Goal: Task Accomplishment & Management: Manage account settings

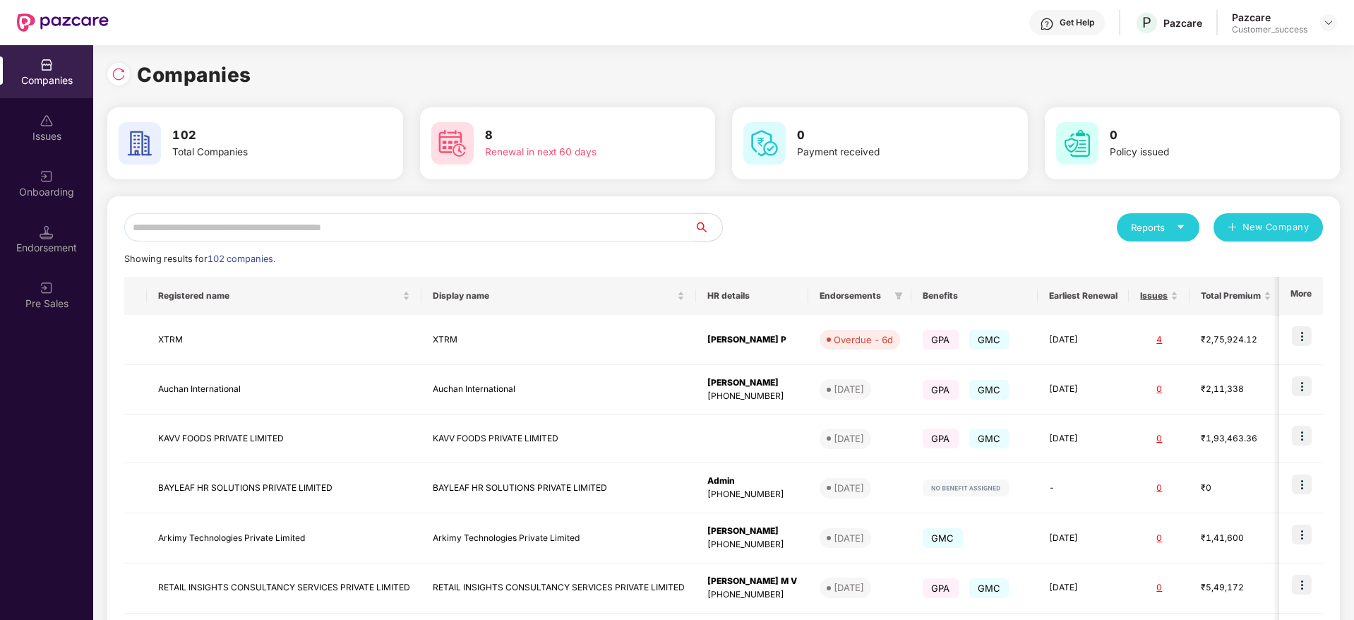
click at [268, 234] on input "text" at bounding box center [409, 227] width 570 height 28
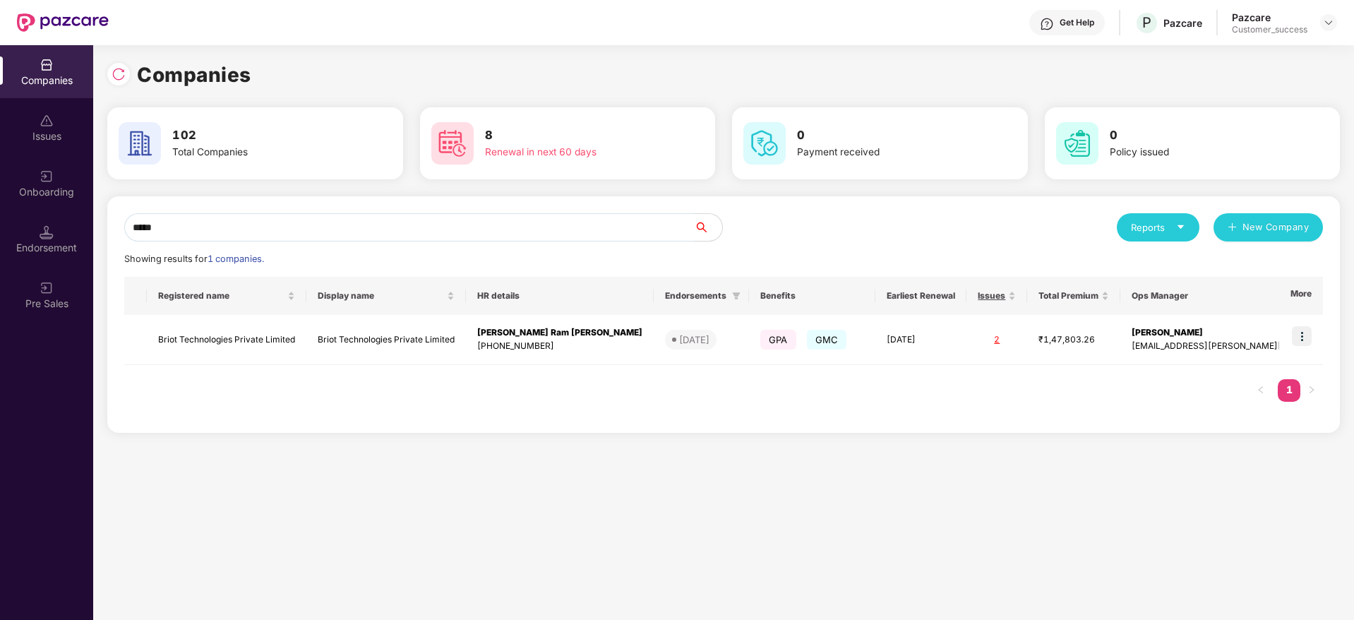
type input "*****"
click at [216, 337] on td "Briot Technologies Private Limited" at bounding box center [227, 340] width 160 height 50
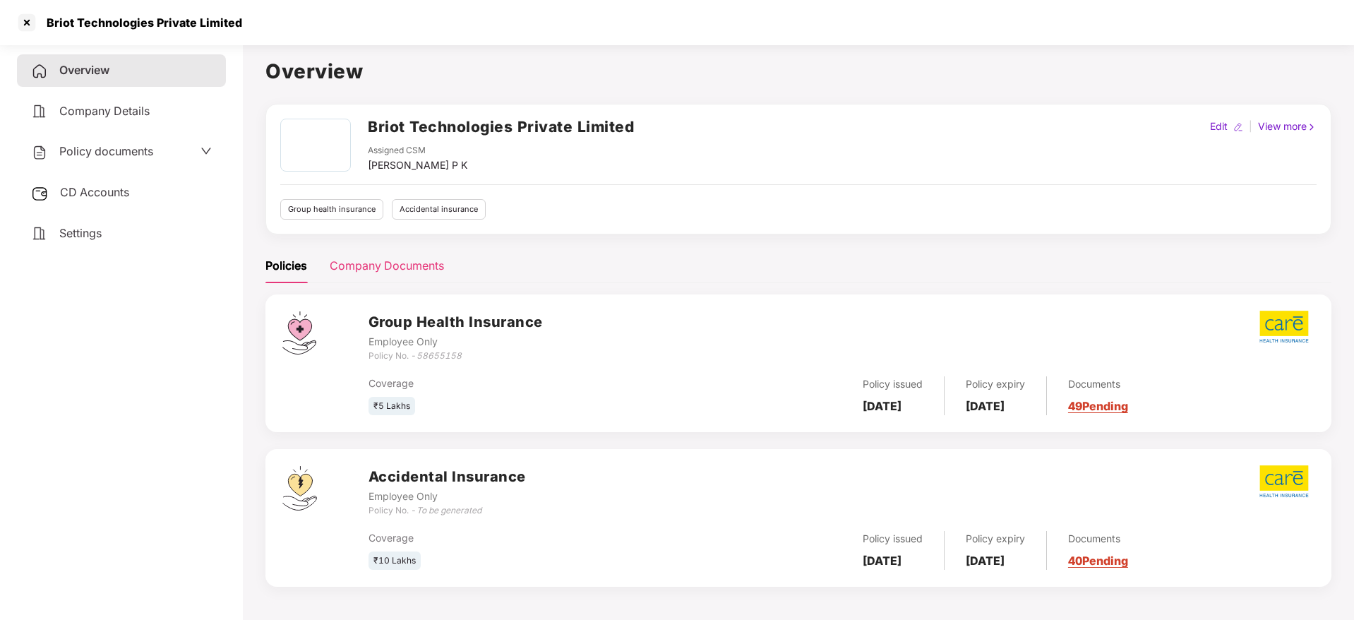
click at [369, 279] on div "Company Documents" at bounding box center [387, 266] width 114 height 35
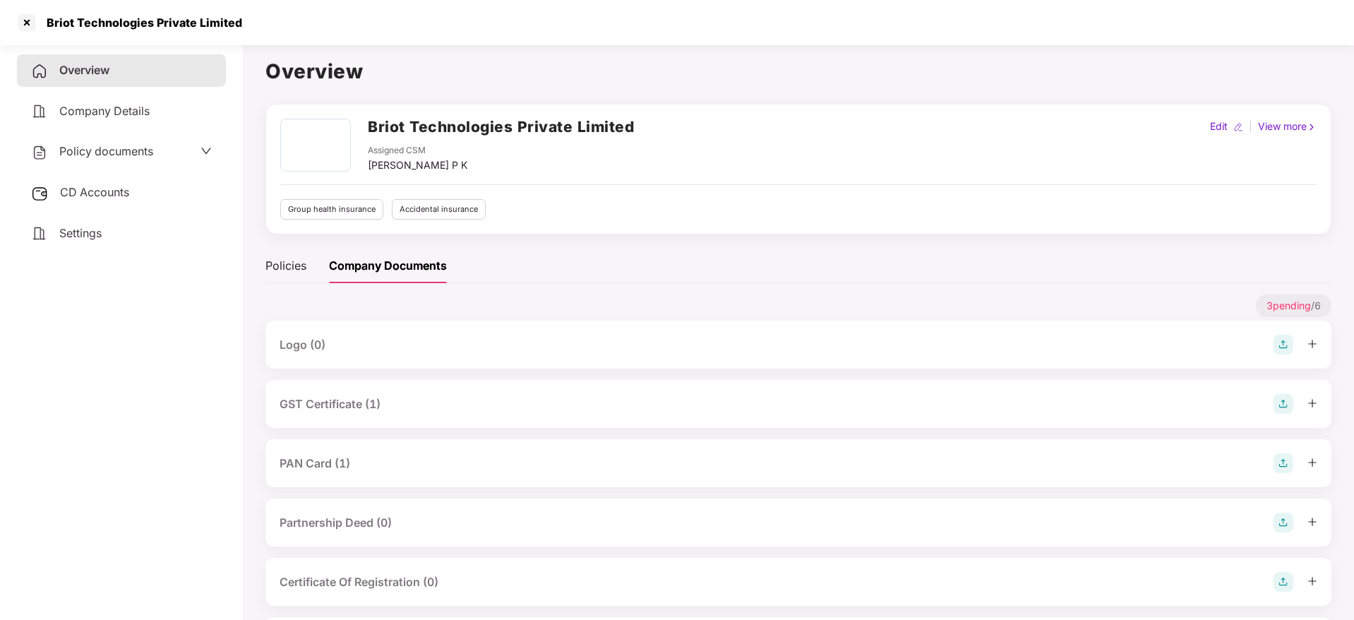
click at [69, 187] on span "CD Accounts" at bounding box center [94, 192] width 69 height 14
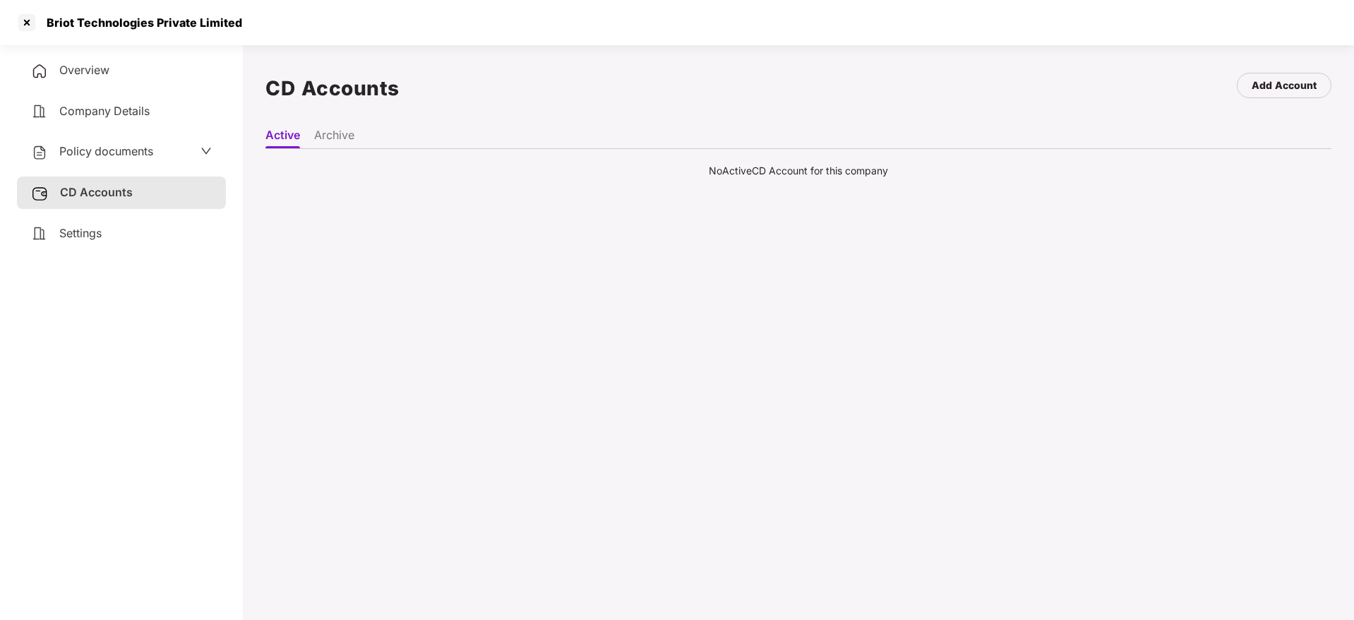
click at [321, 141] on li "Archive" at bounding box center [334, 138] width 40 height 20
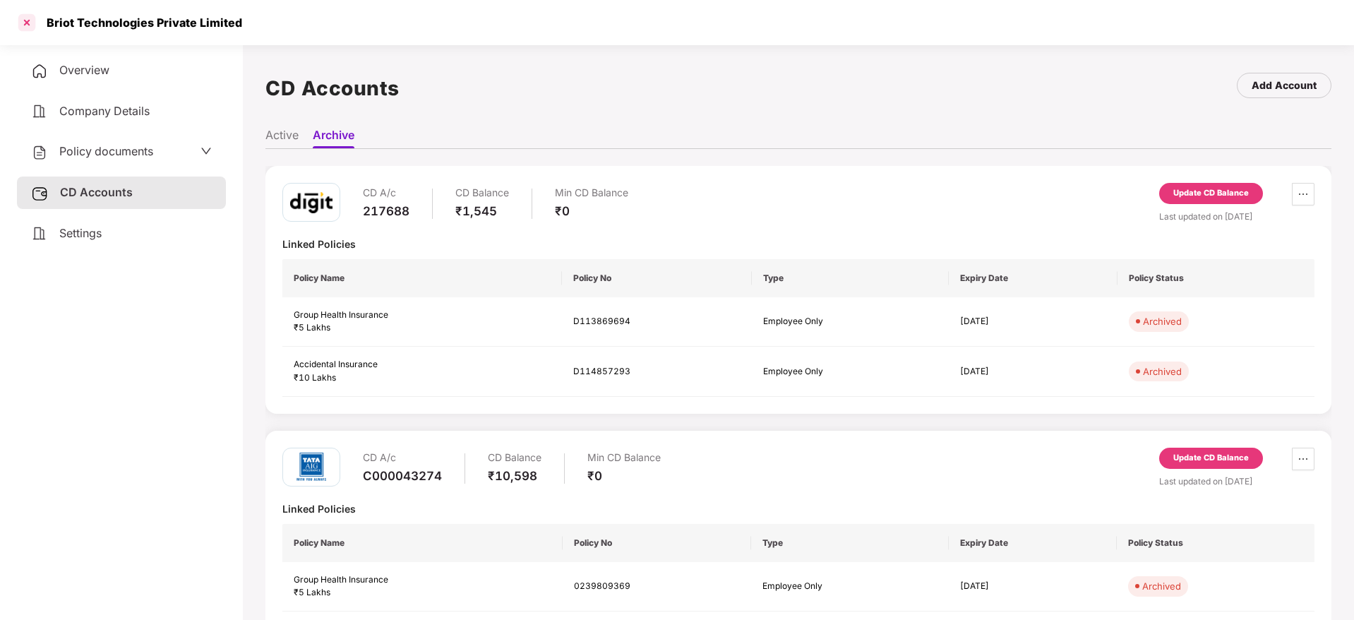
click at [23, 12] on div at bounding box center [27, 22] width 23 height 23
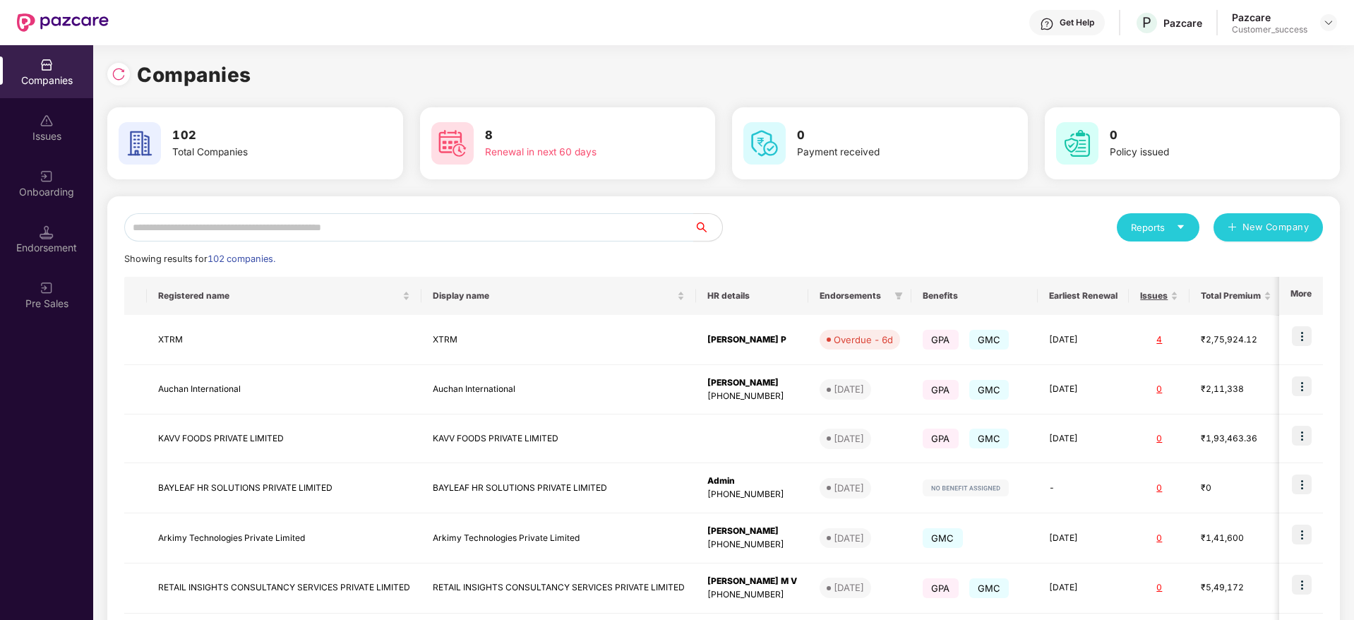
click at [39, 192] on div "Onboarding" at bounding box center [46, 192] width 93 height 14
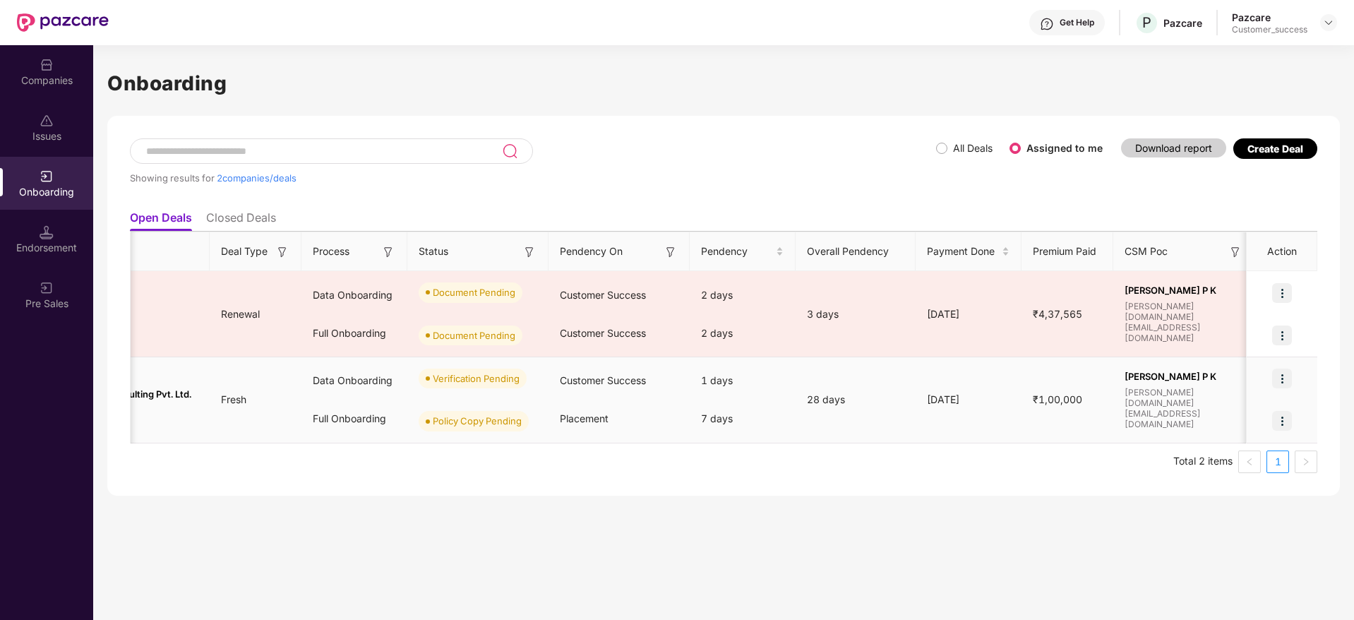
scroll to position [0, 152]
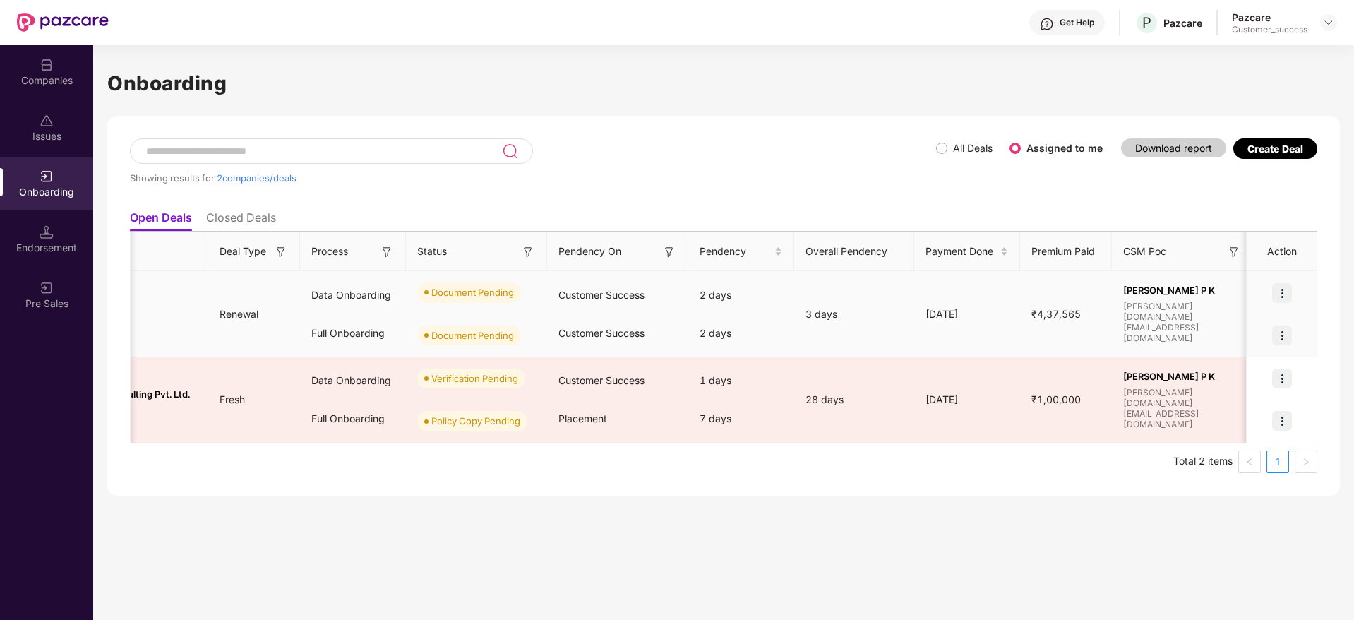
click at [1282, 288] on img at bounding box center [1283, 293] width 20 height 20
click at [1222, 328] on span "Upload Documents" at bounding box center [1217, 329] width 117 height 16
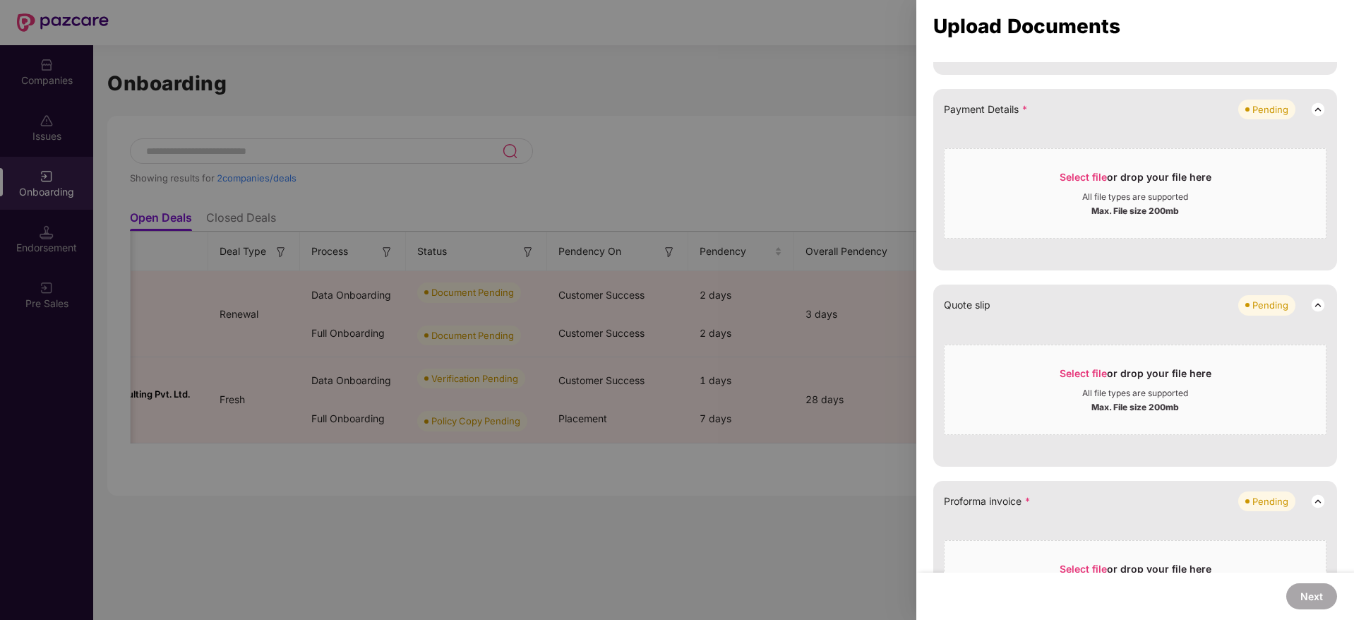
scroll to position [630, 0]
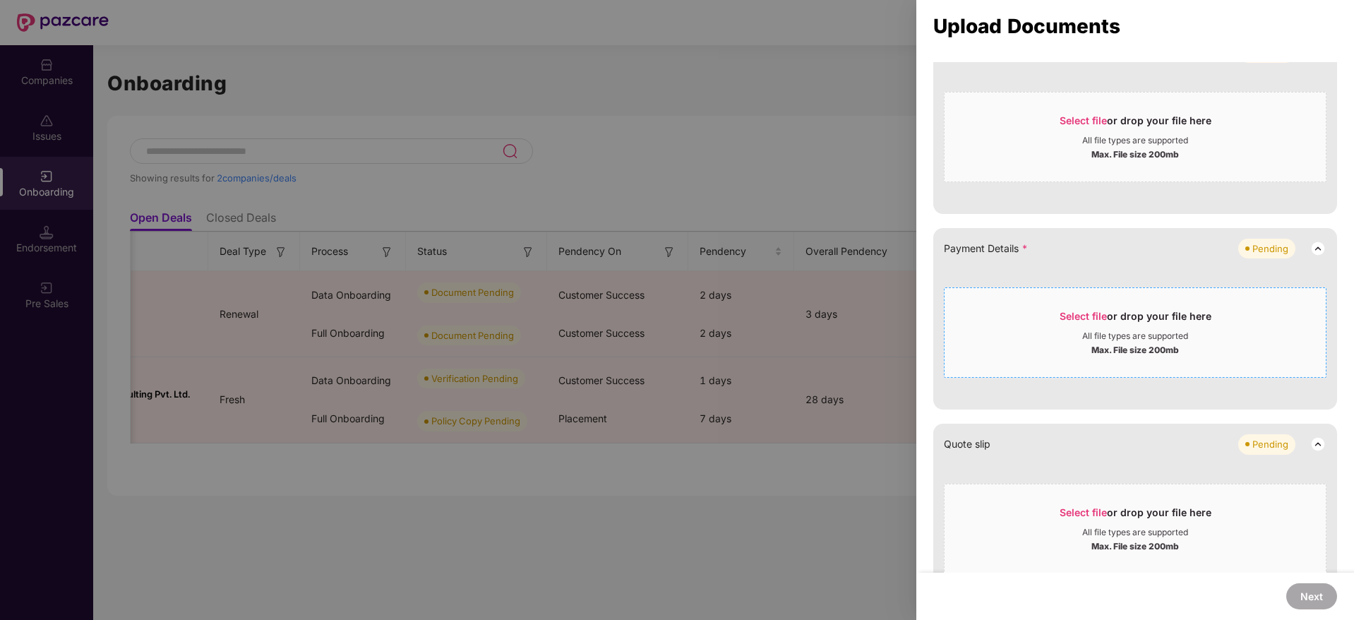
click at [1080, 320] on span "Select file" at bounding box center [1083, 316] width 47 height 12
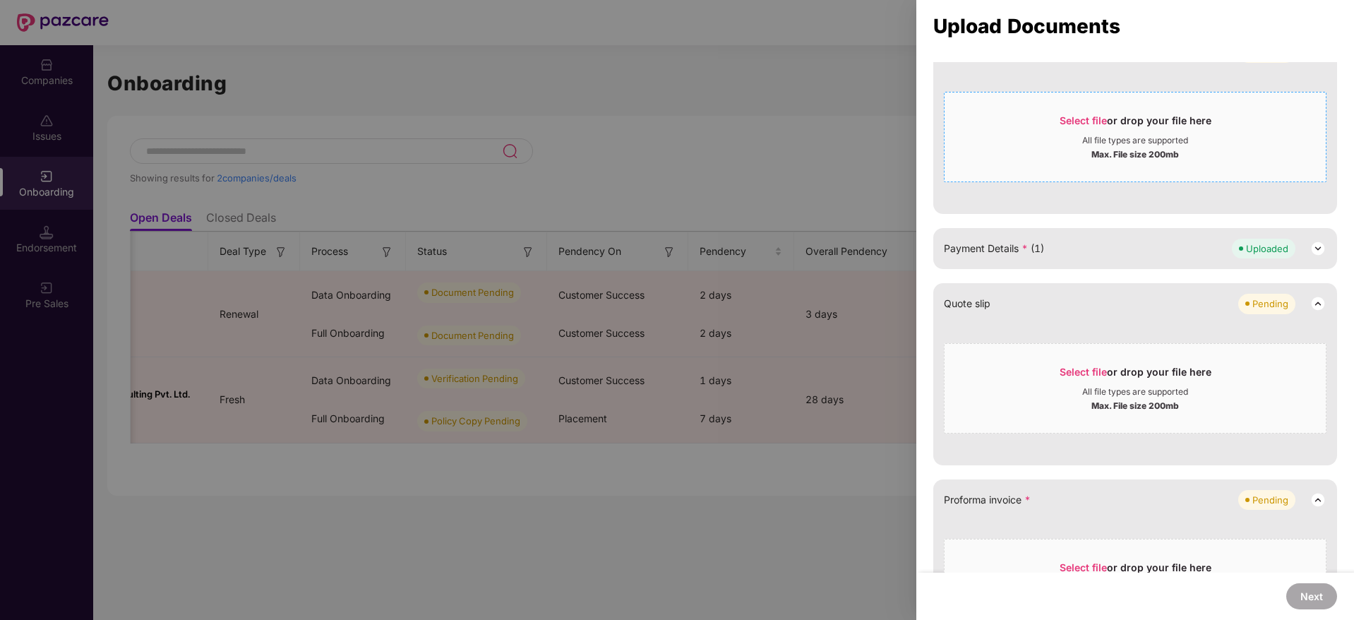
click at [993, 153] on div "Max. File size 200mb" at bounding box center [1135, 153] width 381 height 14
click at [795, 159] on div at bounding box center [677, 310] width 1354 height 620
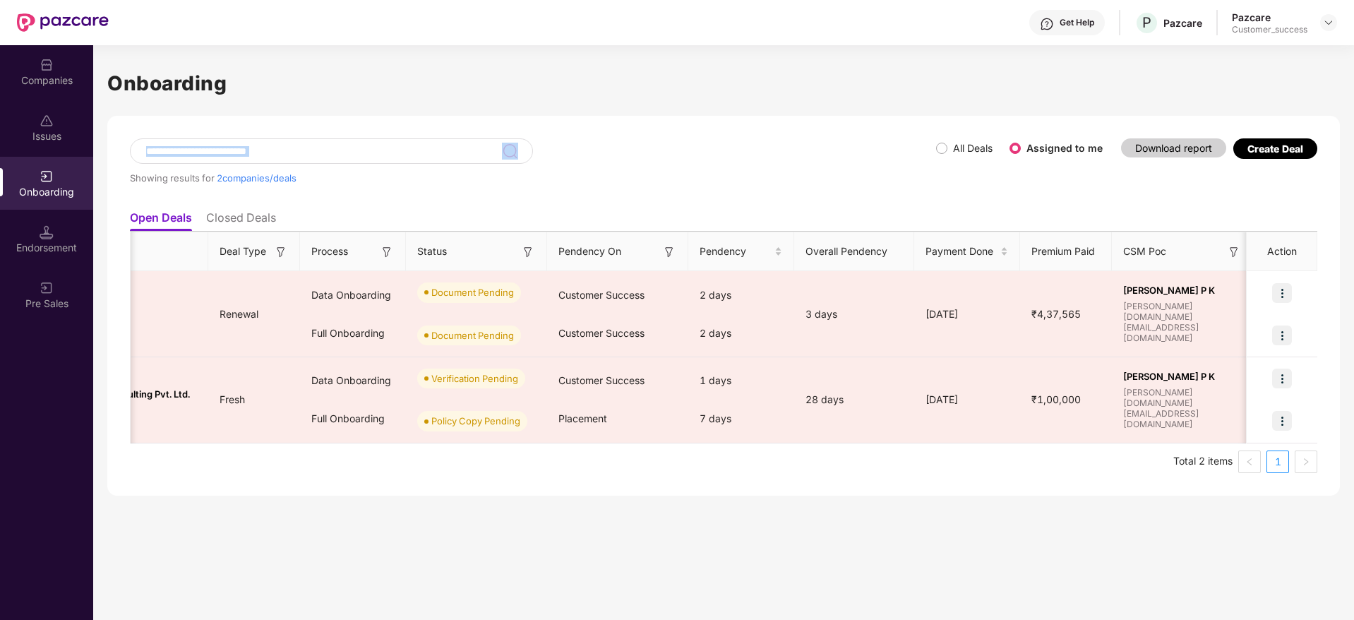
click at [795, 159] on div "Showing results for 2 companies/deals" at bounding box center [533, 170] width 806 height 65
click at [69, 85] on div "Companies" at bounding box center [46, 80] width 93 height 14
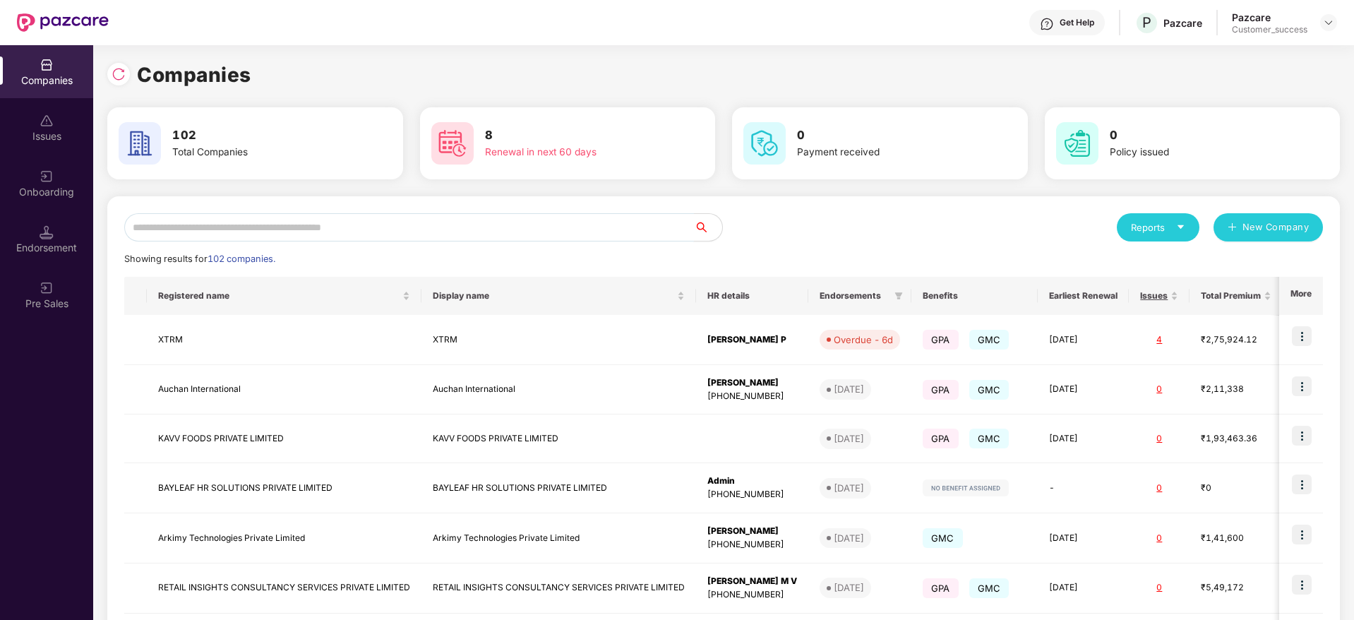
click at [304, 221] on input "text" at bounding box center [409, 227] width 570 height 28
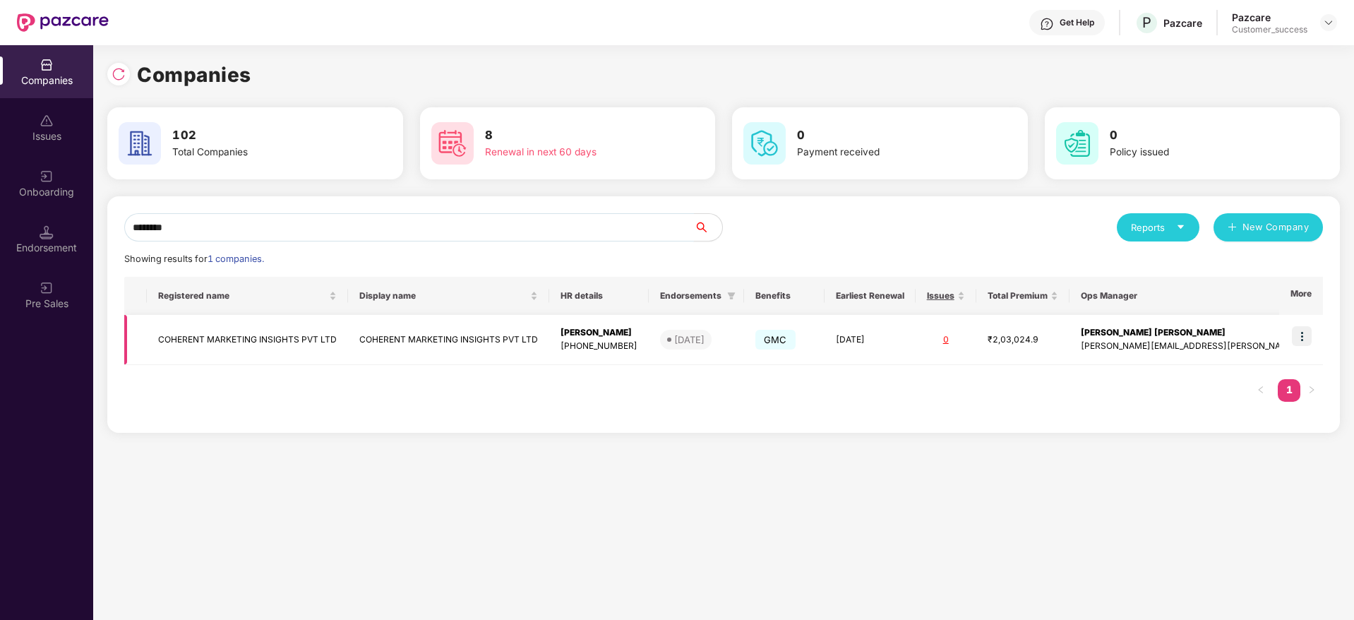
type input "********"
click at [1300, 330] on img at bounding box center [1302, 336] width 20 height 20
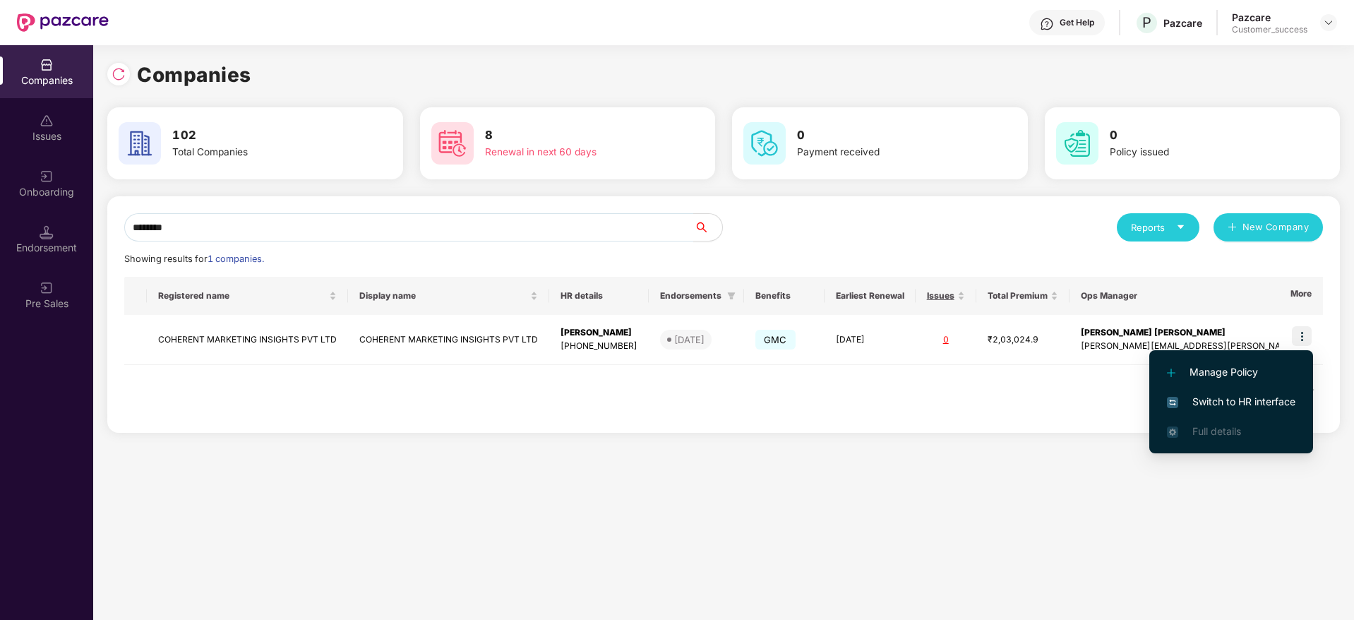
click at [1262, 403] on span "Switch to HR interface" at bounding box center [1231, 402] width 129 height 16
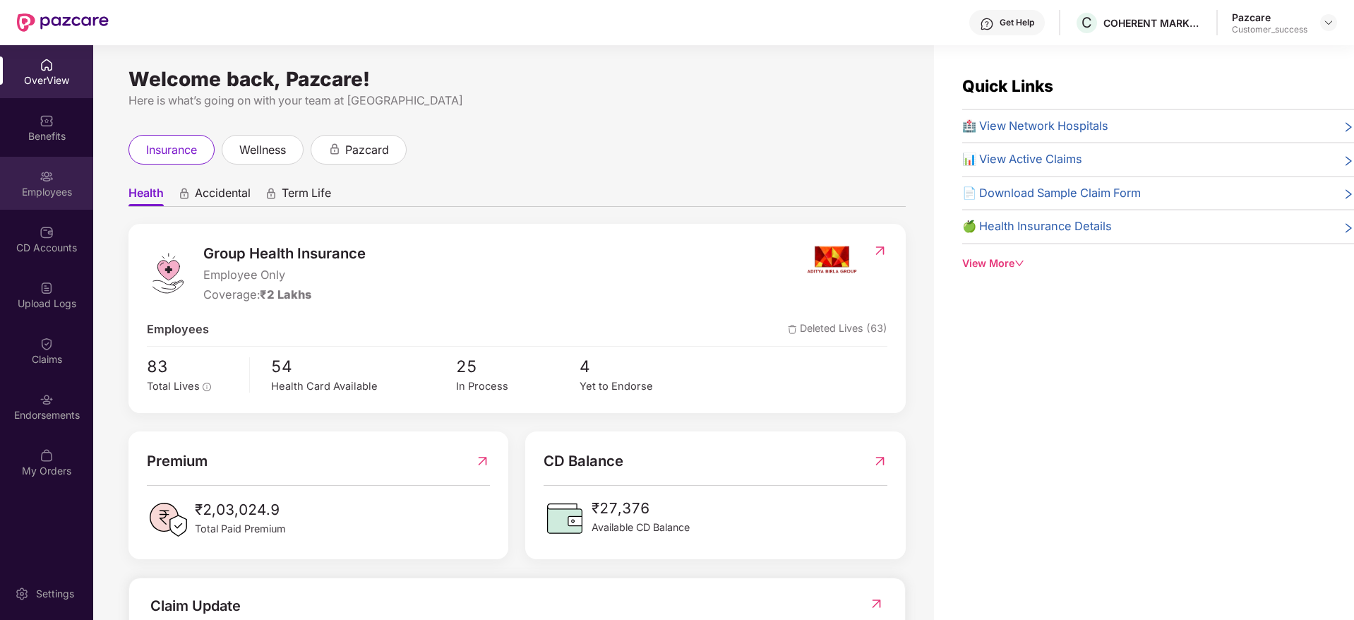
click at [42, 177] on img at bounding box center [47, 176] width 14 height 14
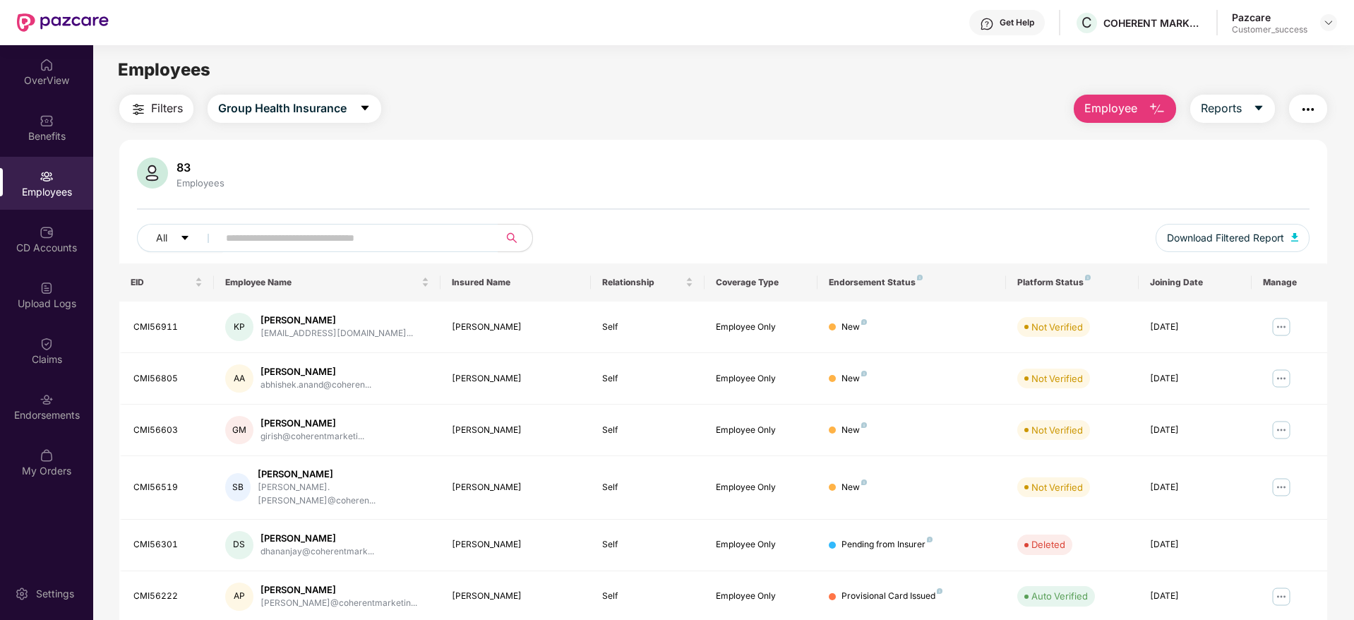
click at [162, 105] on span "Filters" at bounding box center [167, 109] width 32 height 18
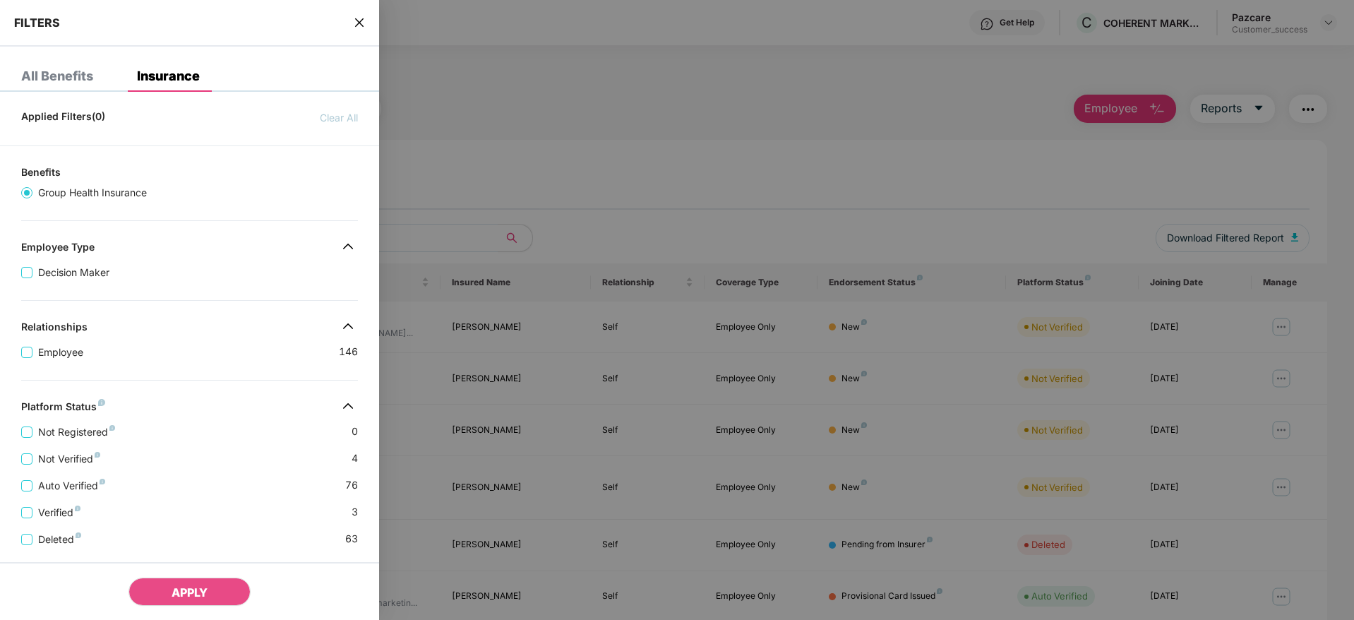
scroll to position [220, 0]
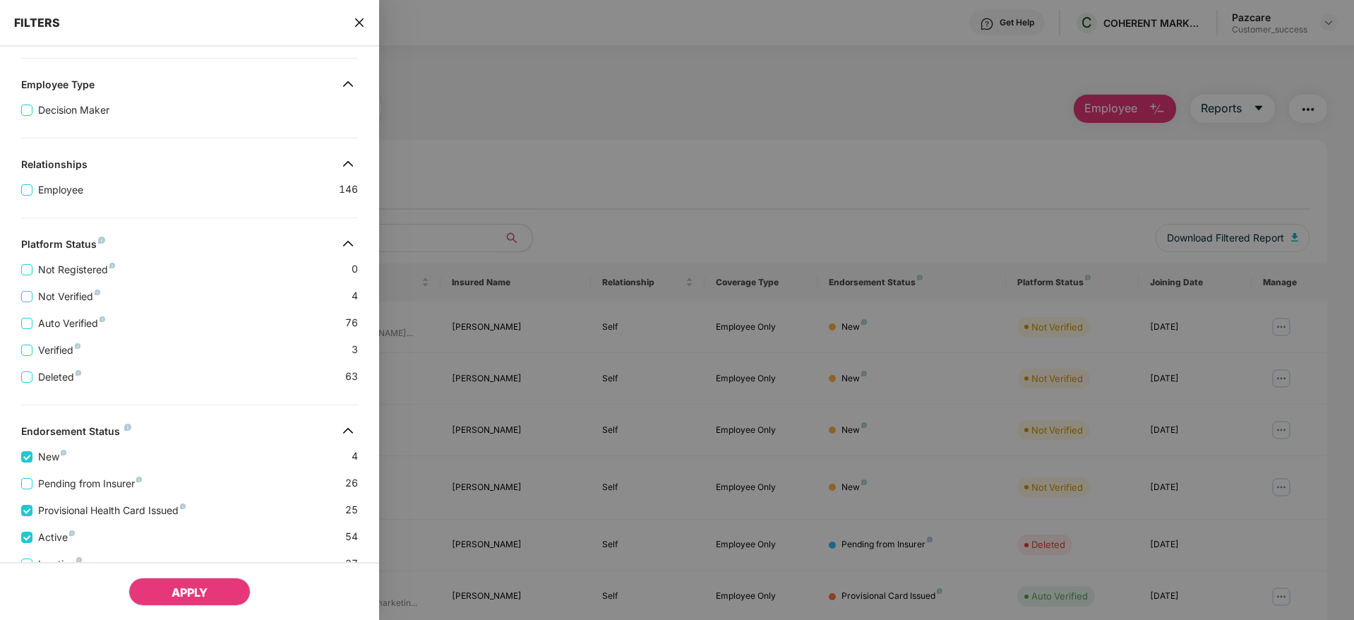
click at [208, 593] on span "APPLY" at bounding box center [190, 592] width 36 height 14
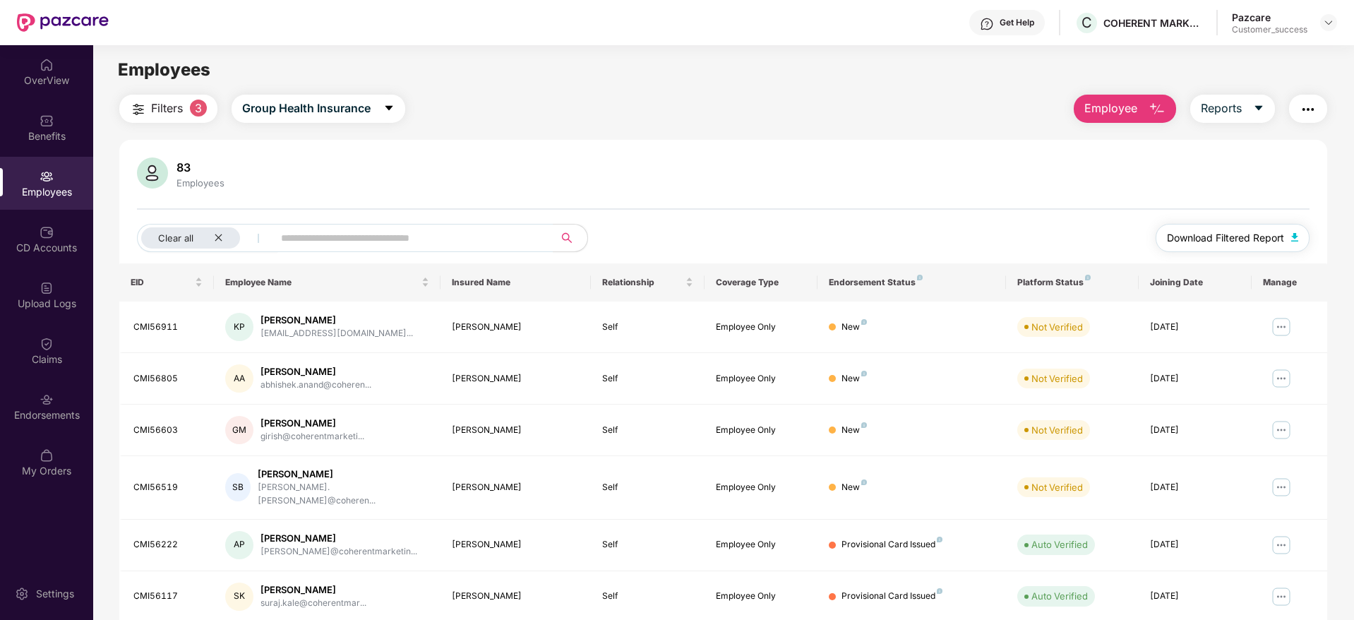
click at [1199, 235] on span "Download Filtered Report" at bounding box center [1225, 238] width 117 height 16
click at [52, 119] on img at bounding box center [47, 121] width 14 height 14
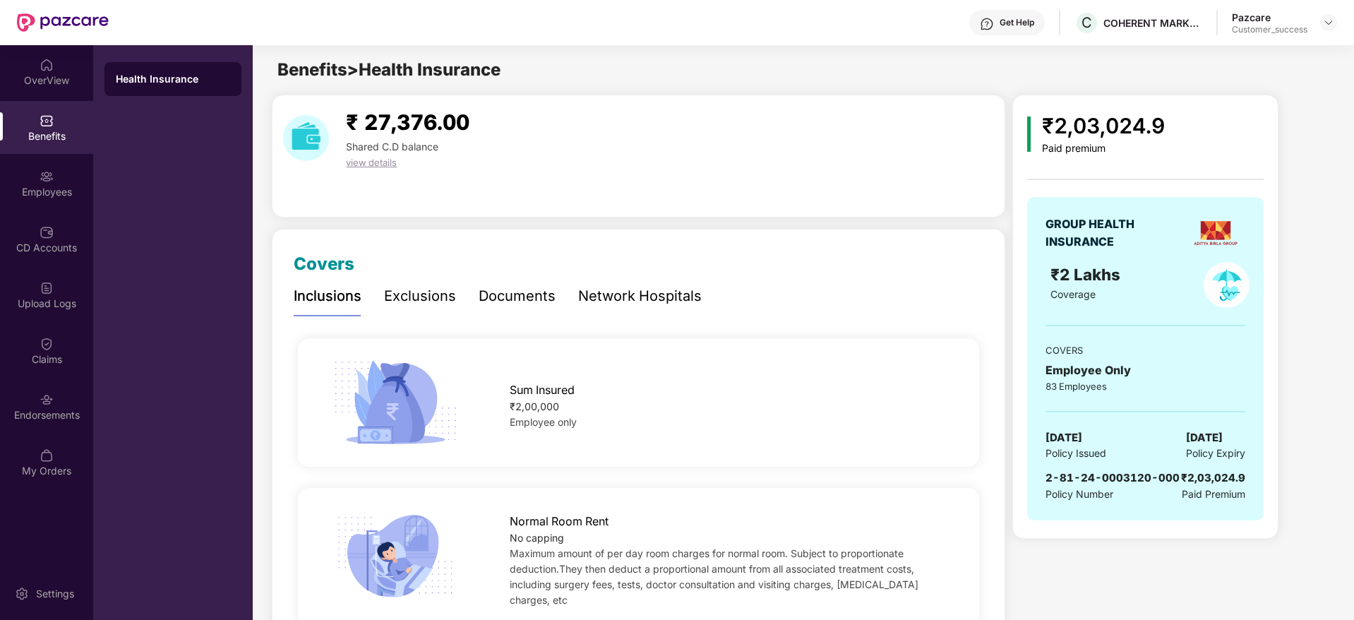
click at [540, 297] on div "Documents" at bounding box center [517, 296] width 77 height 22
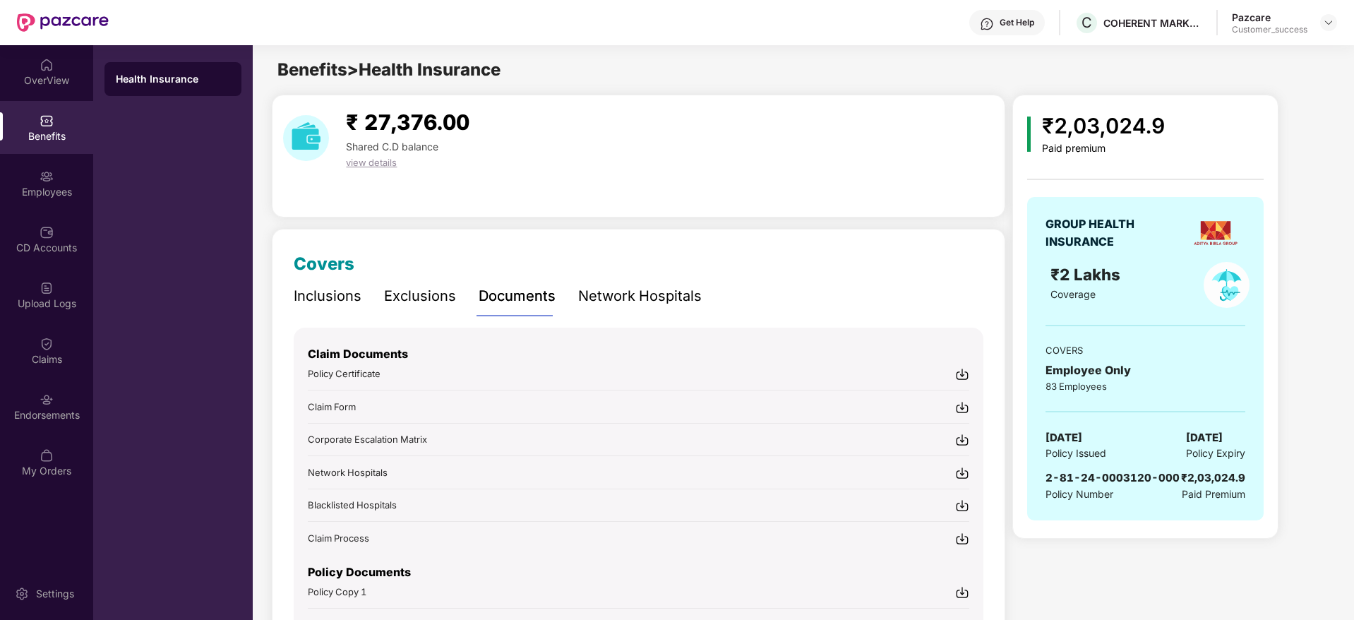
scroll to position [107, 0]
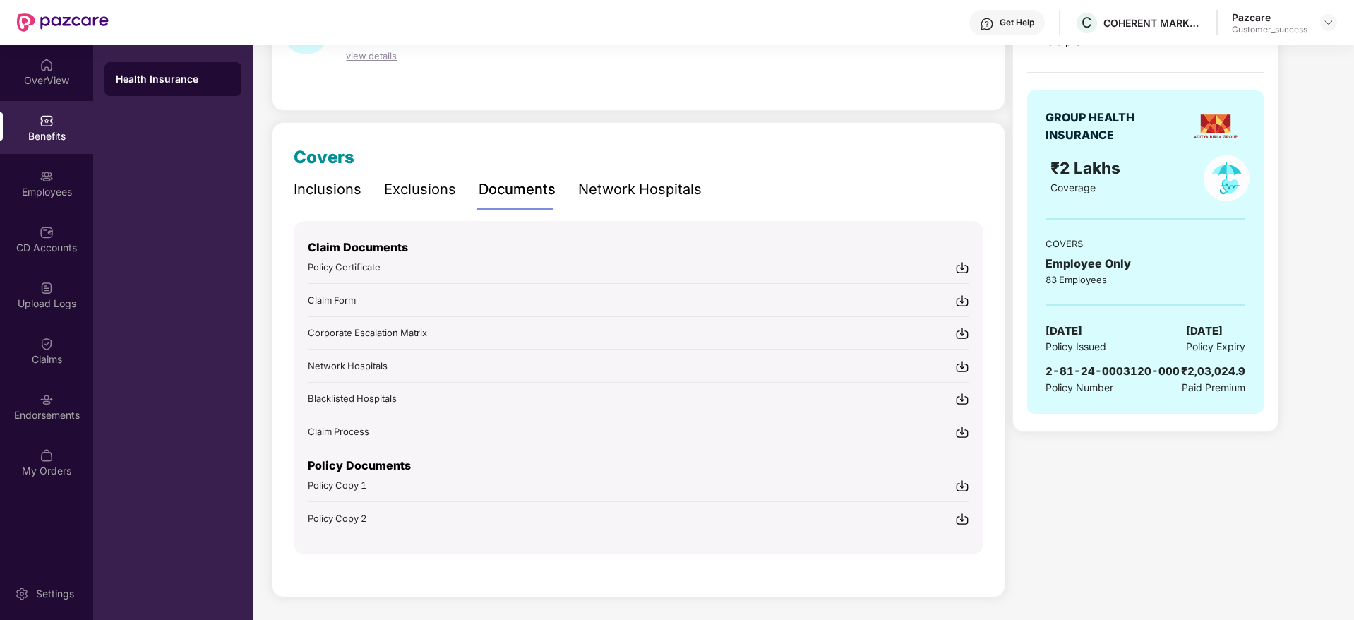
click at [964, 488] on img at bounding box center [962, 486] width 14 height 14
click at [1155, 24] on div "COHERENT MARKETING INSIGHTS PVT LTD" at bounding box center [1153, 22] width 99 height 13
click at [1157, 26] on div "COHERENT MARKETING INSIGHTS PVT LTD" at bounding box center [1153, 22] width 99 height 13
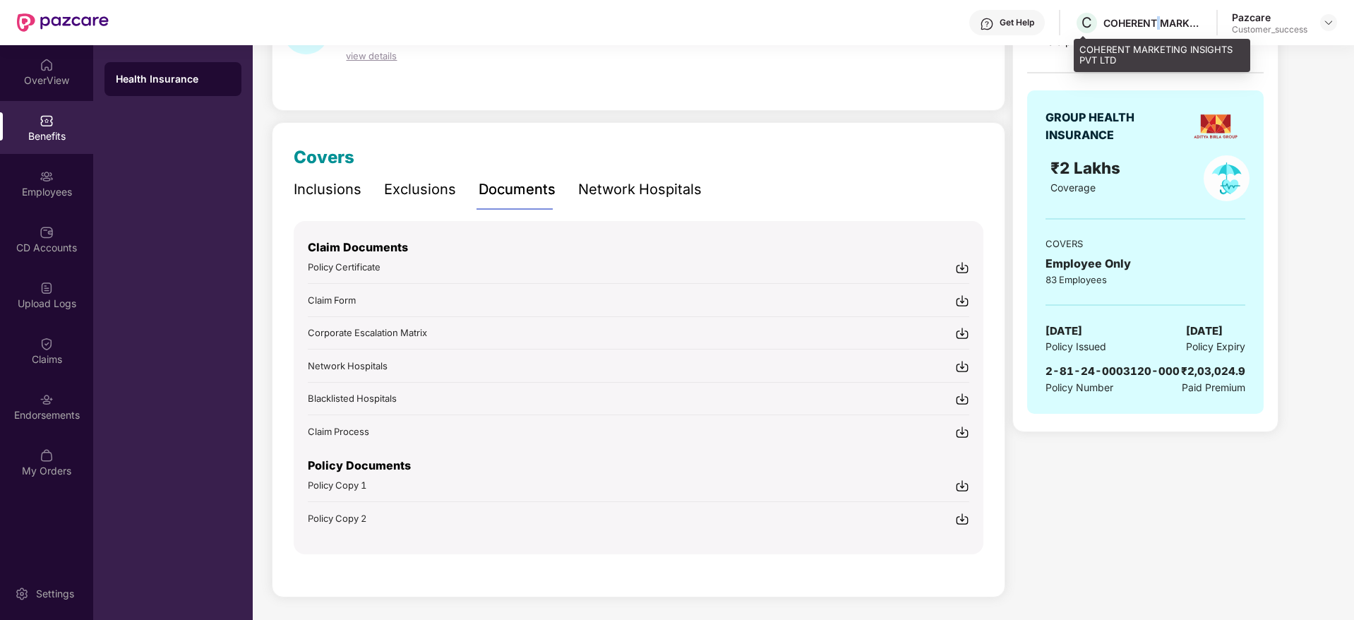
click at [1157, 26] on div "COHERENT MARKETING INSIGHTS PVT LTD" at bounding box center [1153, 22] width 99 height 13
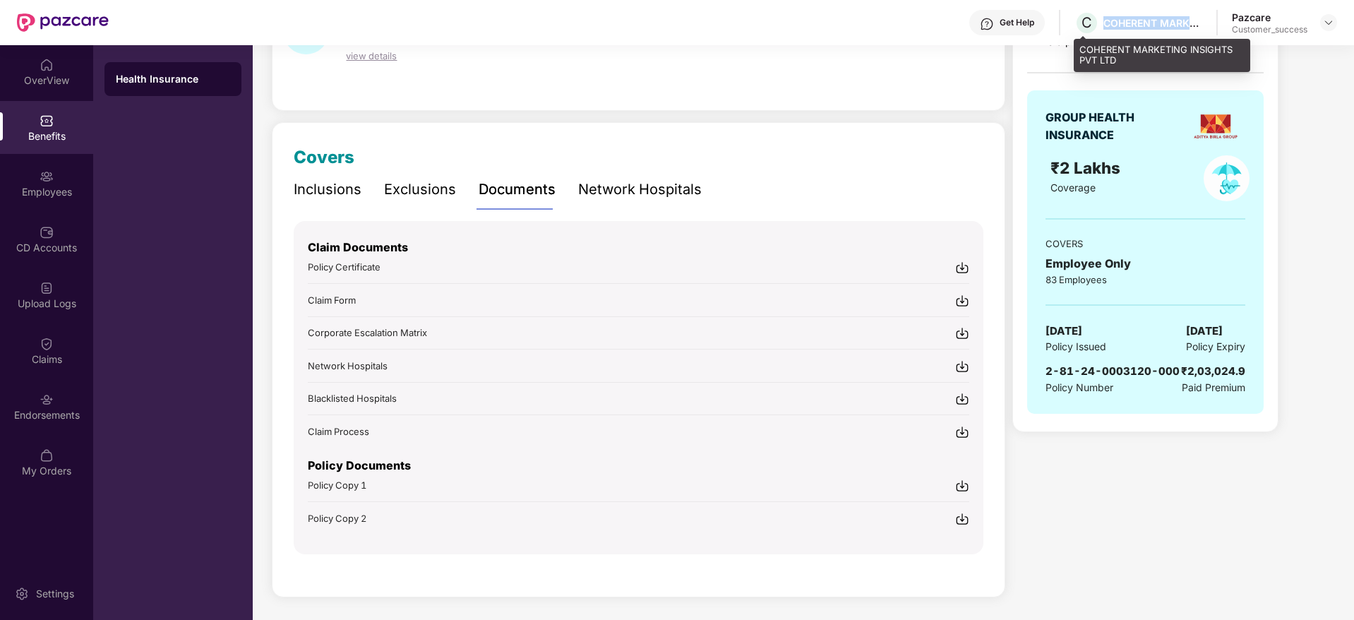
click at [1157, 26] on div "COHERENT MARKETING INSIGHTS PVT LTD" at bounding box center [1153, 22] width 99 height 13
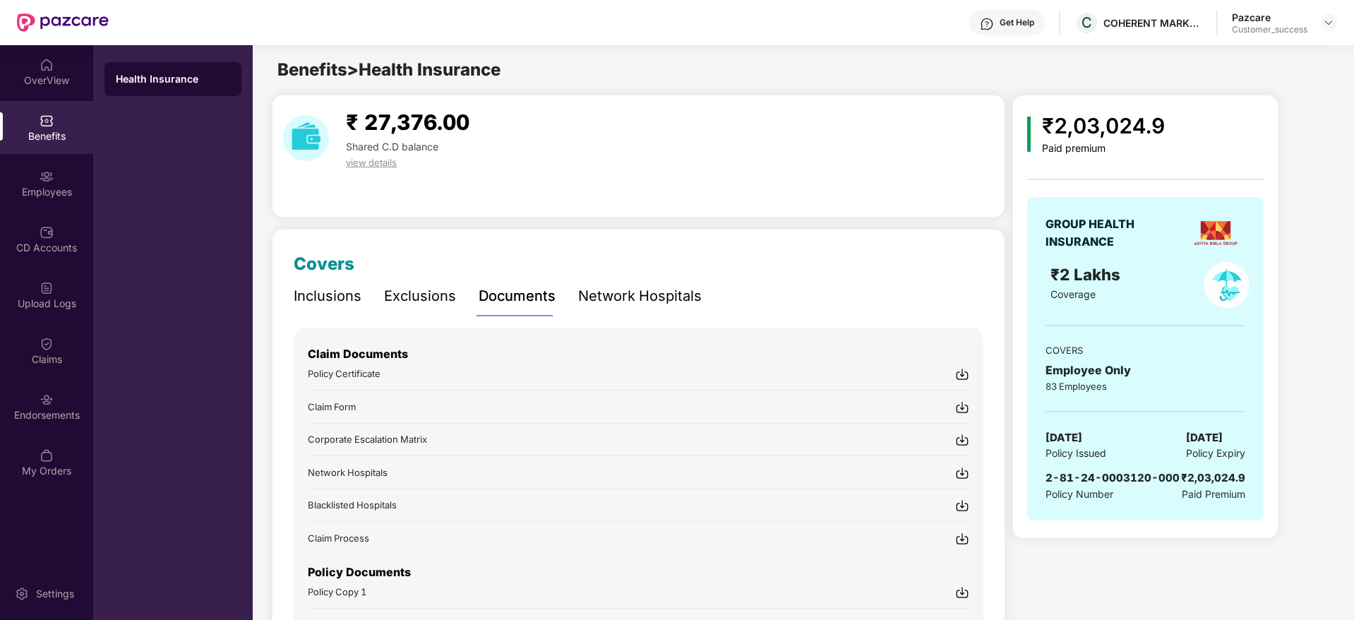
click at [1096, 135] on div "₹2,03,024.9" at bounding box center [1103, 125] width 123 height 33
copy div "₹2,03,024.9"
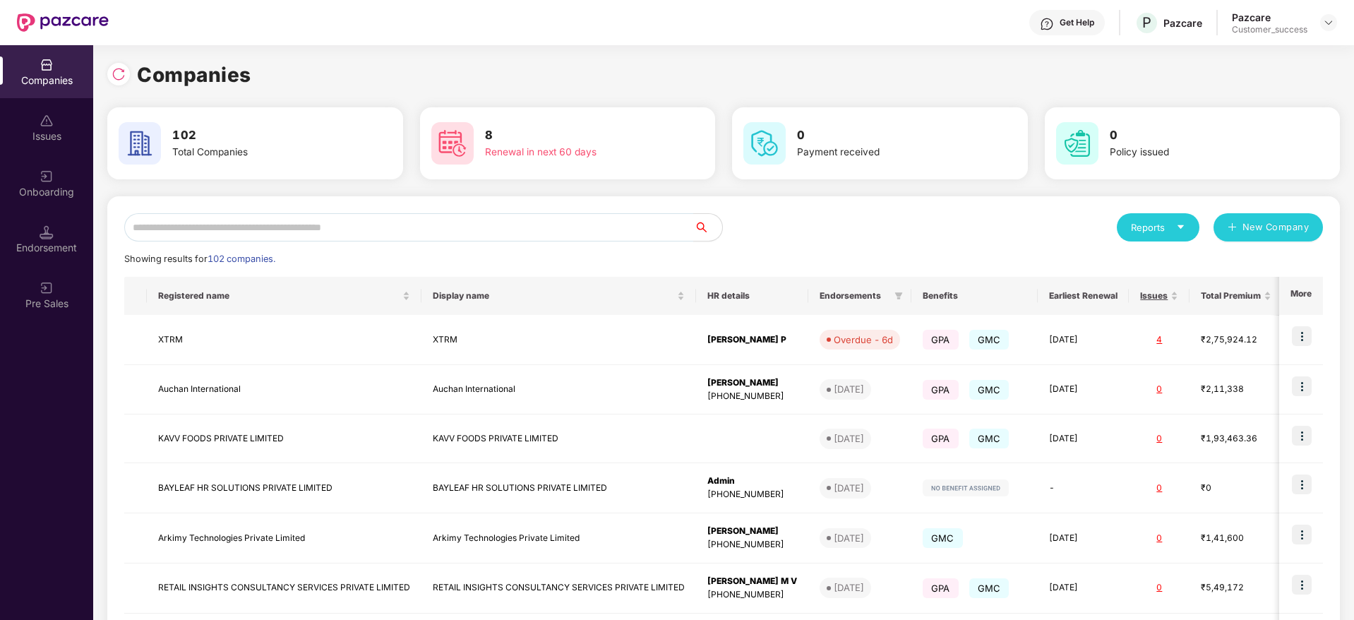
click at [75, 185] on div "Onboarding" at bounding box center [46, 192] width 93 height 14
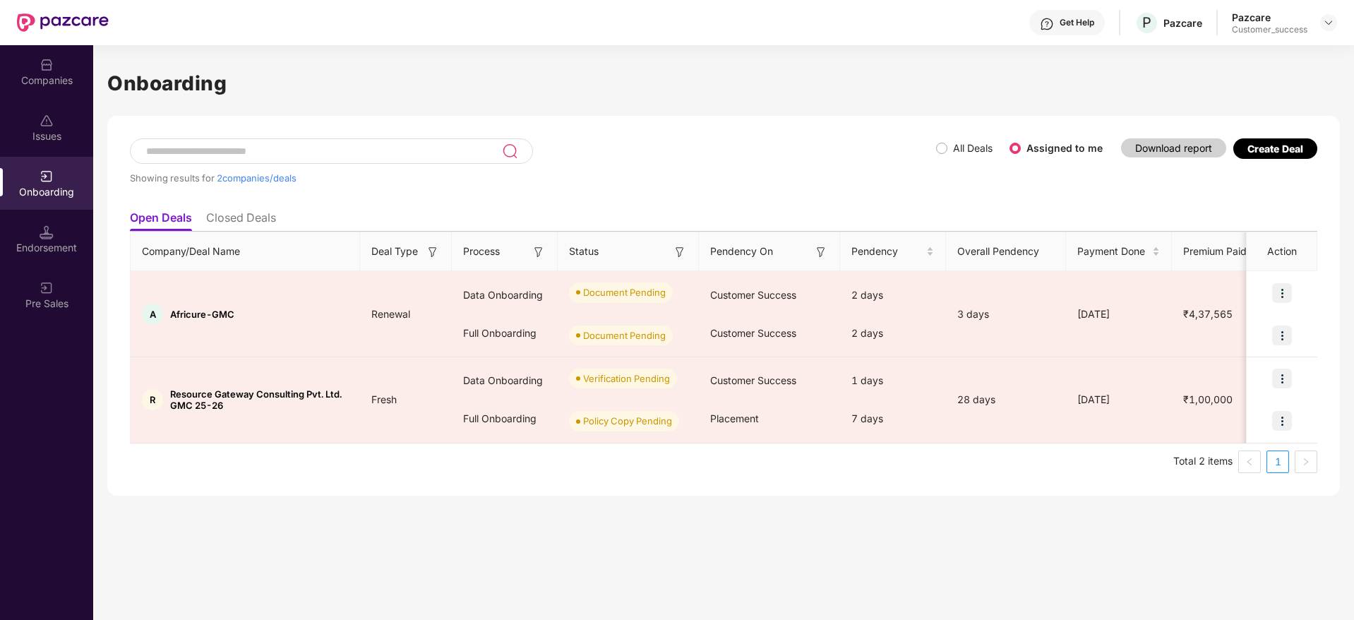
click at [254, 218] on li "Closed Deals" at bounding box center [241, 220] width 70 height 20
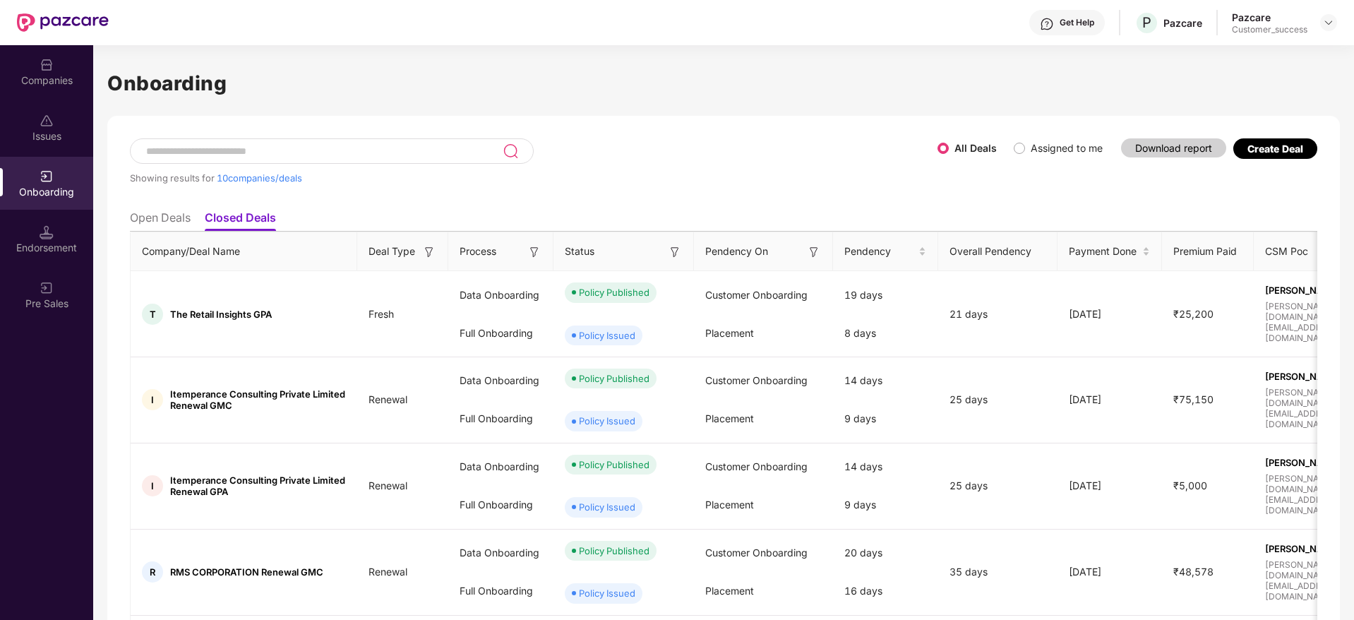
click at [334, 150] on input at bounding box center [324, 151] width 358 height 12
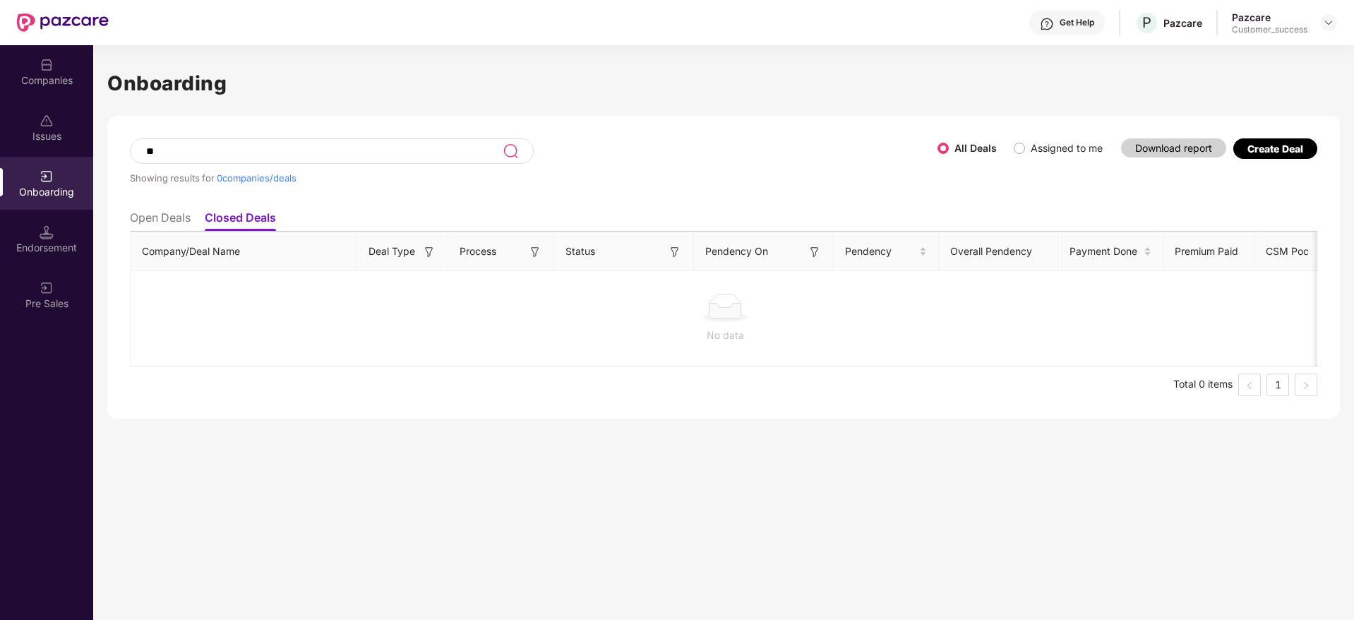
type input "*"
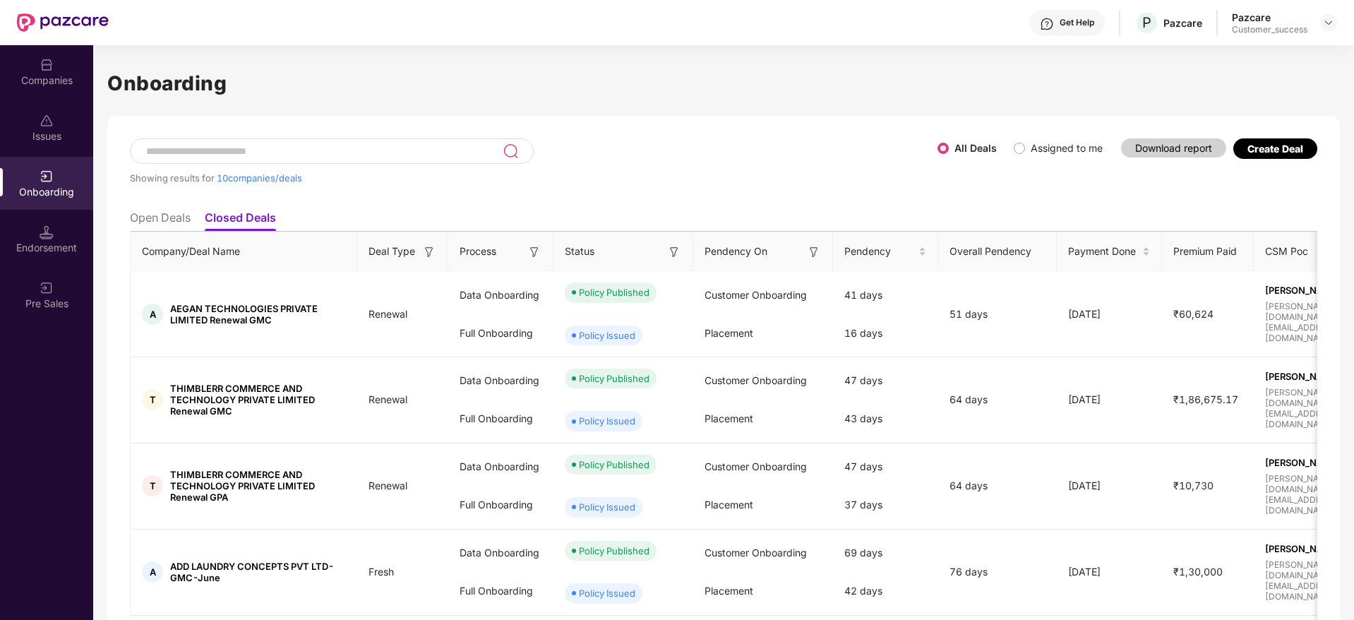
click at [148, 225] on li "Open Deals" at bounding box center [160, 220] width 61 height 20
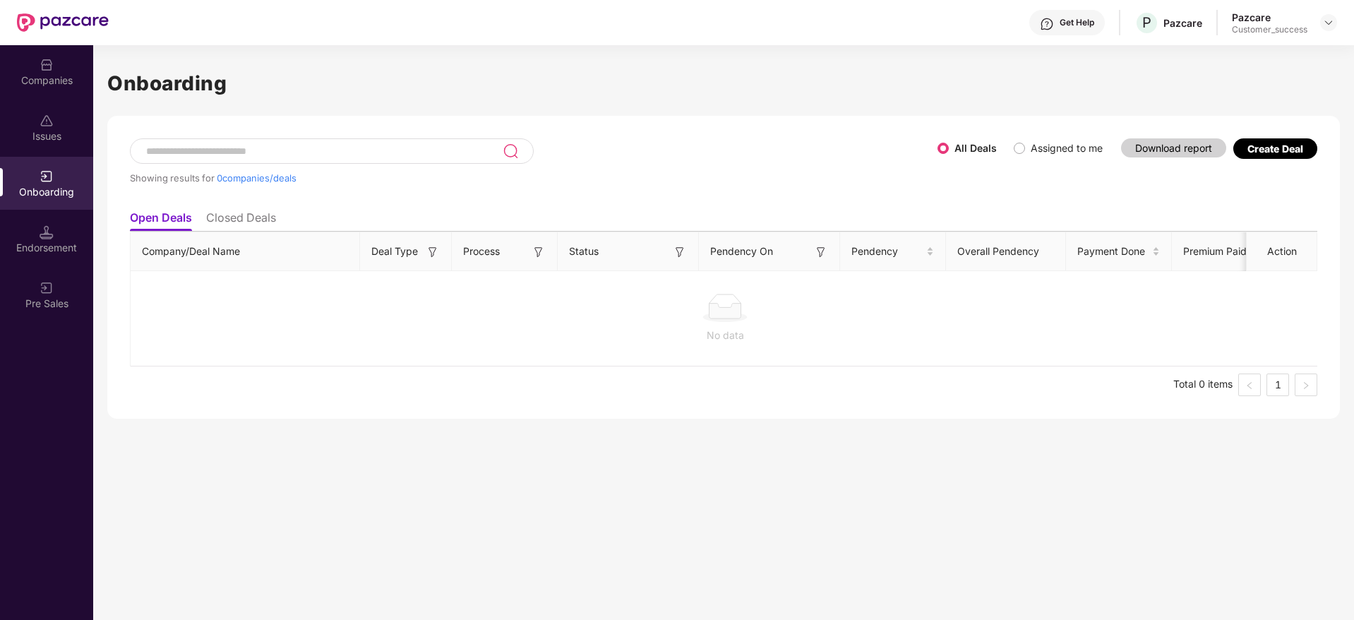
click at [306, 155] on input at bounding box center [324, 151] width 358 height 12
type input "******"
click at [47, 64] on img at bounding box center [47, 65] width 14 height 14
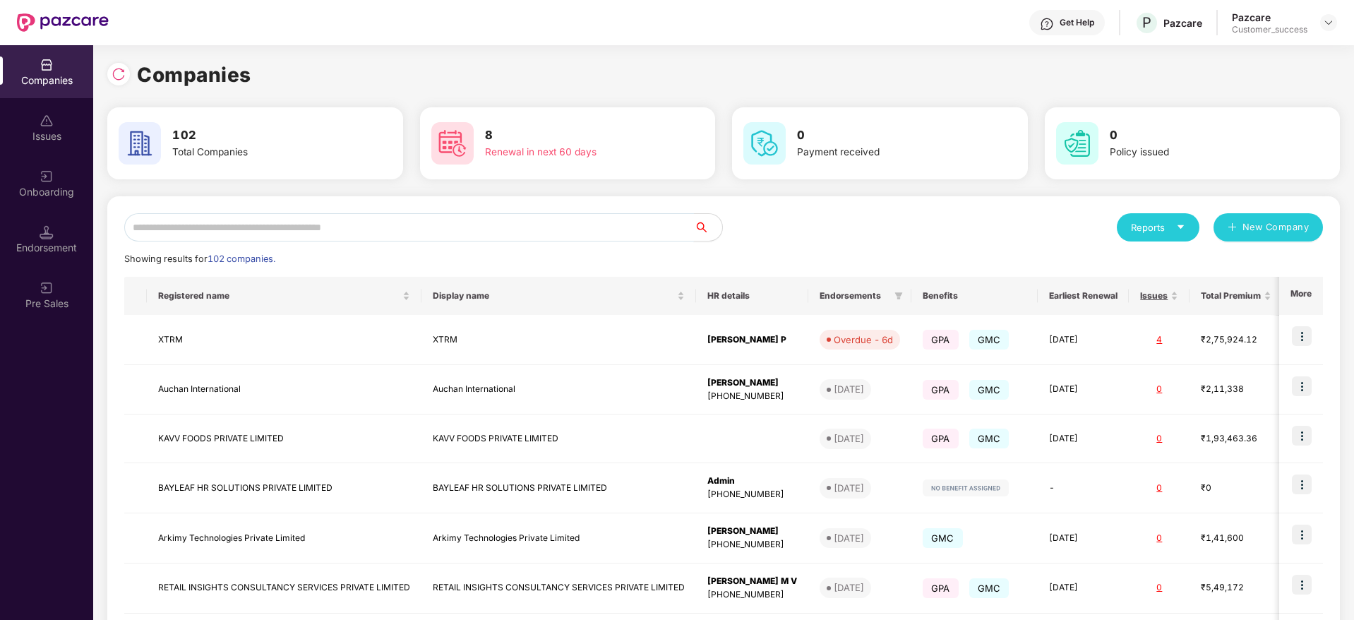
click at [249, 227] on input "text" at bounding box center [409, 227] width 570 height 28
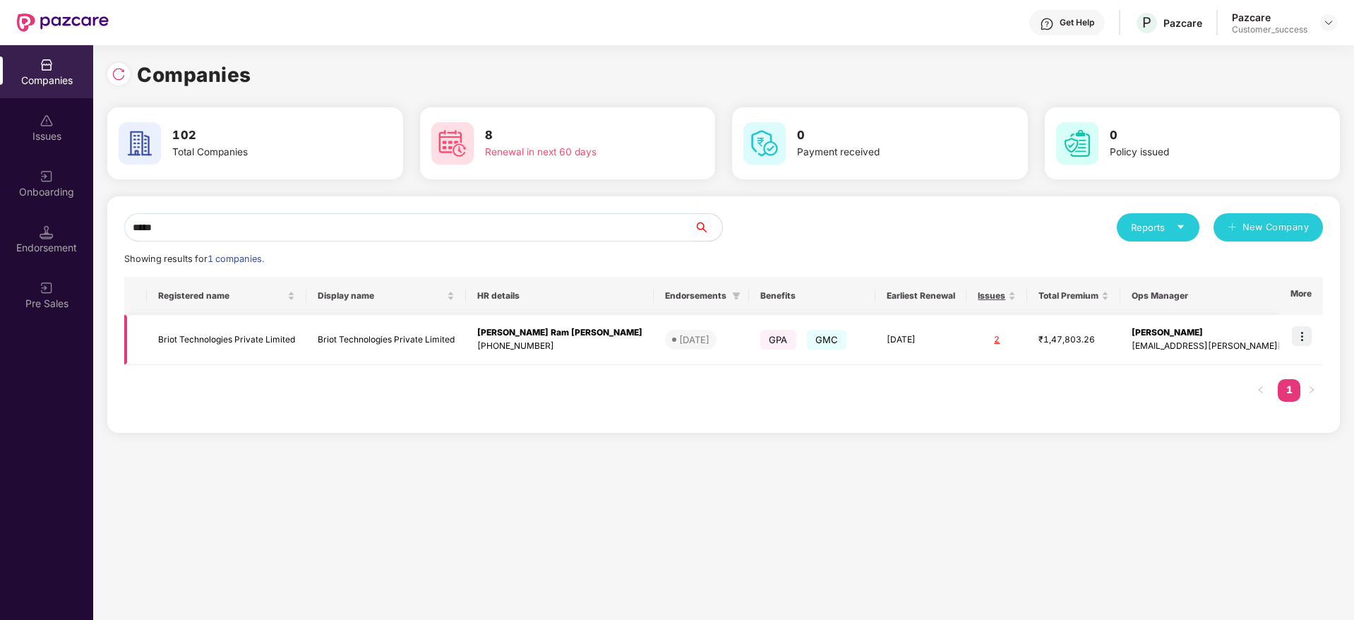
type input "*****"
click at [287, 355] on td "Briot Technologies Private Limited" at bounding box center [227, 340] width 160 height 50
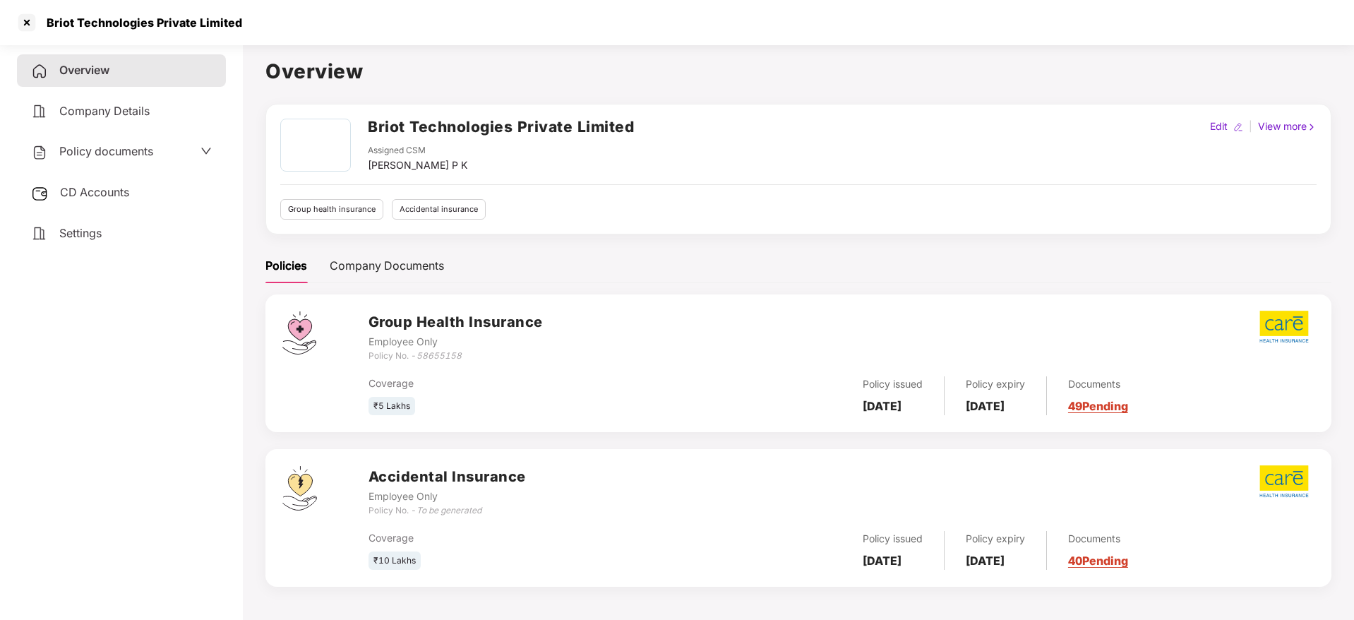
click at [148, 204] on div "CD Accounts" at bounding box center [121, 193] width 209 height 32
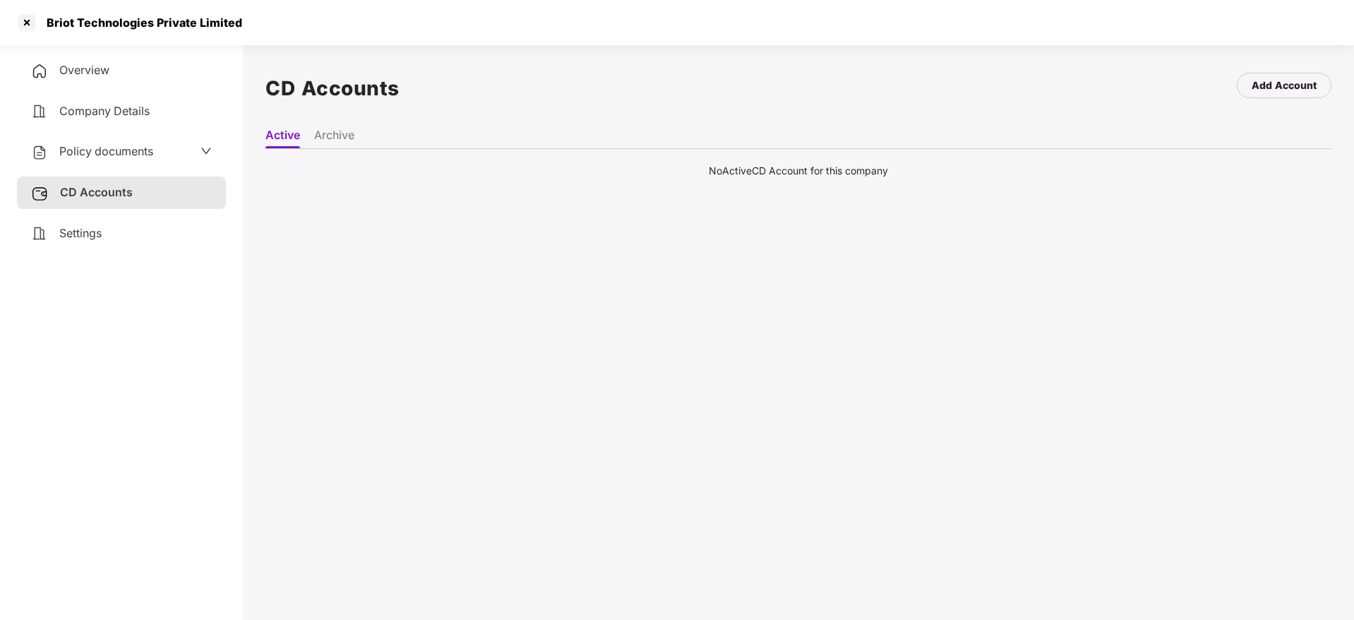
click at [338, 138] on li "Archive" at bounding box center [334, 138] width 40 height 20
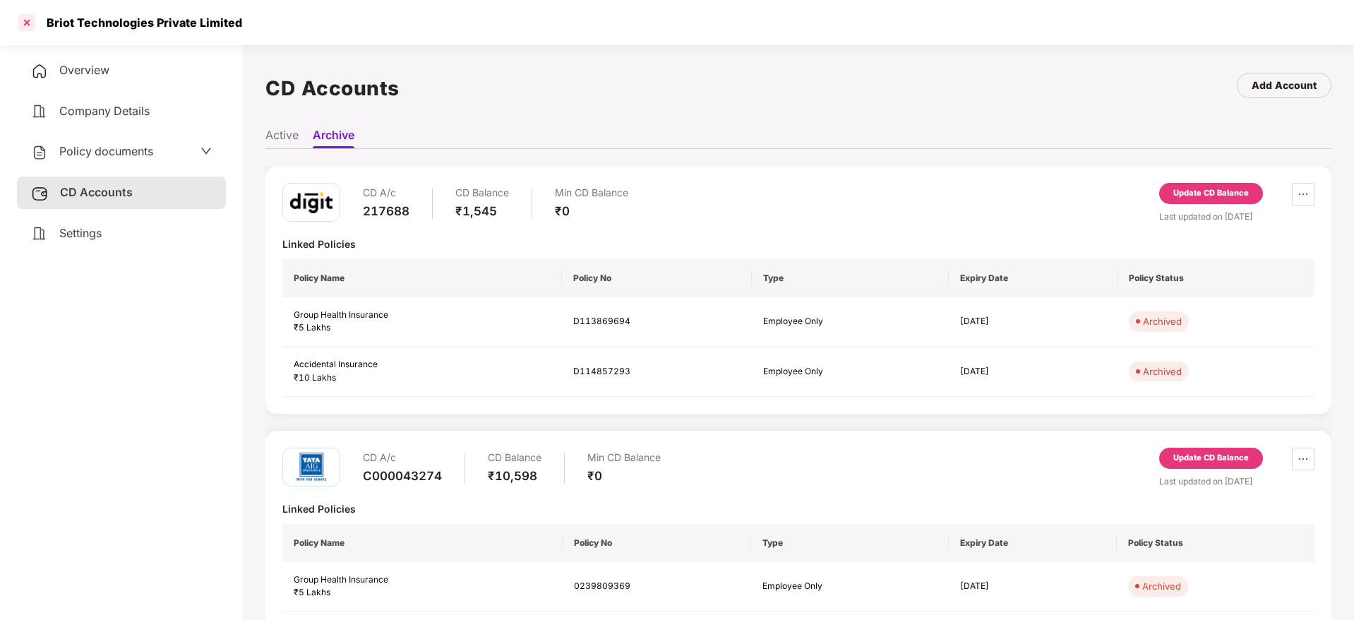
click at [27, 28] on div at bounding box center [27, 22] width 23 height 23
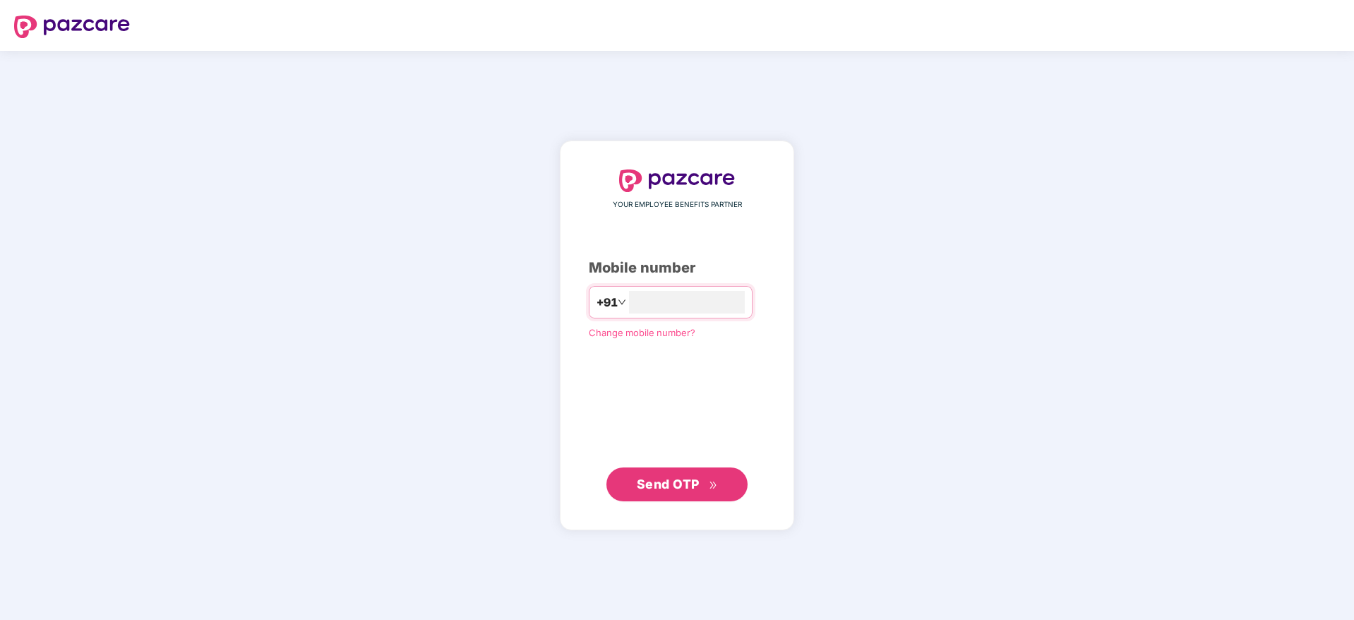
type input "**********"
click at [684, 492] on span "Send OTP" at bounding box center [677, 484] width 81 height 20
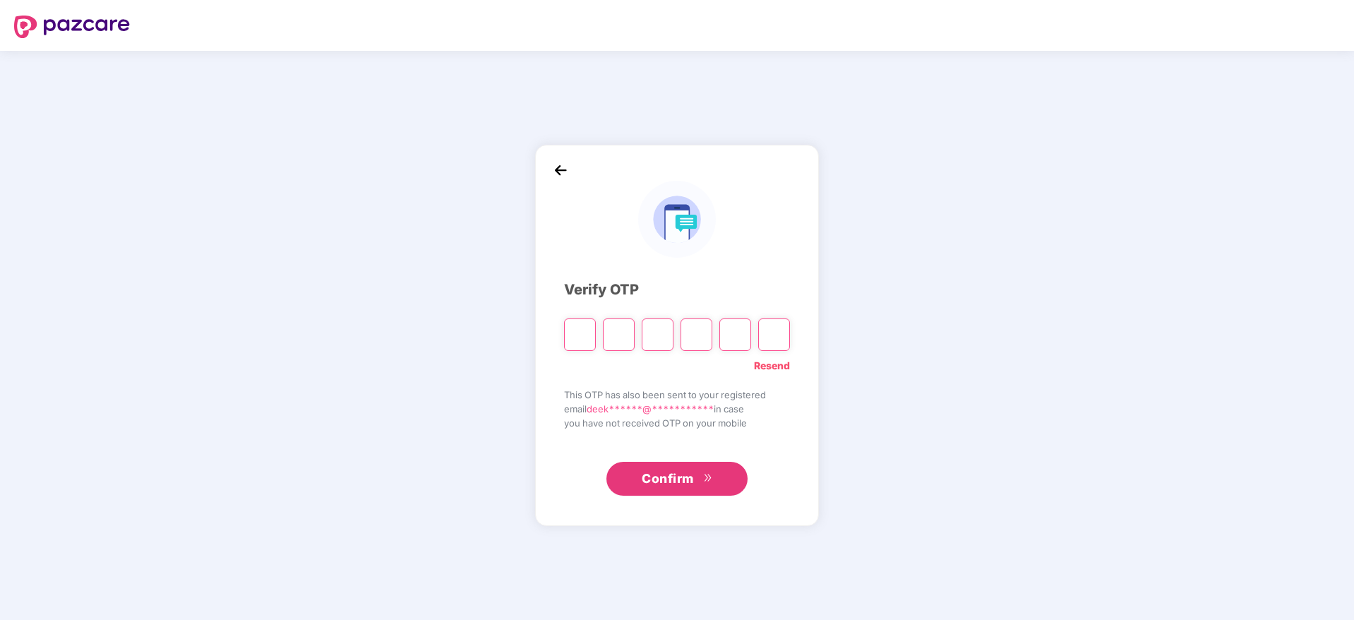
paste input "*"
type input "*"
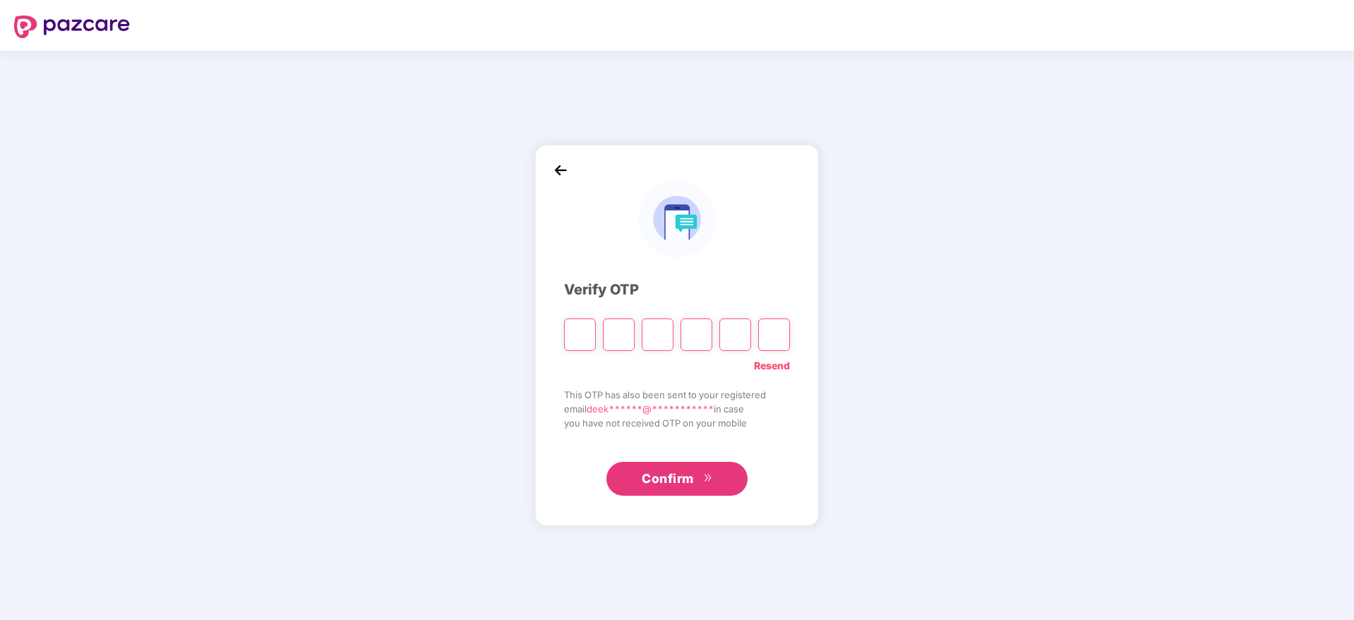
type input "*"
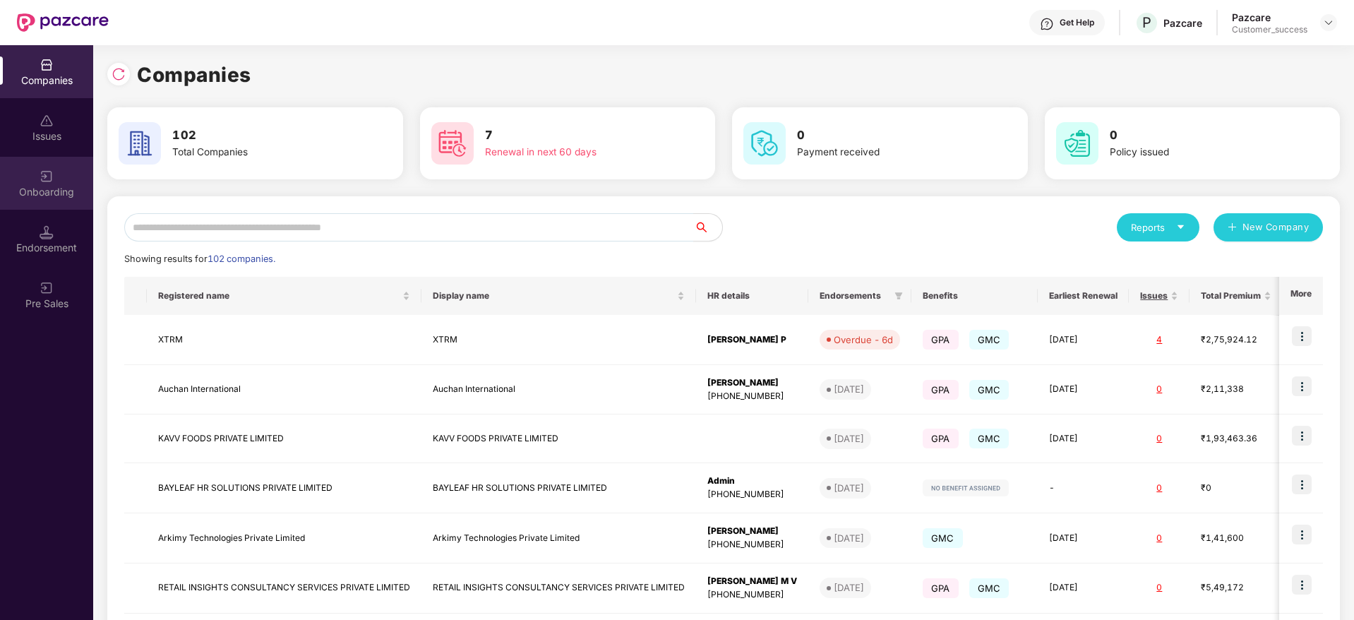
click at [53, 176] on img at bounding box center [47, 176] width 14 height 14
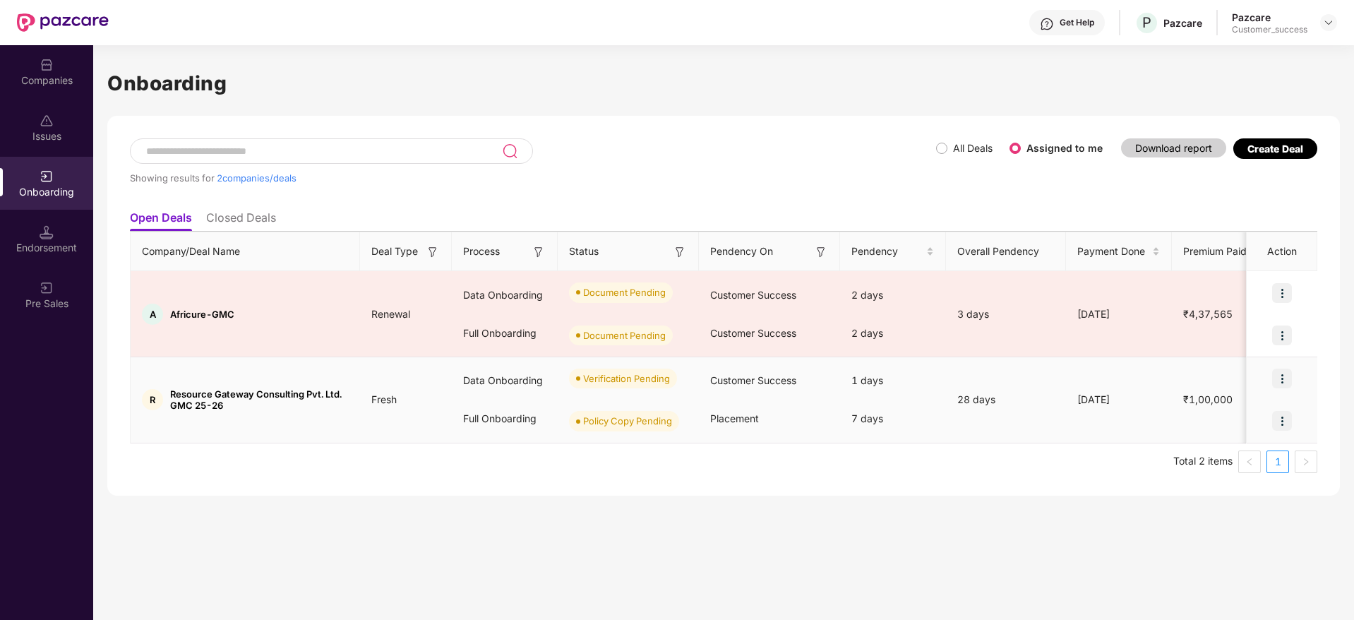
click at [1287, 372] on img at bounding box center [1283, 379] width 20 height 20
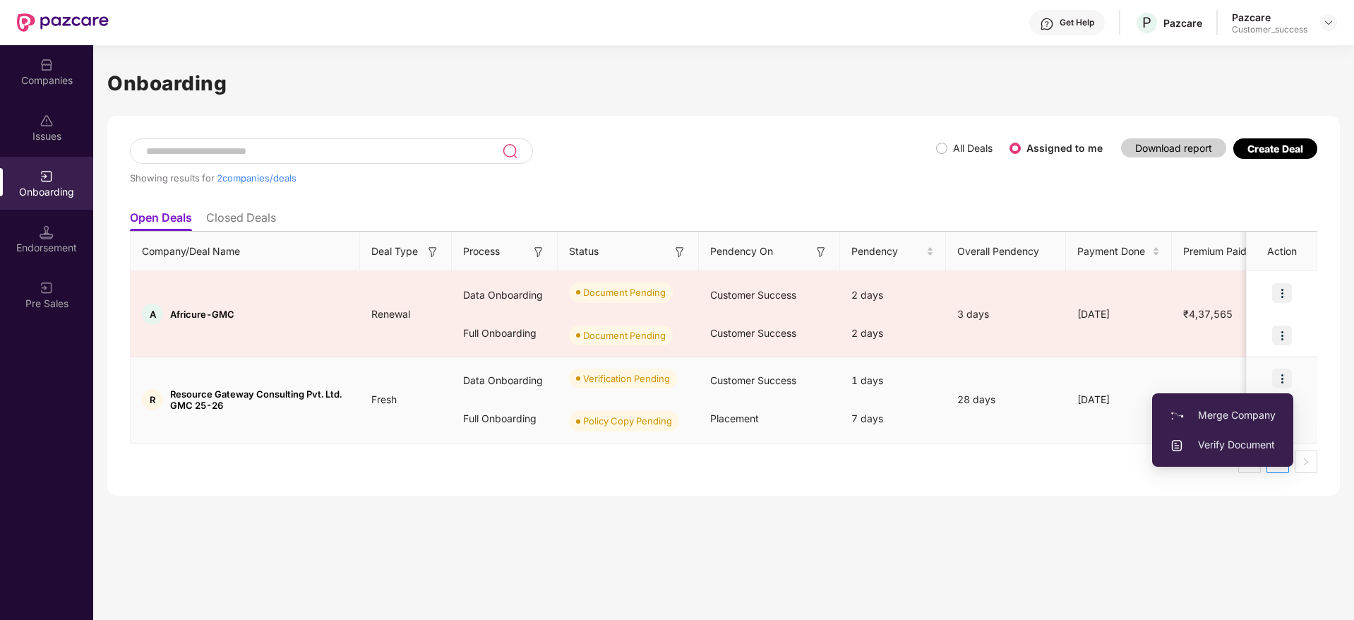
click at [1214, 455] on li "Verify Document" at bounding box center [1222, 445] width 141 height 30
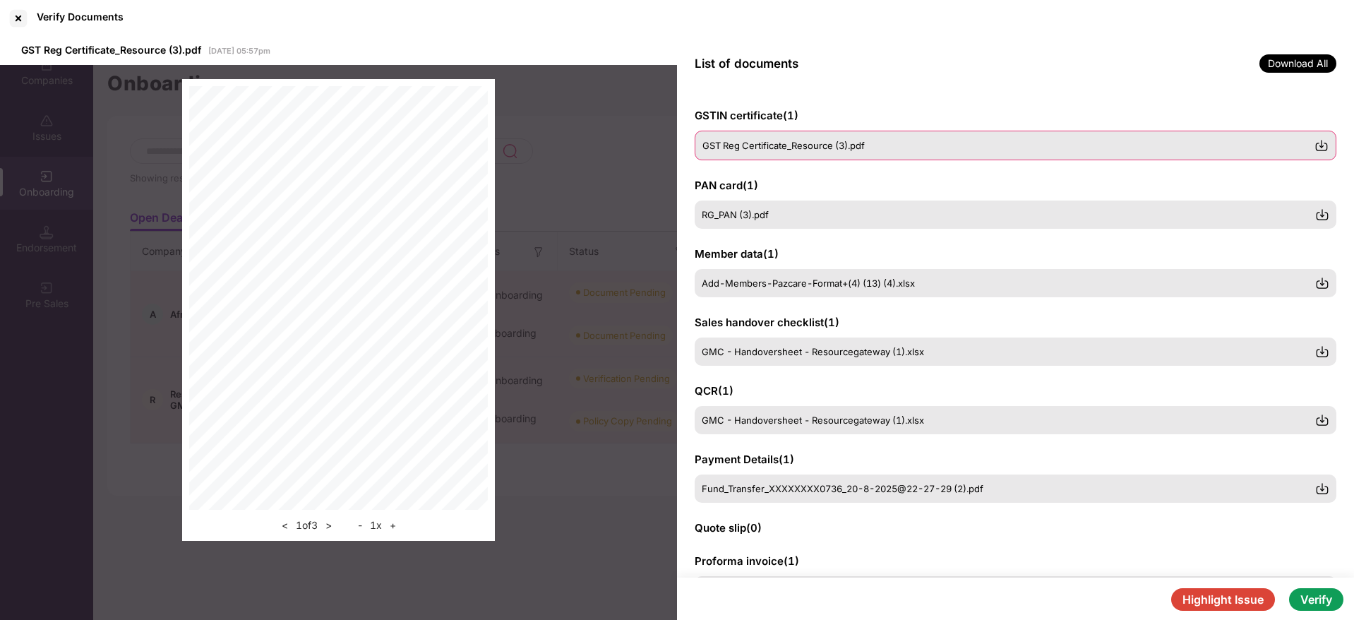
click at [1318, 141] on img at bounding box center [1322, 145] width 14 height 14
click at [1318, 211] on img at bounding box center [1322, 214] width 14 height 14
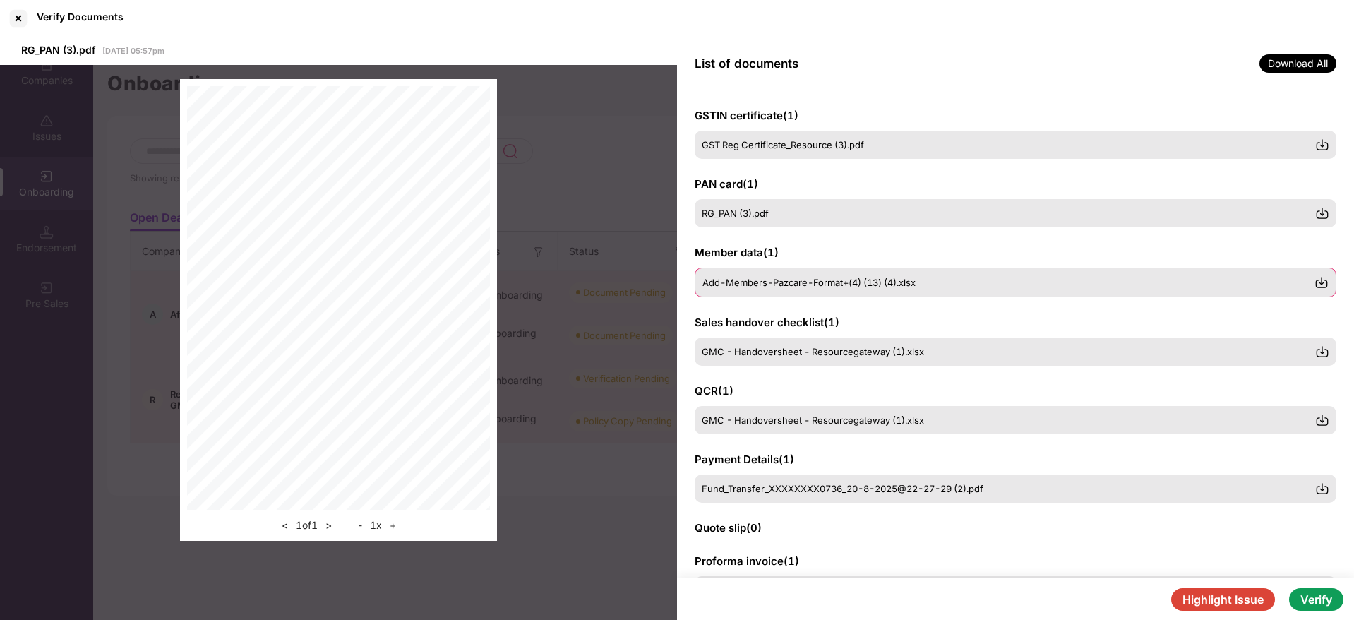
click at [1215, 286] on div "Add-Members-Pazcare-Format+(4) (13) (4).xlsx" at bounding box center [1009, 282] width 612 height 11
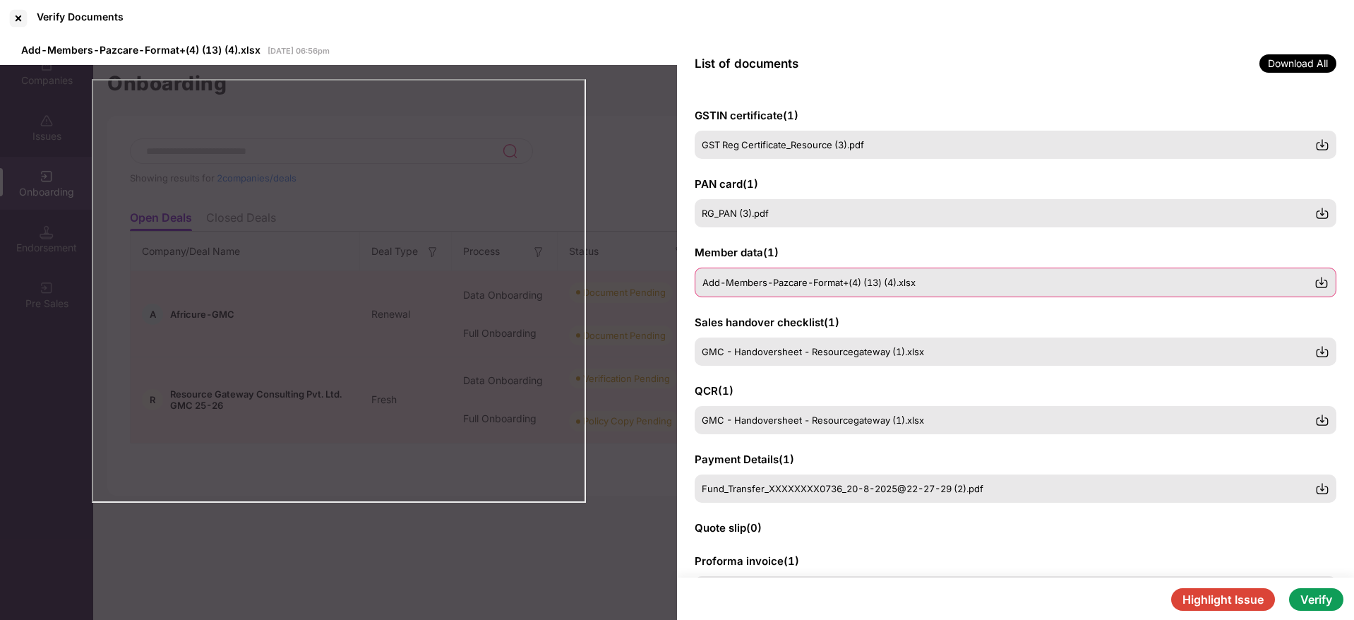
click at [1311, 284] on div "Add-Members-Pazcare-Format+(4) (13) (4).xlsx" at bounding box center [1009, 282] width 612 height 11
click at [1321, 284] on img at bounding box center [1322, 282] width 14 height 14
click at [1326, 351] on img at bounding box center [1322, 351] width 14 height 14
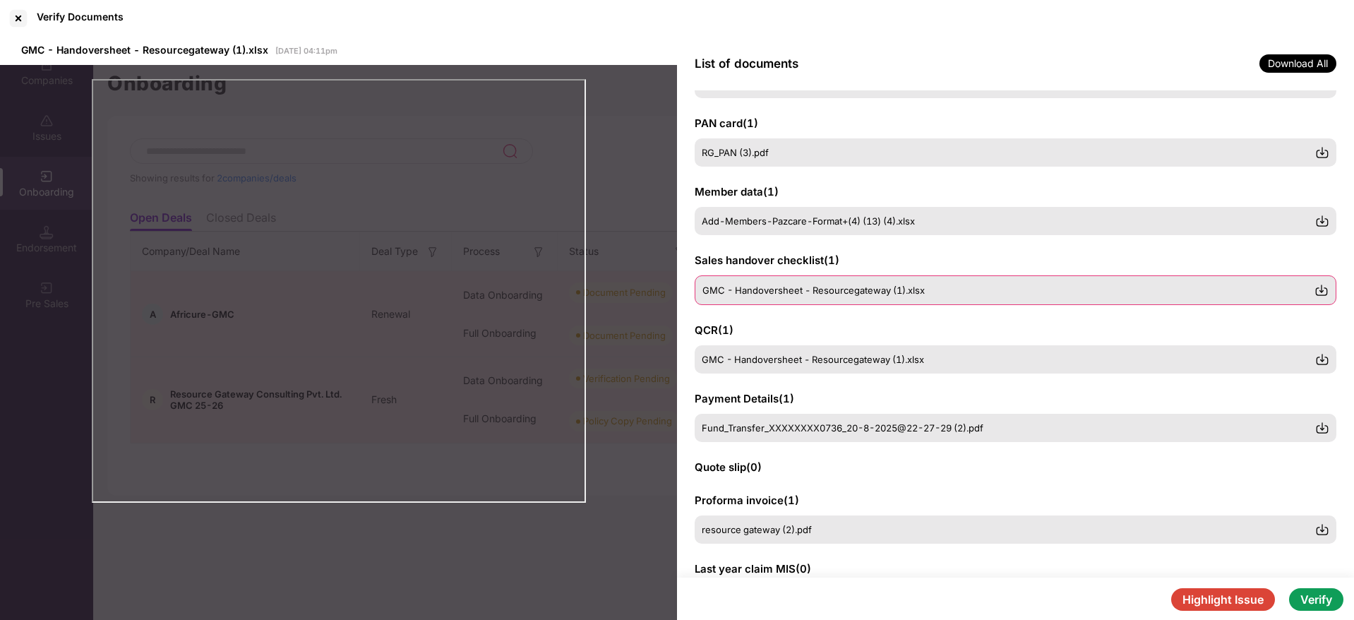
scroll to position [61, 0]
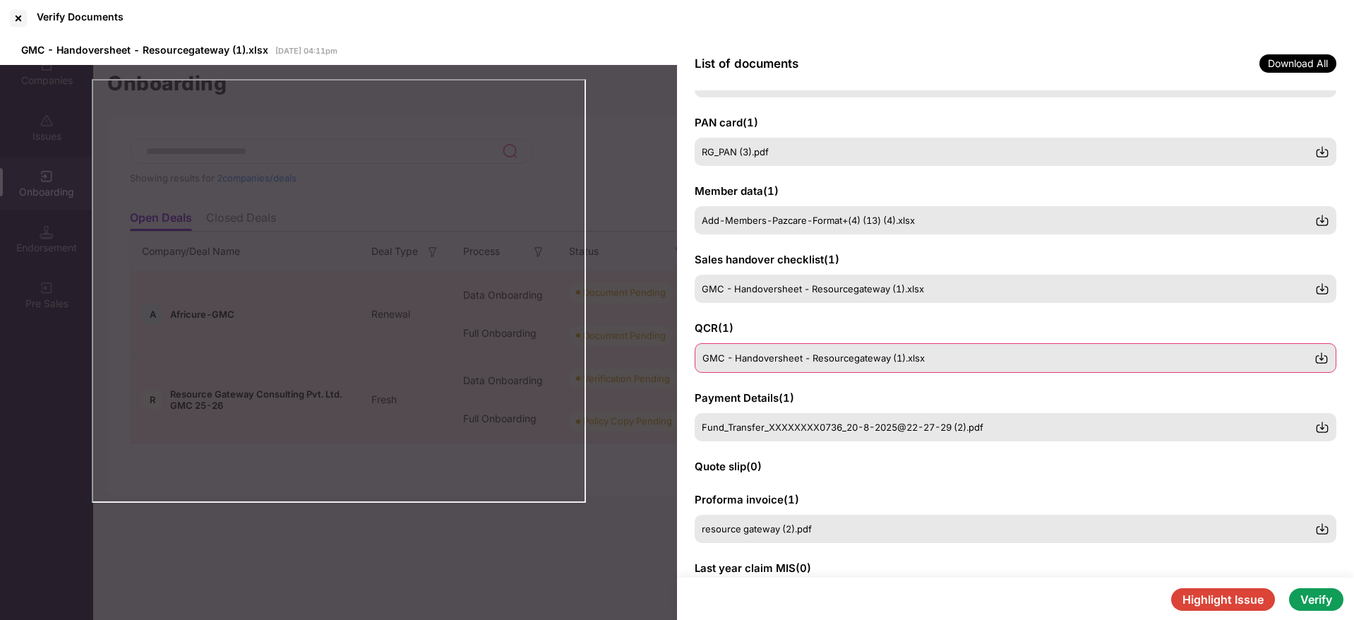
click at [1328, 367] on div "GMC - Handoversheet - Resourcegateway (1).xlsx" at bounding box center [1016, 358] width 642 height 30
click at [1324, 363] on img at bounding box center [1322, 358] width 14 height 14
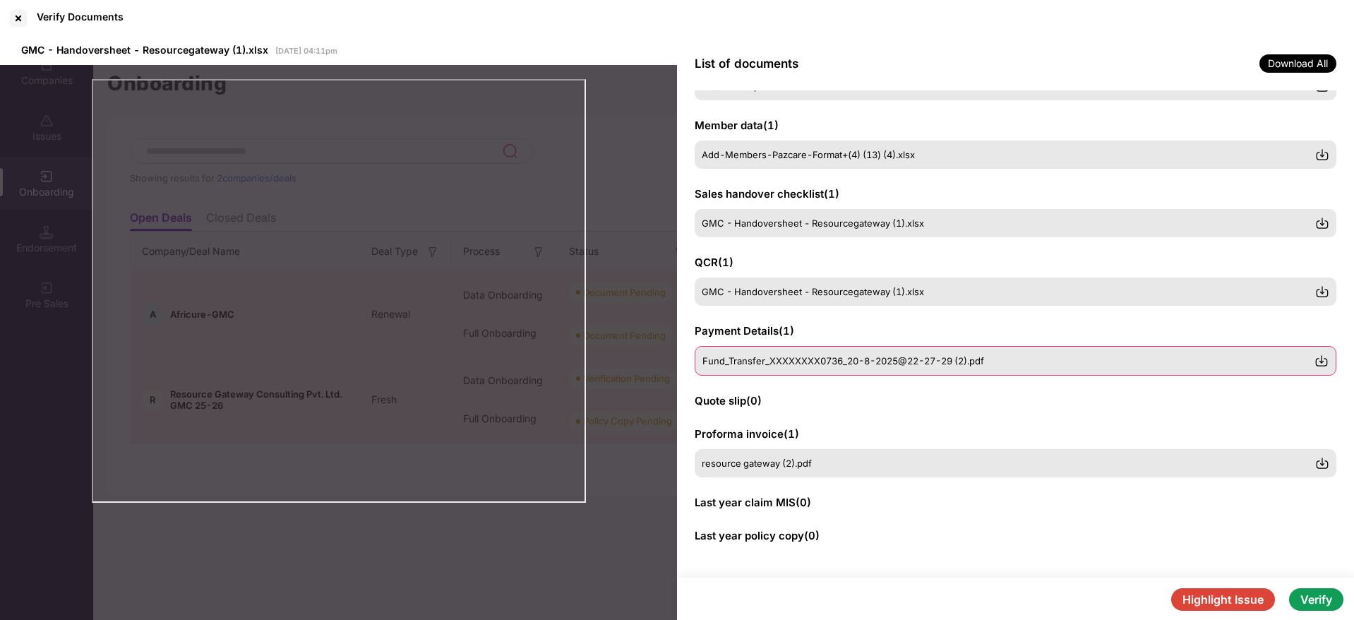
scroll to position [129, 0]
click at [1317, 359] on img at bounding box center [1322, 359] width 14 height 14
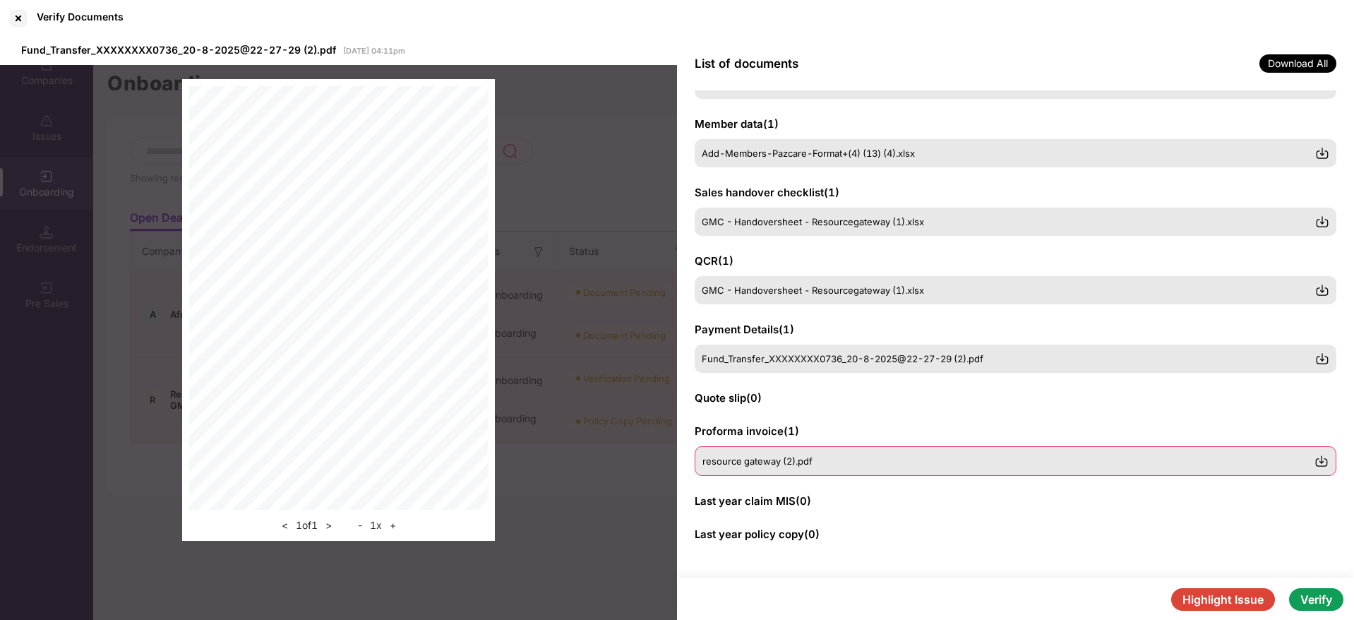
click at [1321, 465] on img at bounding box center [1322, 461] width 14 height 14
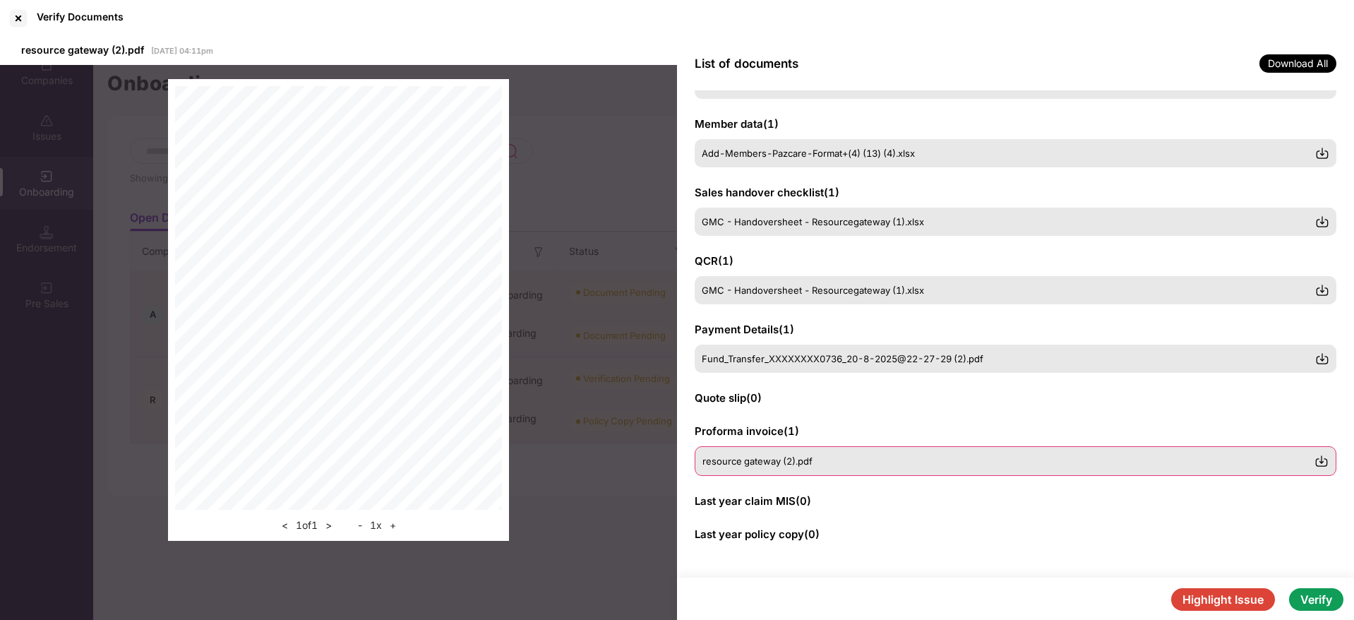
scroll to position [127, 0]
click at [1315, 611] on div "Highlight Issue Verify" at bounding box center [1015, 600] width 677 height 44
click at [1320, 599] on button "Verify" at bounding box center [1316, 599] width 54 height 23
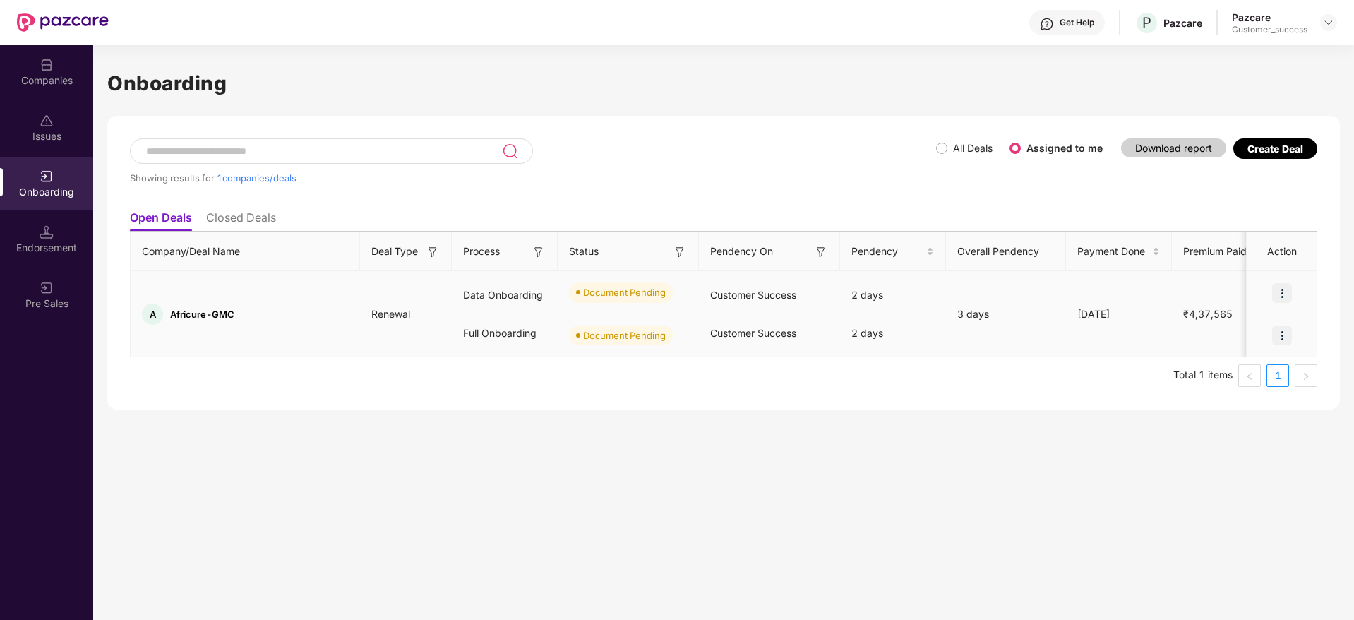
click at [1283, 294] on img at bounding box center [1283, 293] width 20 height 20
click at [1229, 332] on span "Upload Documents" at bounding box center [1217, 329] width 117 height 16
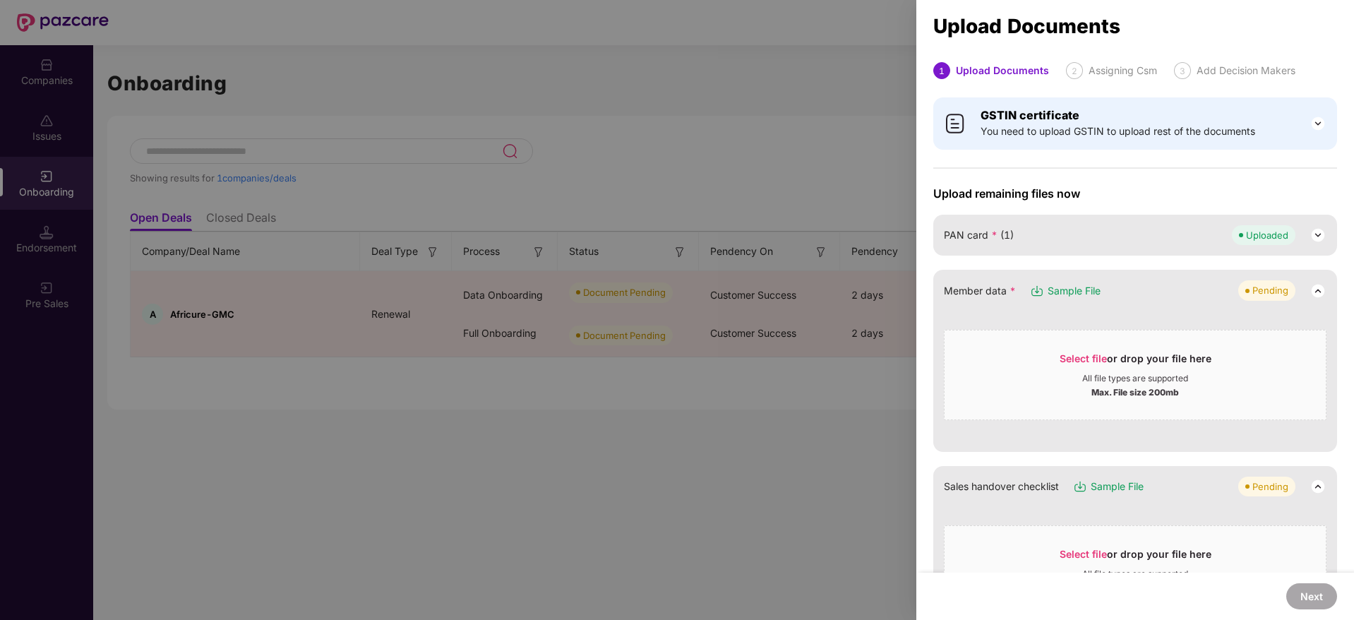
click at [167, 88] on div at bounding box center [677, 310] width 1354 height 620
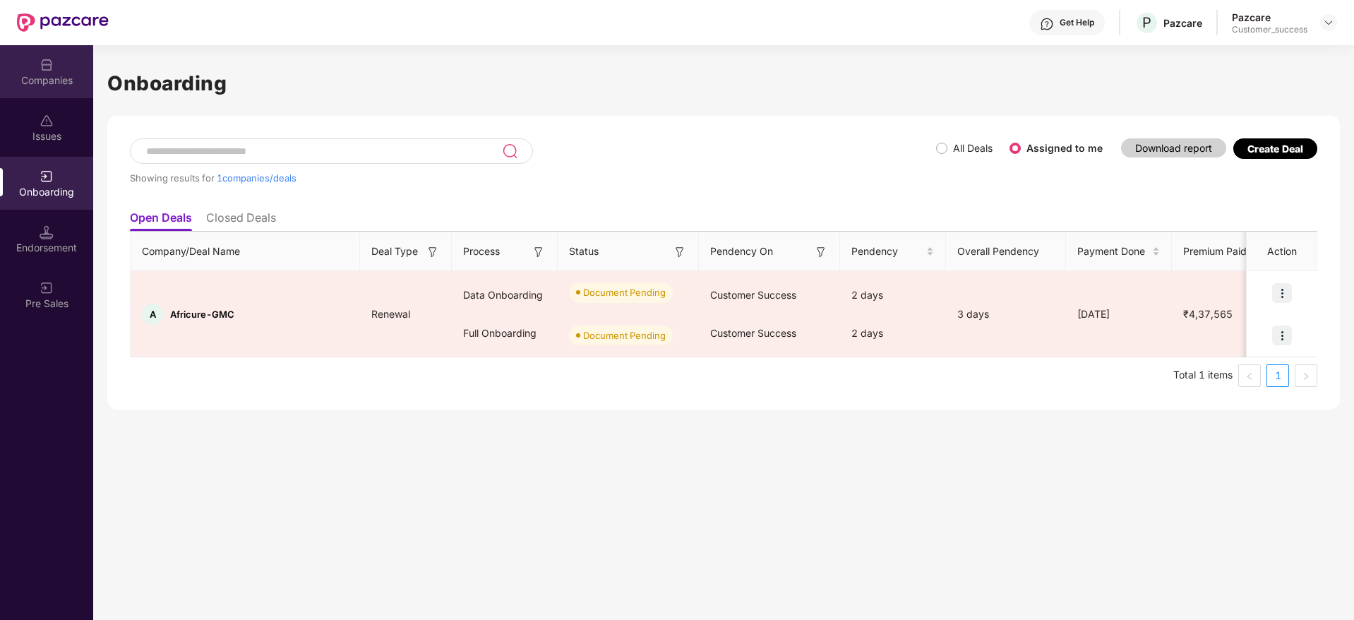
click at [29, 77] on div "Companies" at bounding box center [46, 80] width 93 height 14
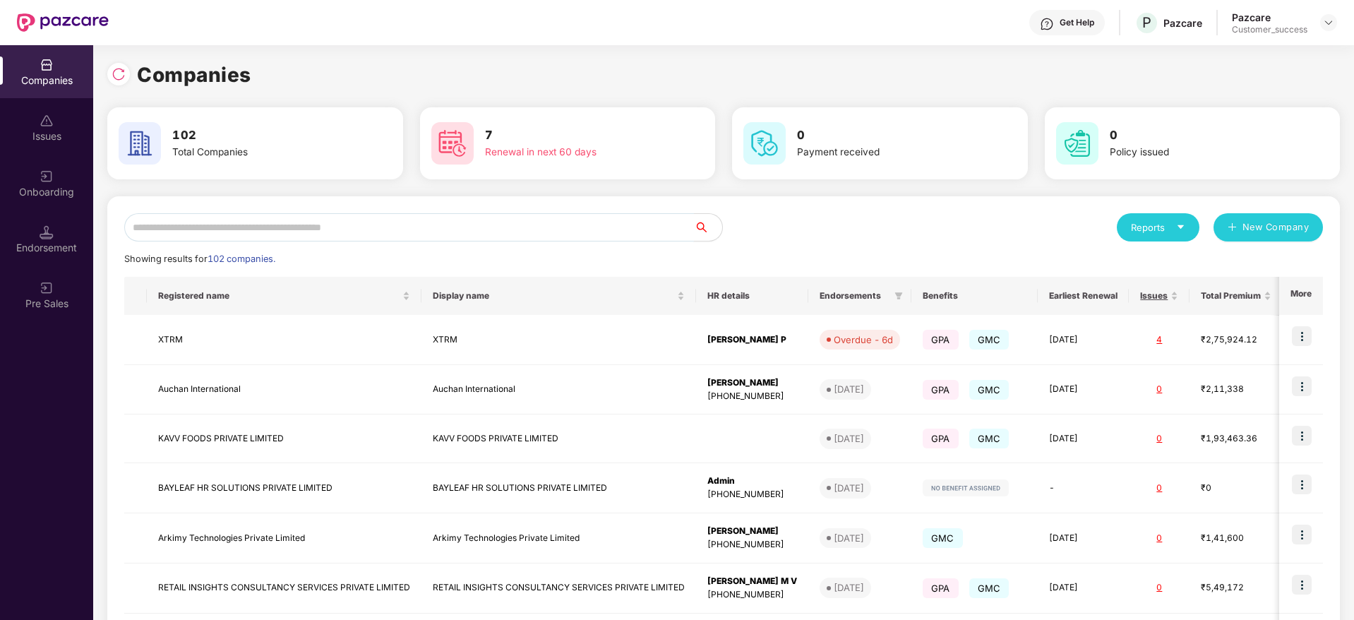
click at [327, 232] on input "text" at bounding box center [409, 227] width 570 height 28
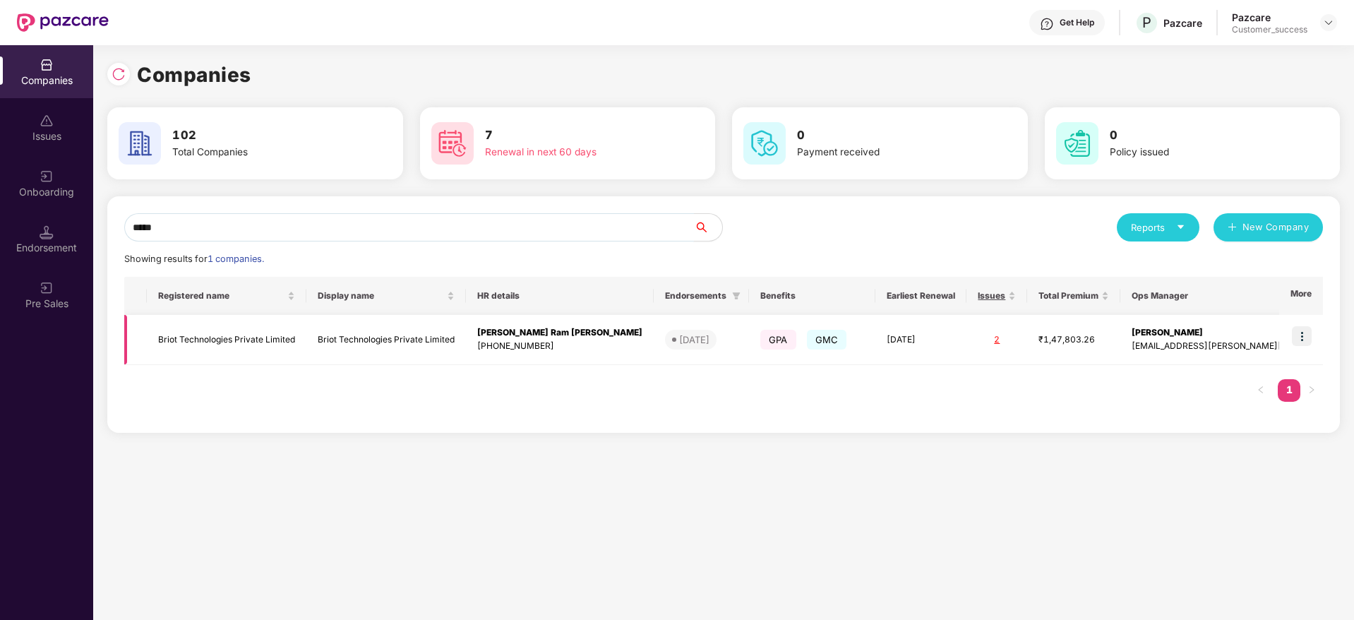
type input "*****"
click at [306, 345] on td "Briot Technologies Private Limited" at bounding box center [227, 340] width 160 height 50
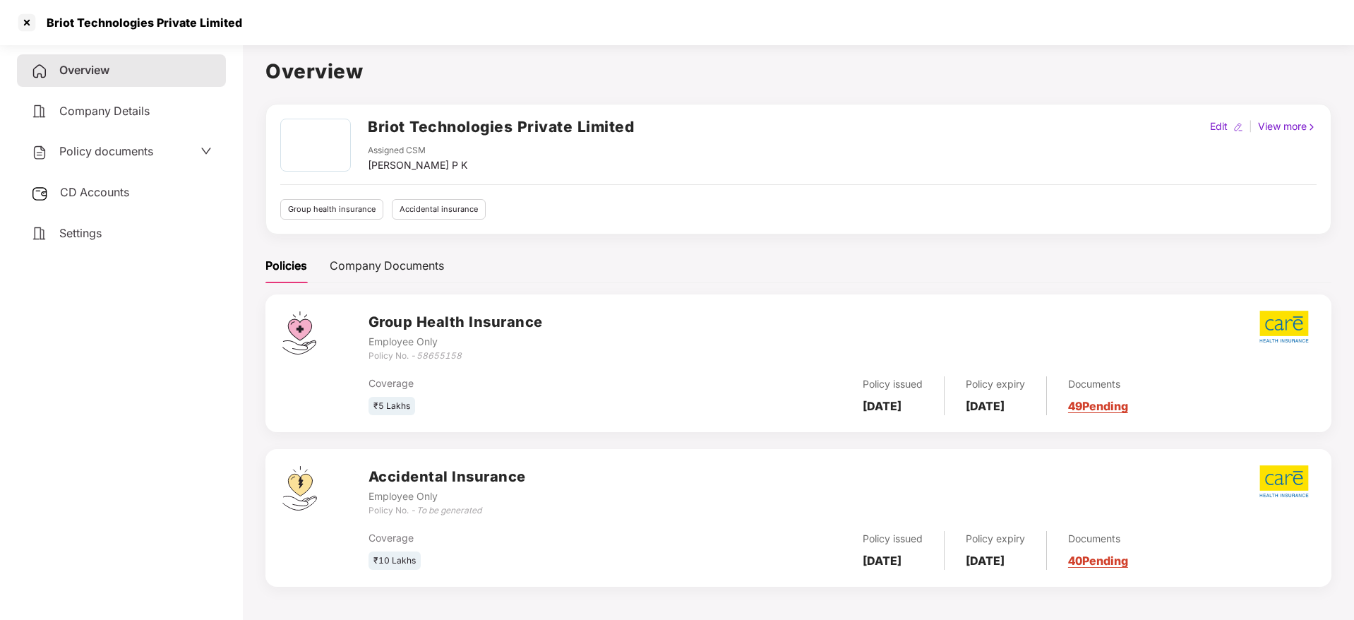
click at [70, 191] on span "CD Accounts" at bounding box center [94, 192] width 69 height 14
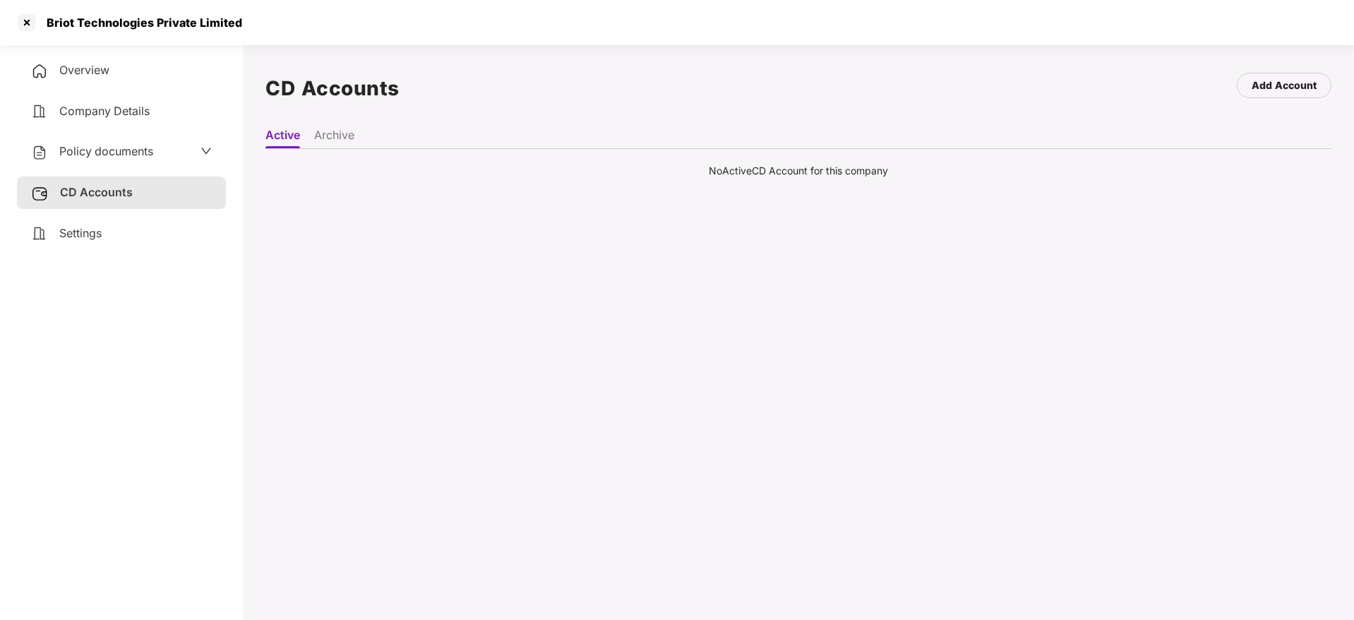
click at [338, 139] on li "Archive" at bounding box center [334, 138] width 40 height 20
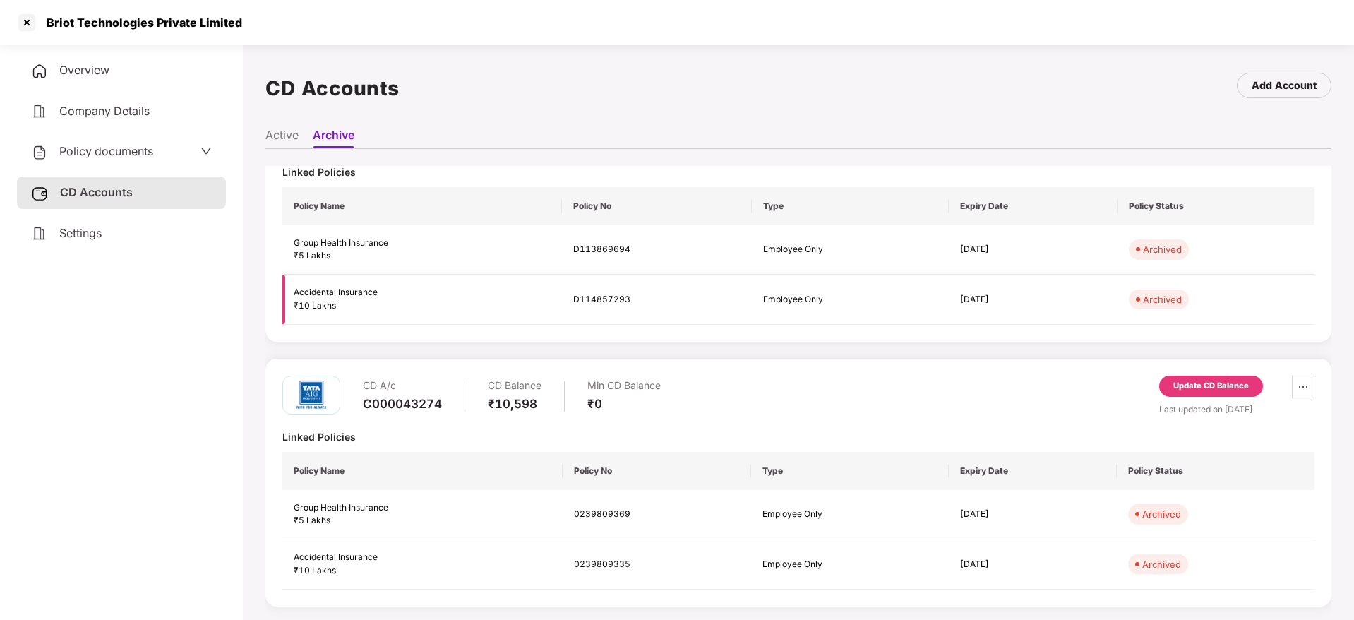
scroll to position [31, 0]
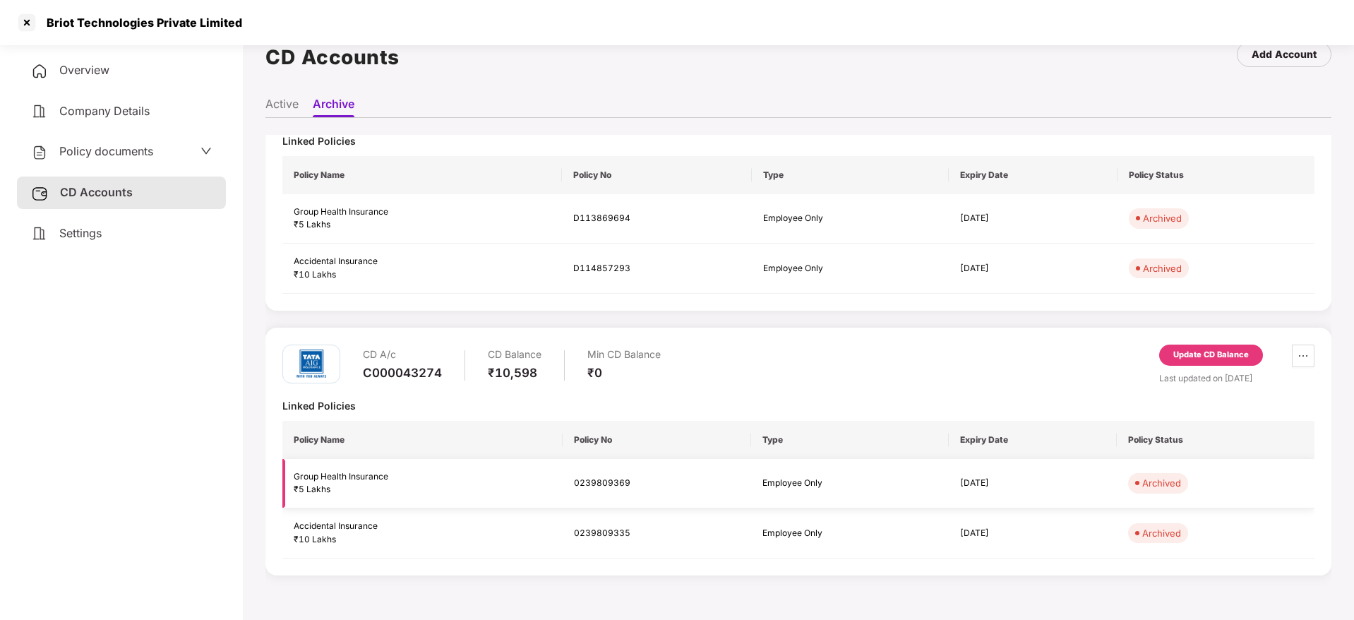
click at [609, 480] on td "0239809369" at bounding box center [657, 484] width 189 height 50
click at [416, 374] on div "C000043274" at bounding box center [402, 373] width 79 height 16
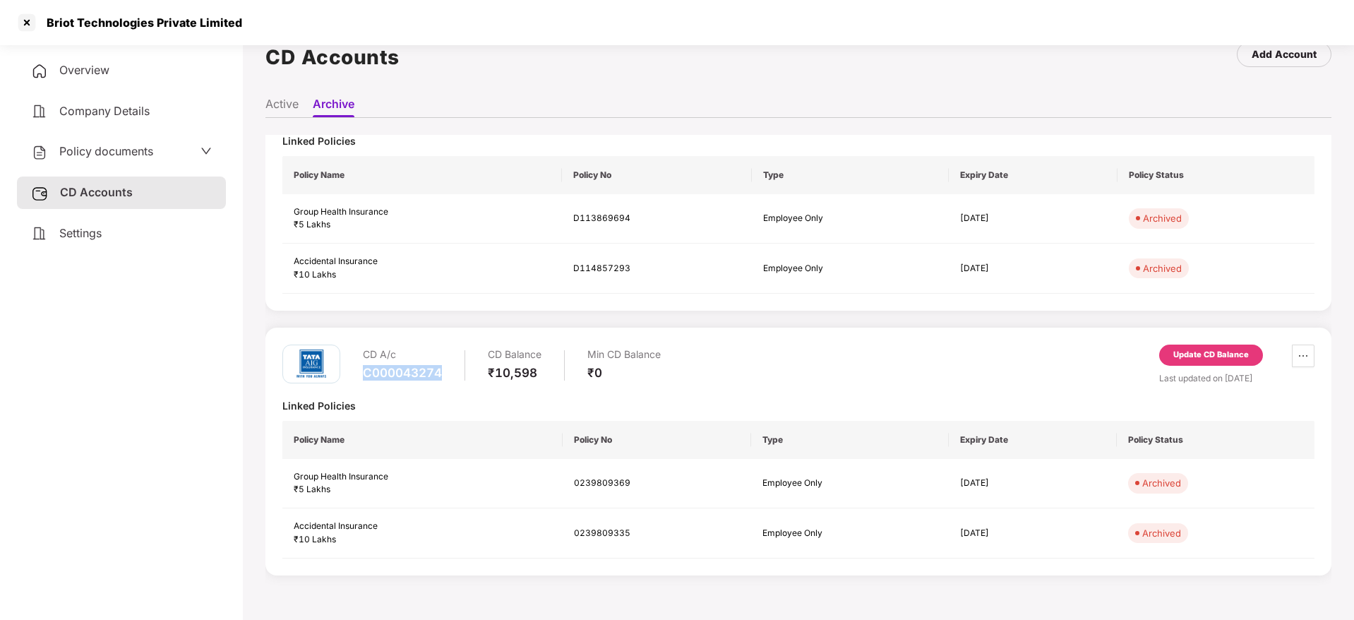
click at [416, 374] on div "C000043274" at bounding box center [402, 373] width 79 height 16
copy div "C000043274"
click at [175, 20] on div "Briot Technologies Private Limited" at bounding box center [140, 23] width 204 height 14
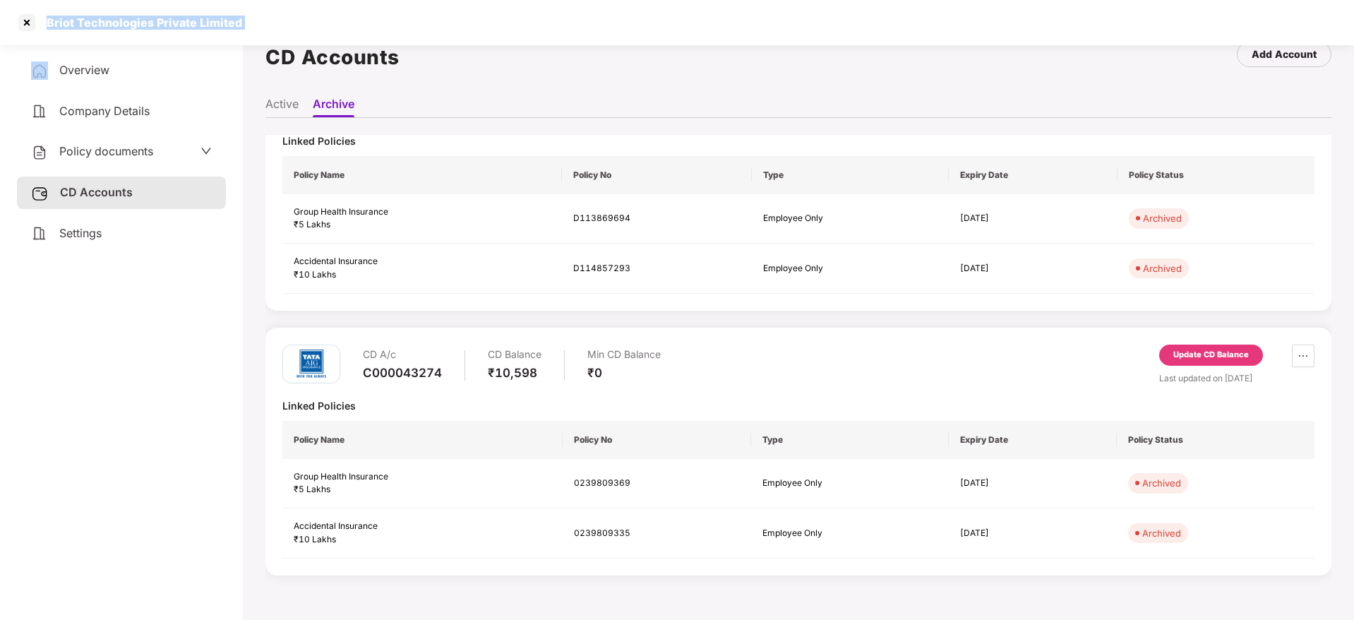
copy div "Briot Technologies Private Limited"
drag, startPoint x: 496, startPoint y: 377, endPoint x: 551, endPoint y: 372, distance: 54.6
click at [551, 372] on div "CD A/c C000043274 CD Balance ₹10,598 Min CD Balance ₹0" at bounding box center [512, 365] width 298 height 40
copy div "10,598"
drag, startPoint x: 441, startPoint y: 369, endPoint x: 357, endPoint y: 371, distance: 84.0
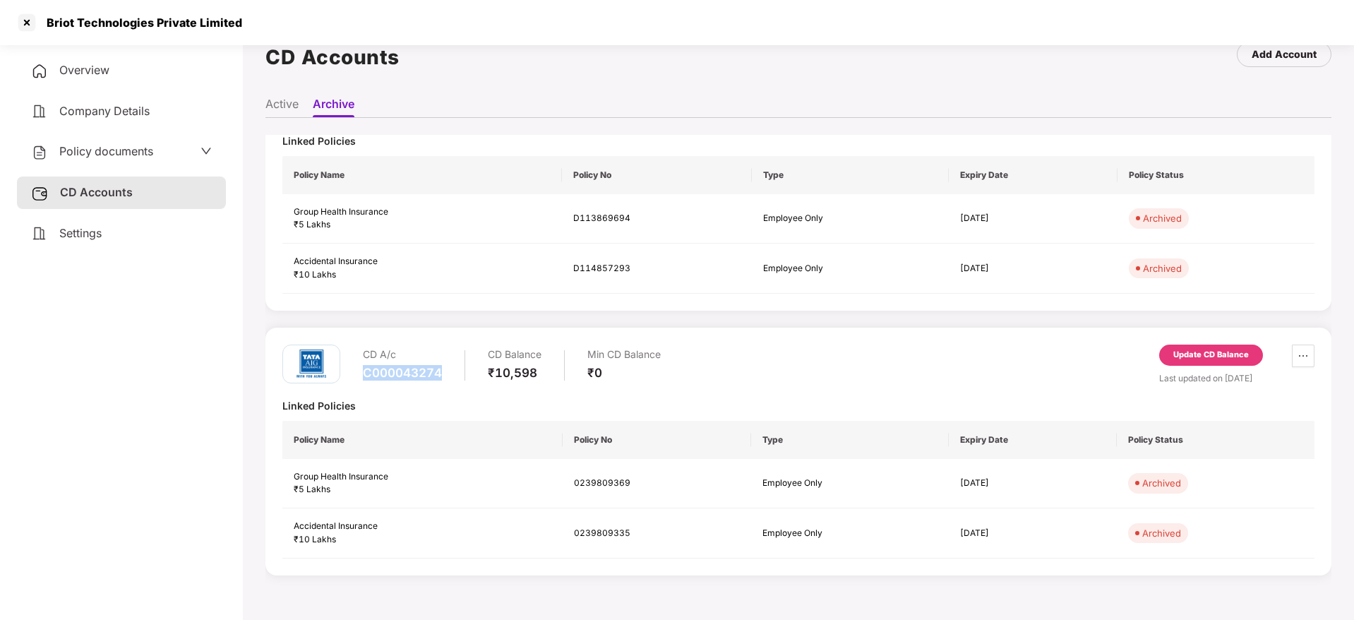
click at [357, 371] on div "CD A/c C000043274 CD Balance ₹10,598 Min CD Balance ₹0" at bounding box center [471, 365] width 379 height 40
copy div "C000043274"
drag, startPoint x: 570, startPoint y: 482, endPoint x: 641, endPoint y: 482, distance: 71.3
click at [641, 482] on td "0239809369" at bounding box center [657, 484] width 189 height 50
copy td "0239809369"
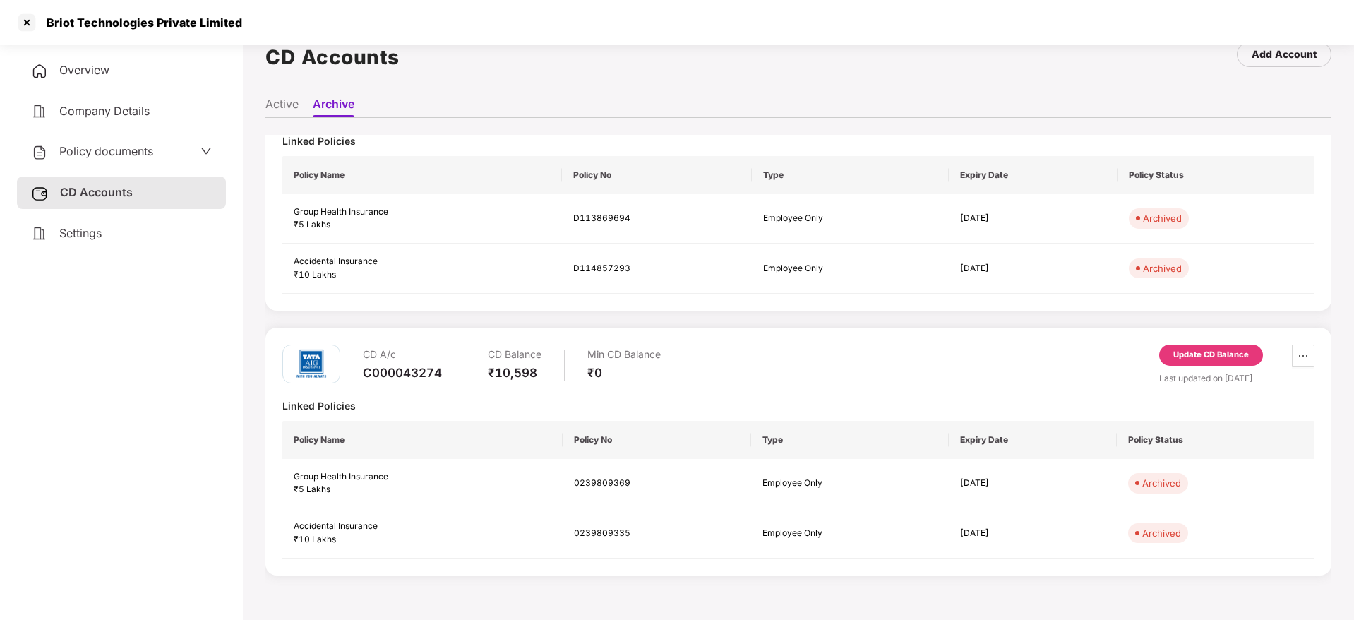
click at [70, 68] on span "Overview" at bounding box center [84, 70] width 50 height 14
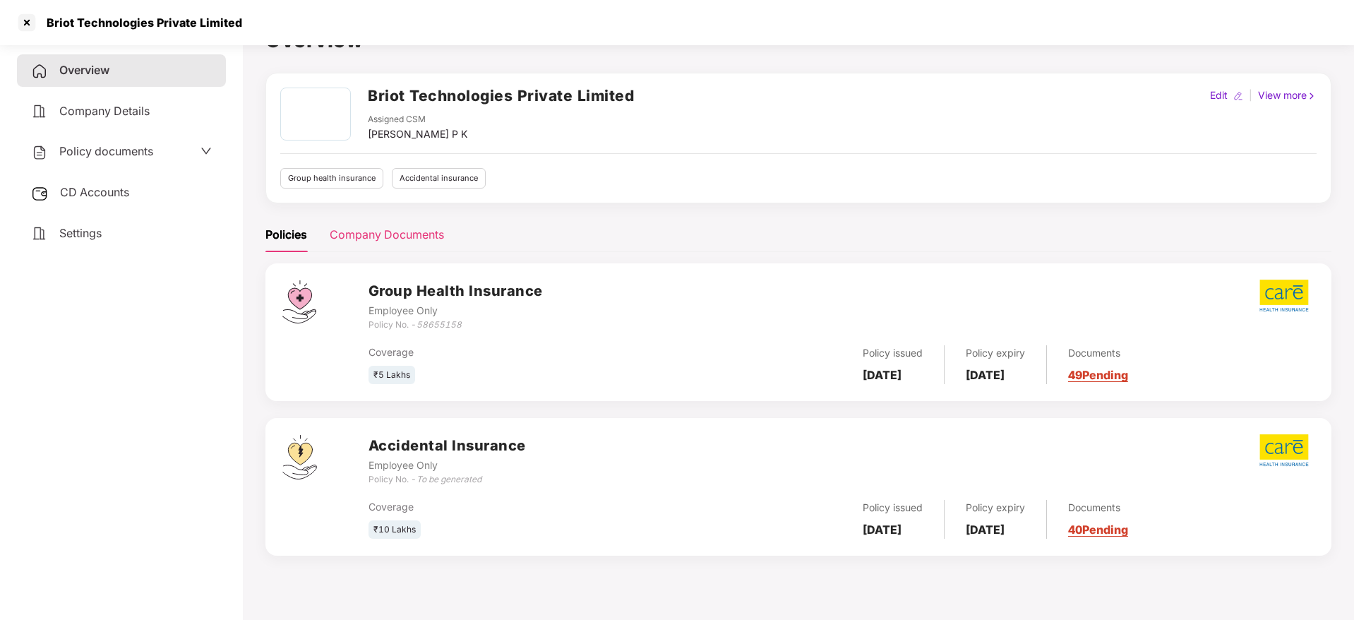
click at [366, 234] on div "Company Documents" at bounding box center [387, 235] width 114 height 18
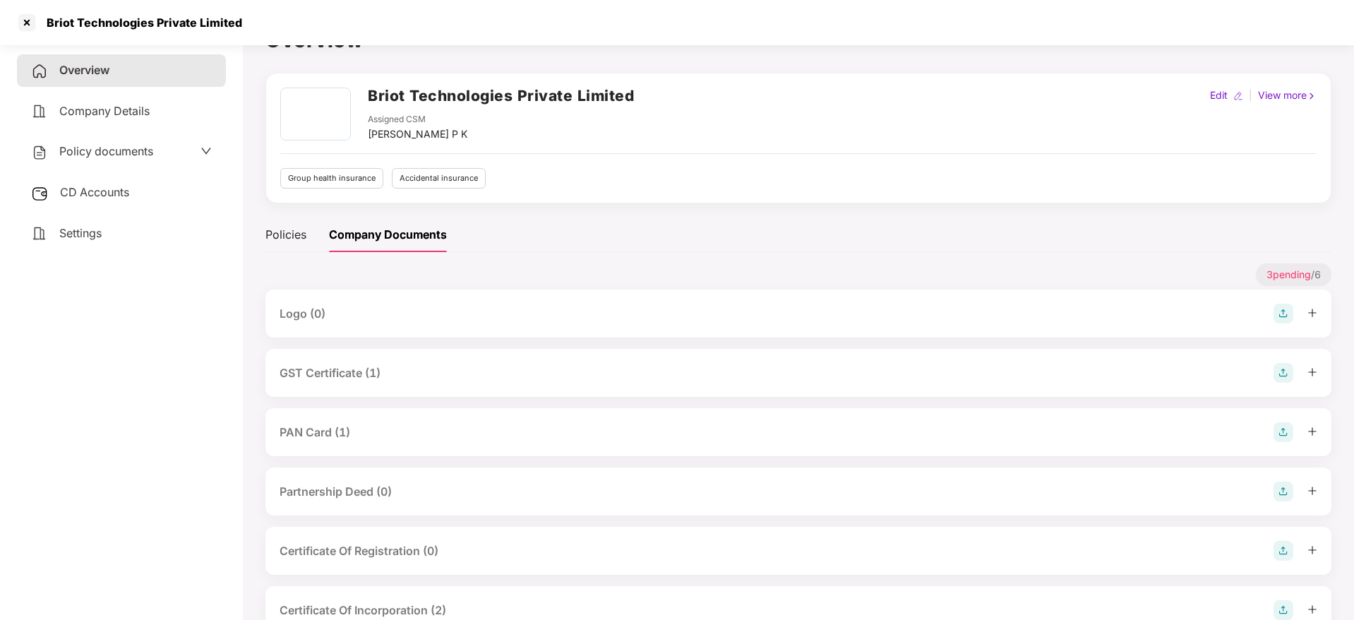
scroll to position [71, 0]
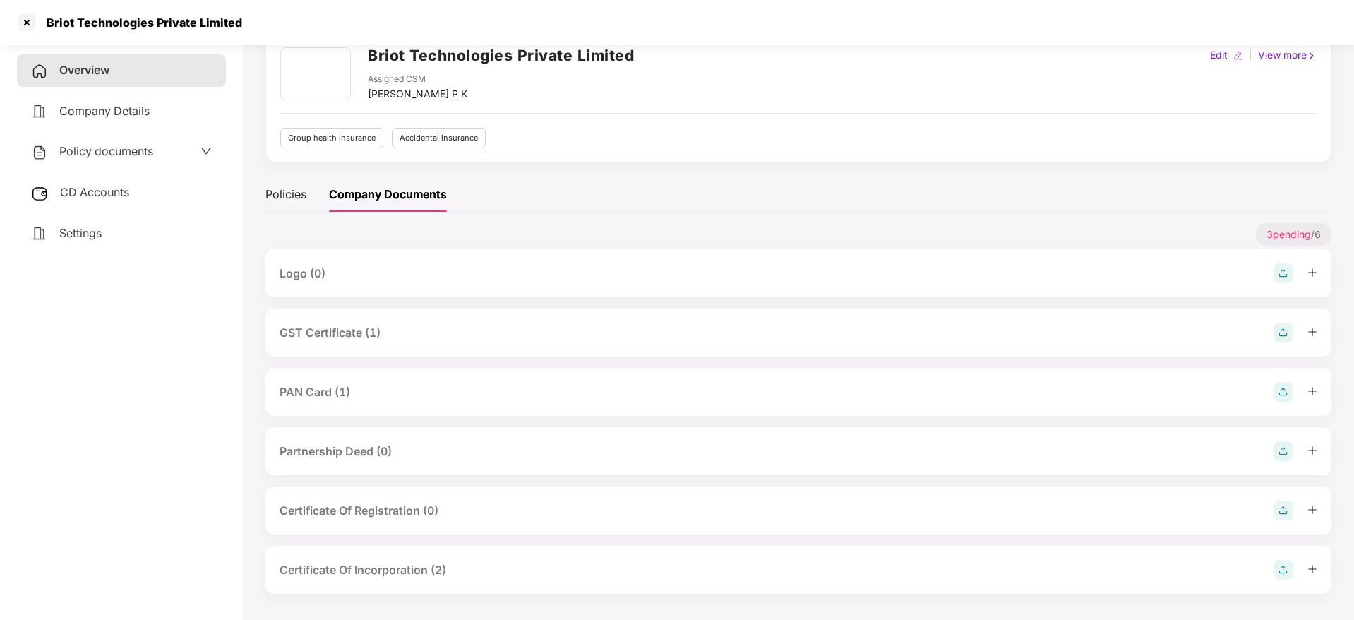
click at [1285, 329] on img at bounding box center [1284, 333] width 20 height 20
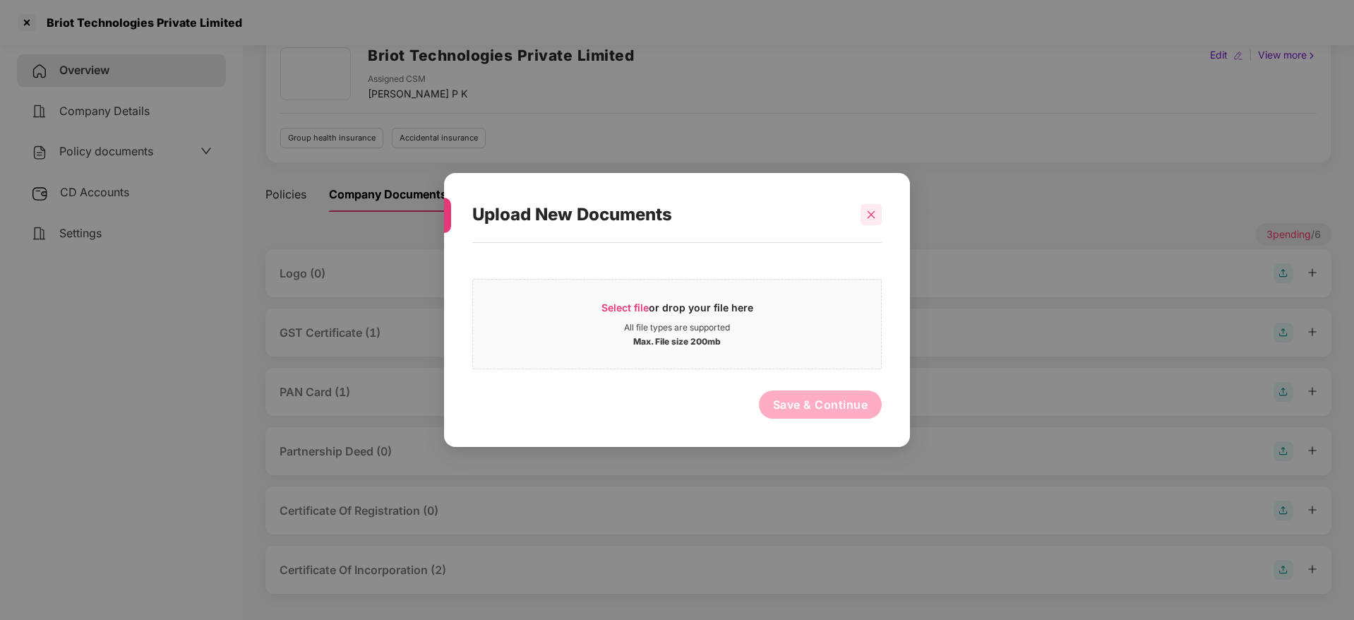
click at [871, 218] on icon "close" at bounding box center [871, 215] width 10 height 10
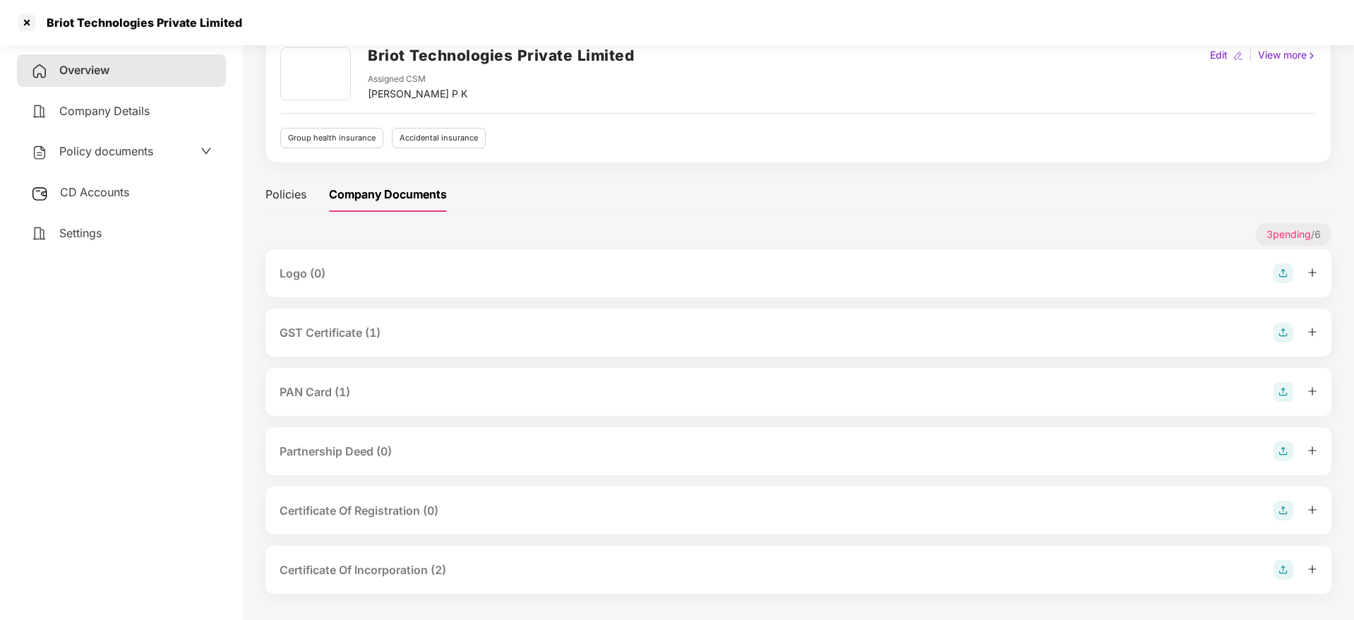
click at [301, 343] on div "GST Certificate (1)" at bounding box center [799, 333] width 1066 height 48
click at [318, 339] on div "GST Certificate (1)" at bounding box center [330, 333] width 101 height 18
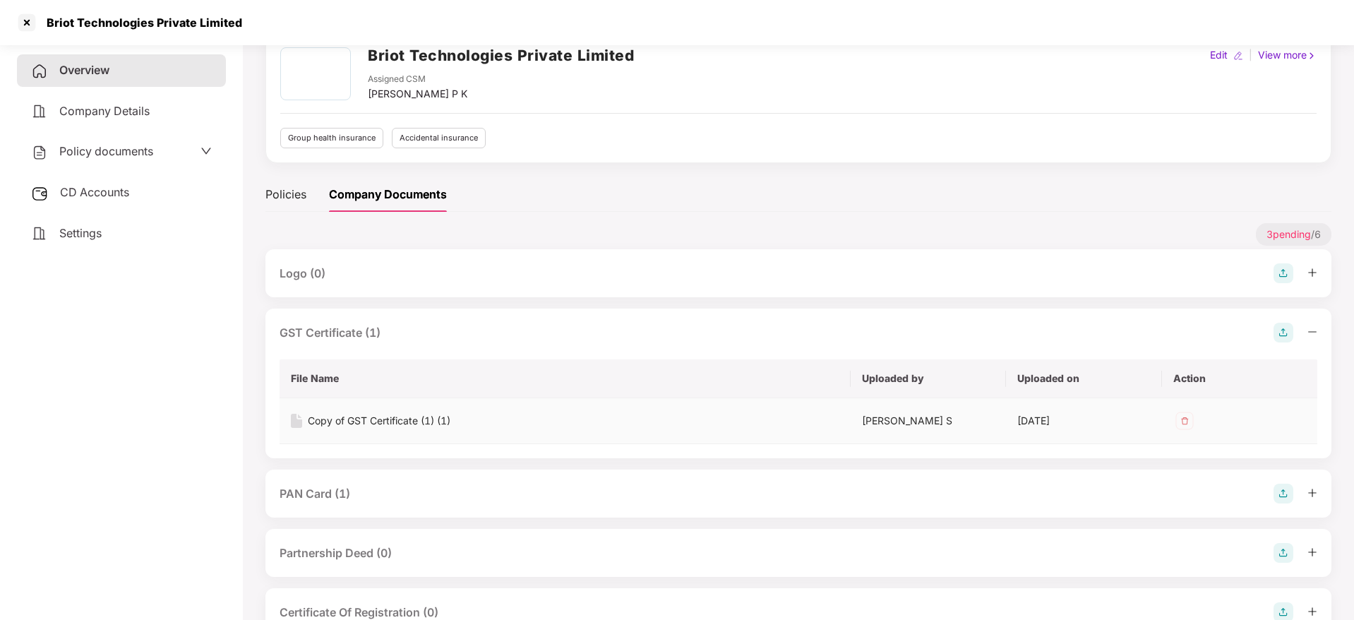
click at [346, 430] on td "Copy of GST Certificate (1) (1)" at bounding box center [565, 421] width 571 height 46
click at [373, 413] on div "Copy of GST Certificate (1) (1)" at bounding box center [379, 421] width 143 height 16
click at [330, 494] on div "PAN Card (1)" at bounding box center [315, 494] width 71 height 18
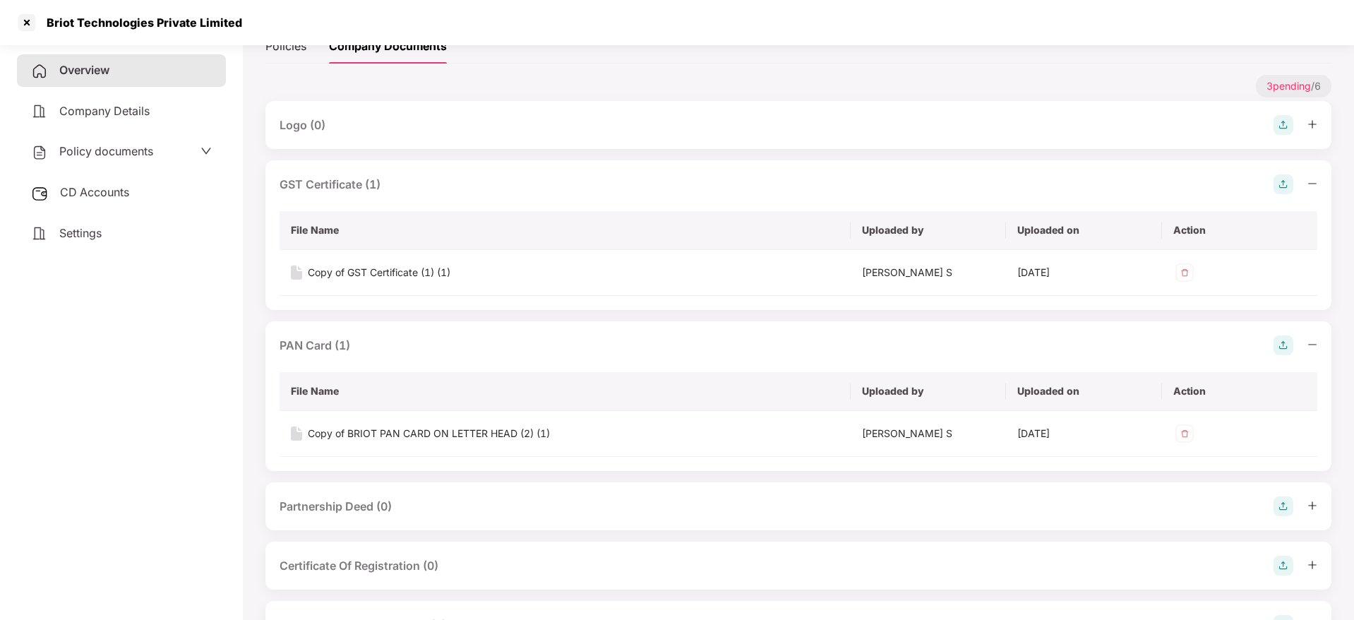
scroll to position [228, 0]
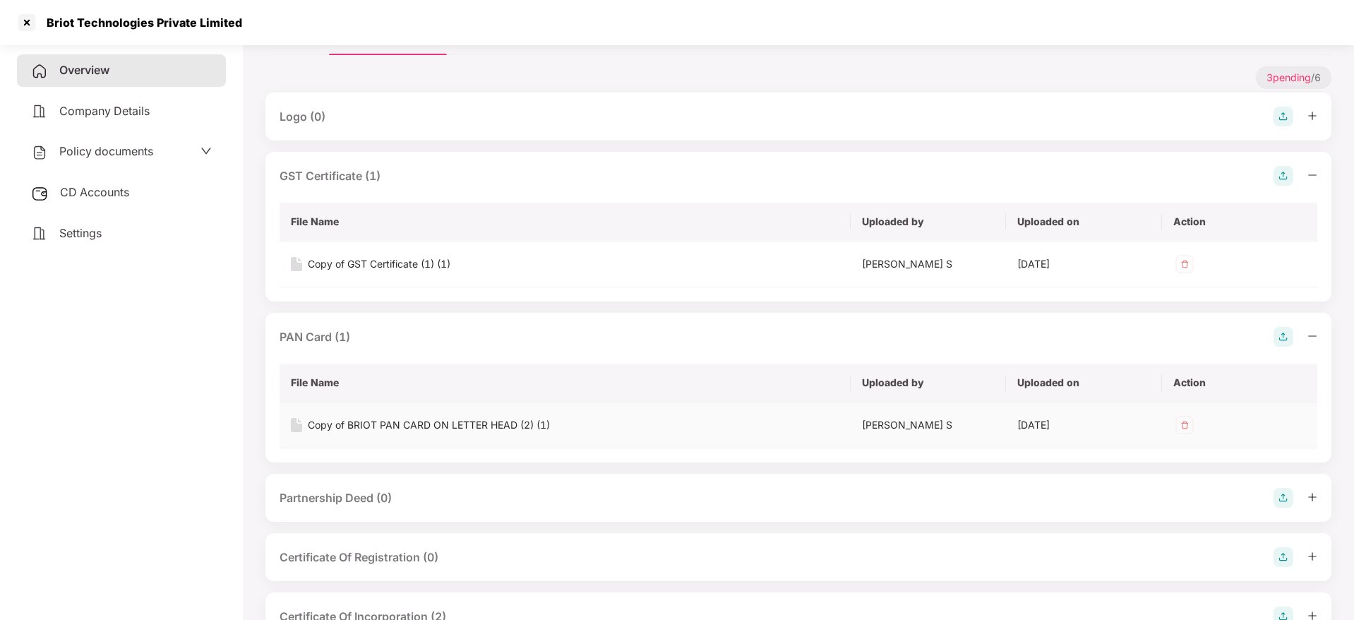
click at [376, 431] on div "Copy of BRIOT PAN CARD ON LETTER HEAD (2) (1)" at bounding box center [429, 425] width 242 height 16
click at [27, 20] on div at bounding box center [27, 22] width 23 height 23
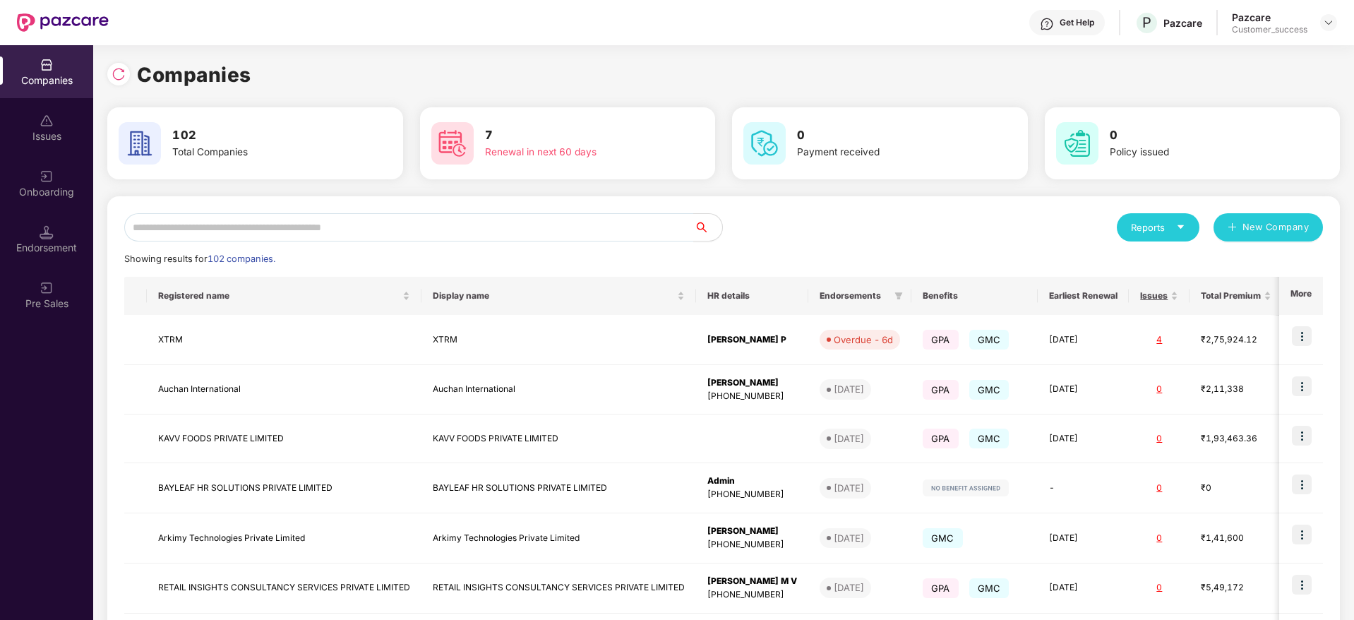
scroll to position [0, 0]
click at [66, 197] on div "Onboarding" at bounding box center [46, 192] width 93 height 14
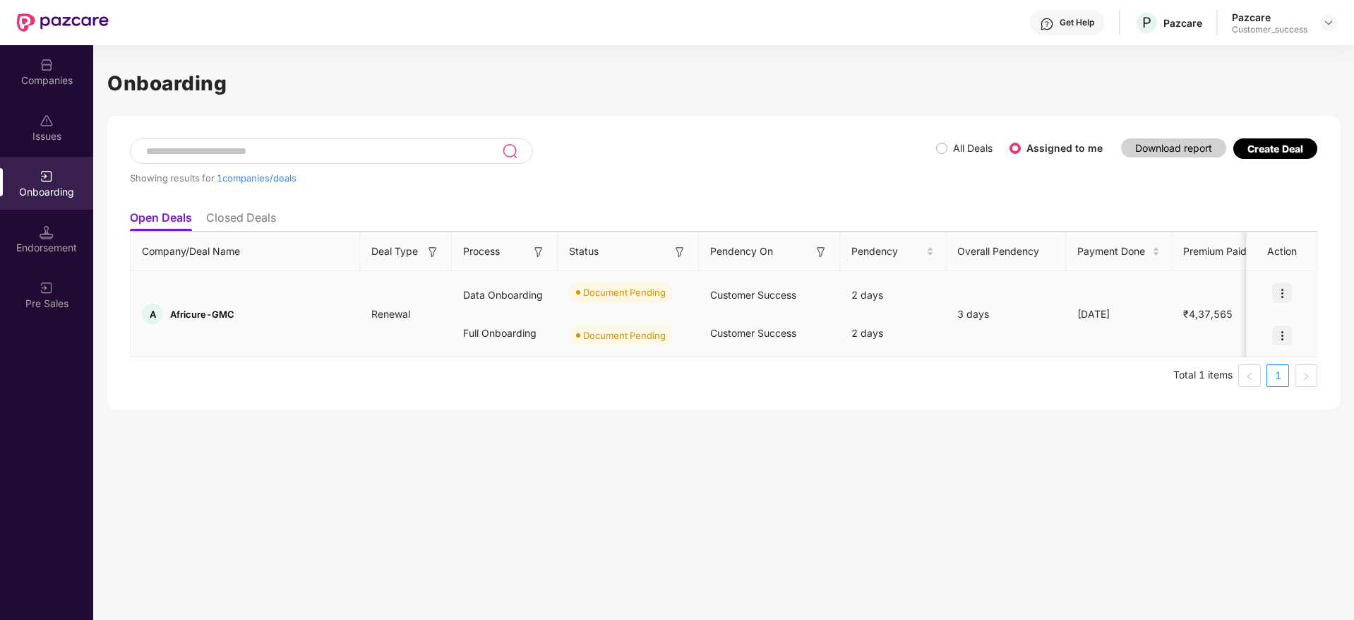
click at [1286, 294] on img at bounding box center [1283, 293] width 20 height 20
click at [1267, 336] on span "Upload Documents" at bounding box center [1217, 329] width 117 height 16
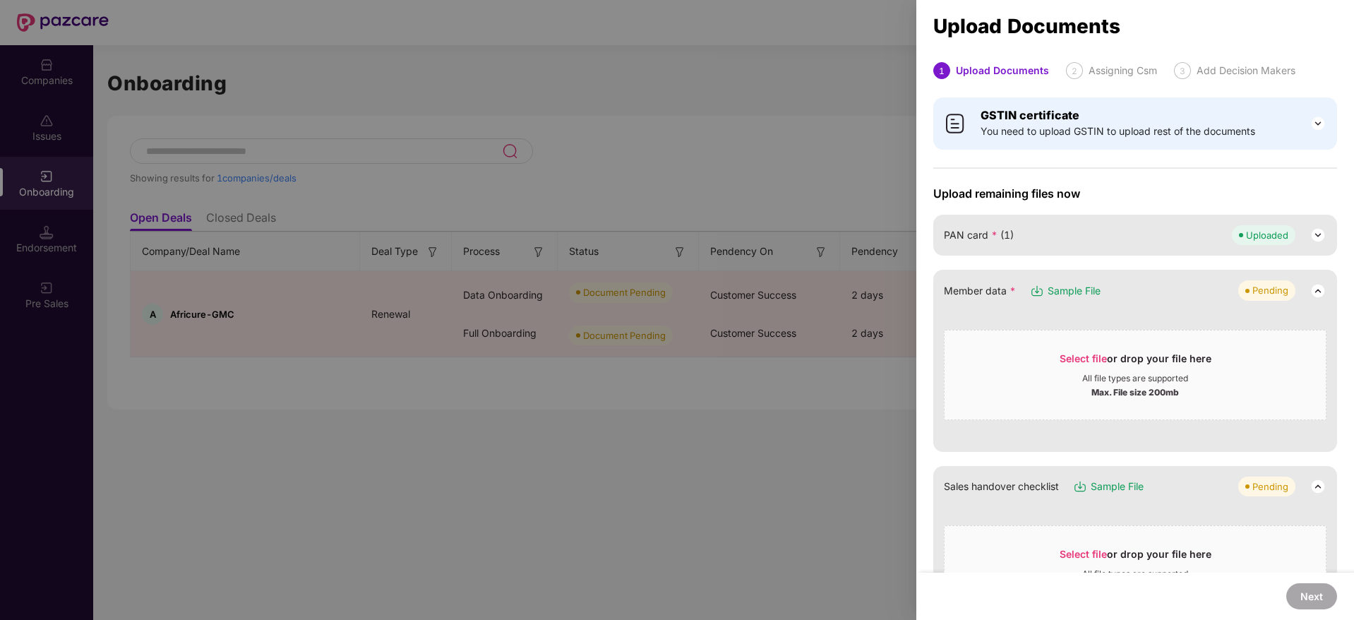
click at [720, 73] on div at bounding box center [677, 310] width 1354 height 620
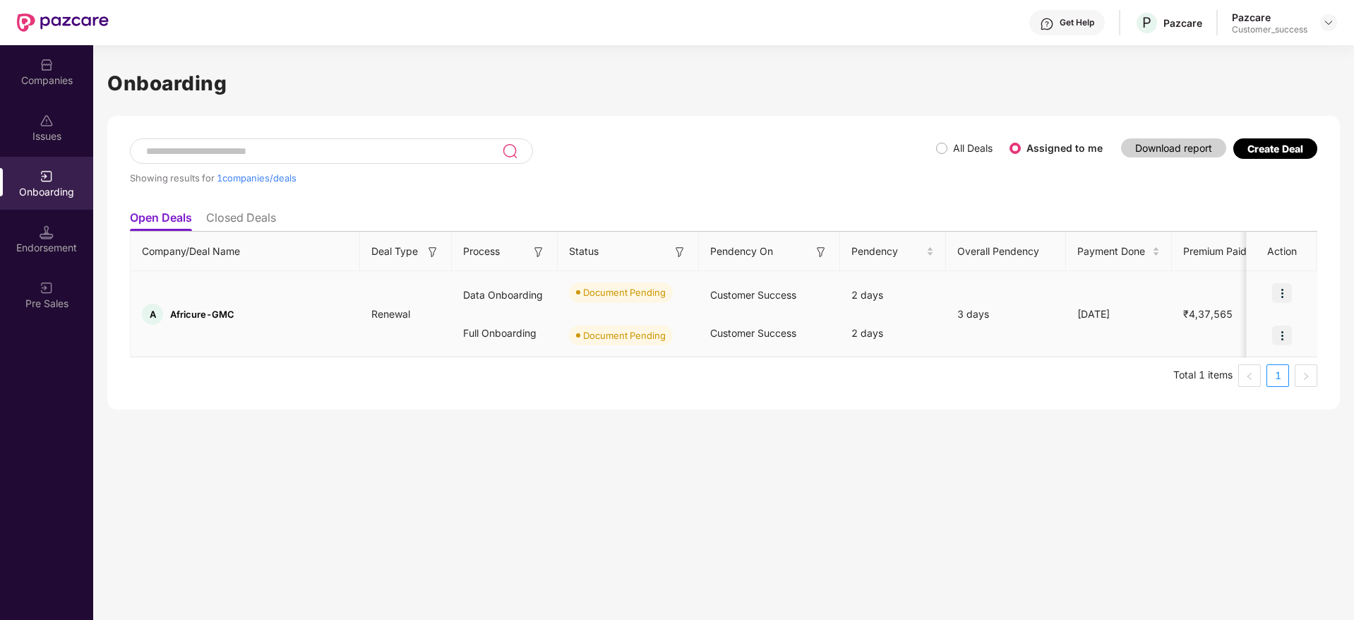
click at [1282, 299] on img at bounding box center [1283, 293] width 20 height 20
click at [1267, 324] on span "Upload Documents" at bounding box center [1217, 329] width 117 height 16
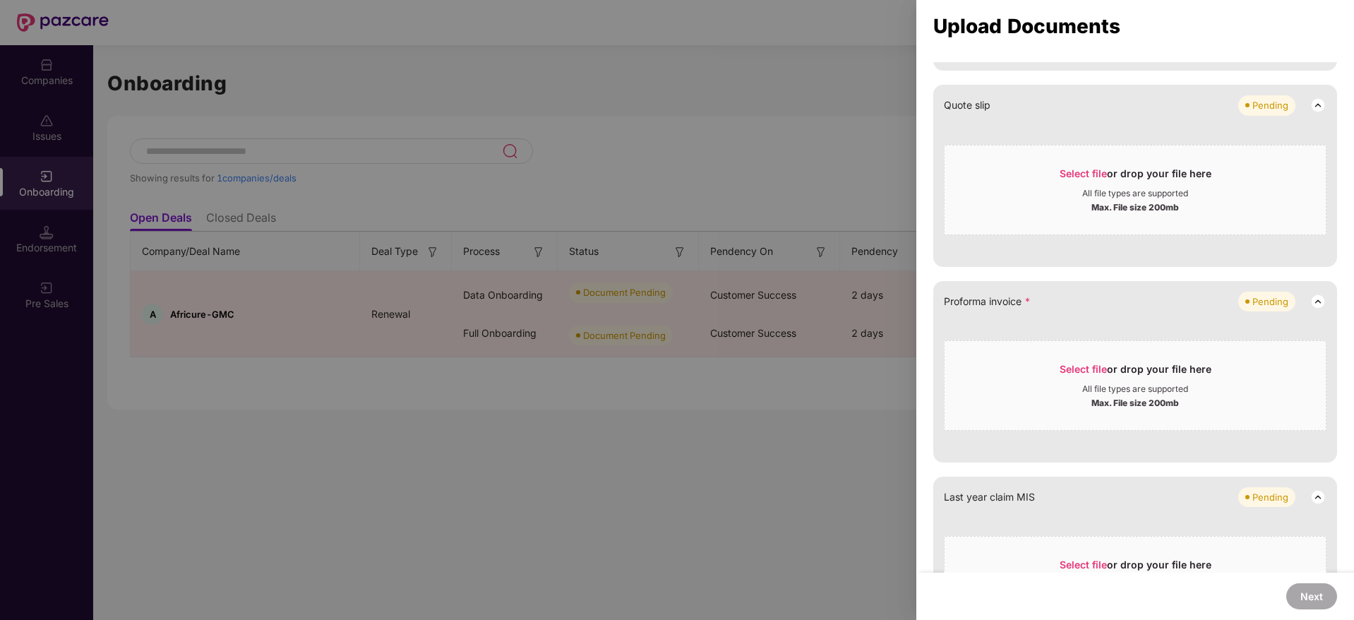
scroll to position [830, 0]
click at [1070, 358] on span "Select file or drop your file here All file types are supported Max. File size …" at bounding box center [1135, 384] width 381 height 68
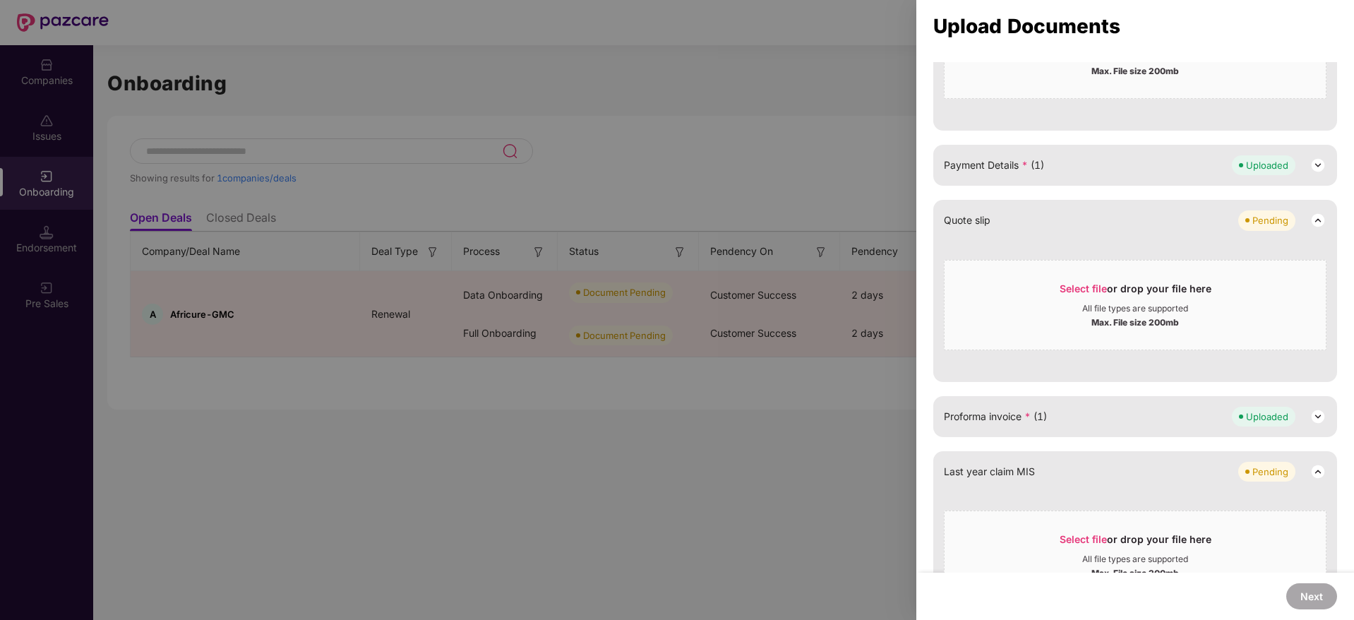
scroll to position [707, 0]
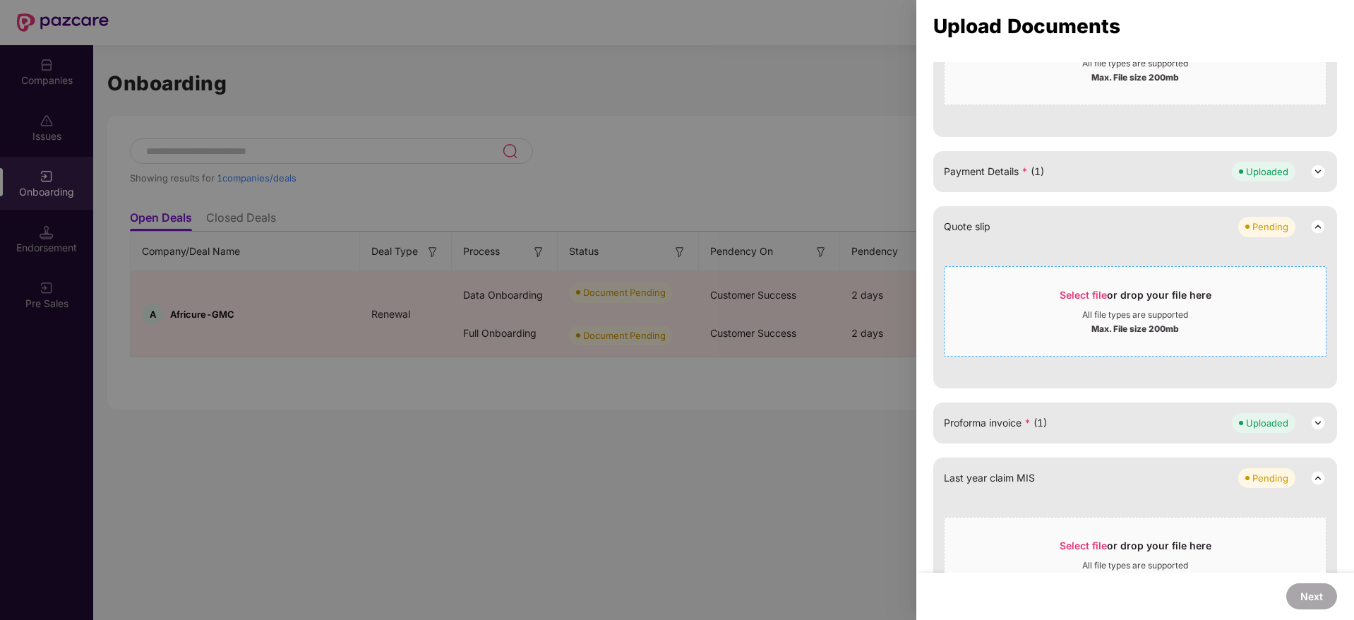
click at [1090, 285] on span "Select file or drop your file here All file types are supported Max. File size …" at bounding box center [1135, 312] width 381 height 68
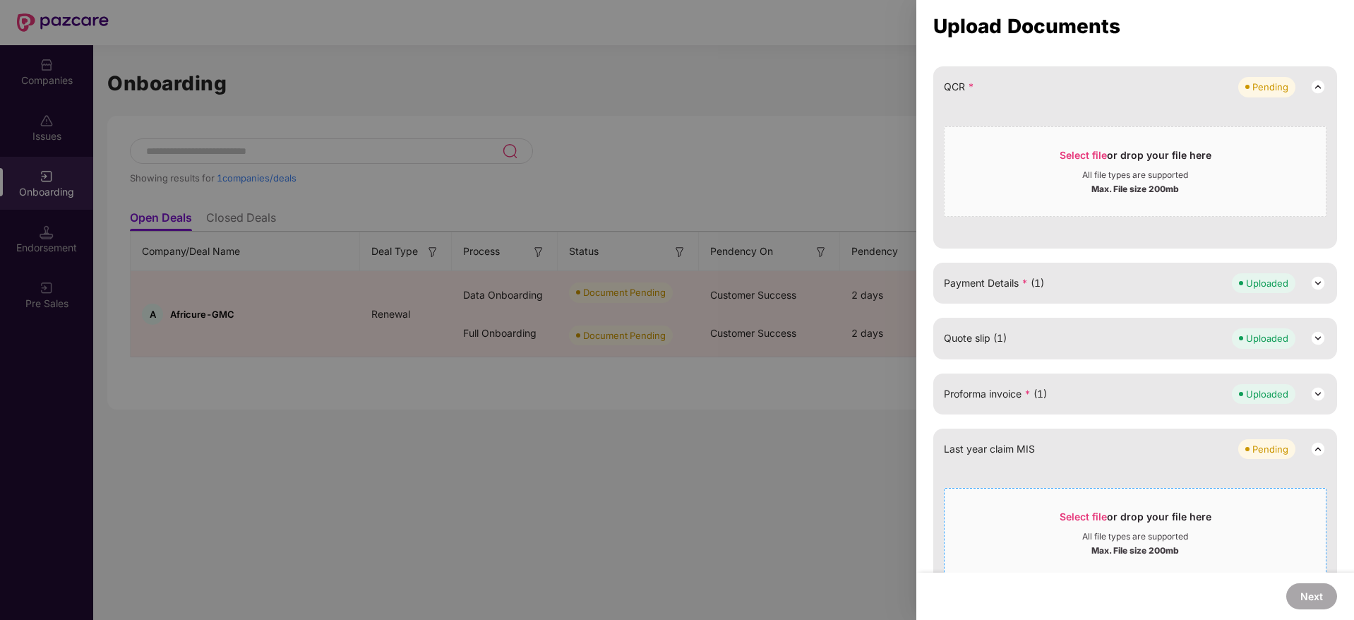
scroll to position [593, 0]
click at [1081, 154] on span "Select file" at bounding box center [1083, 157] width 47 height 12
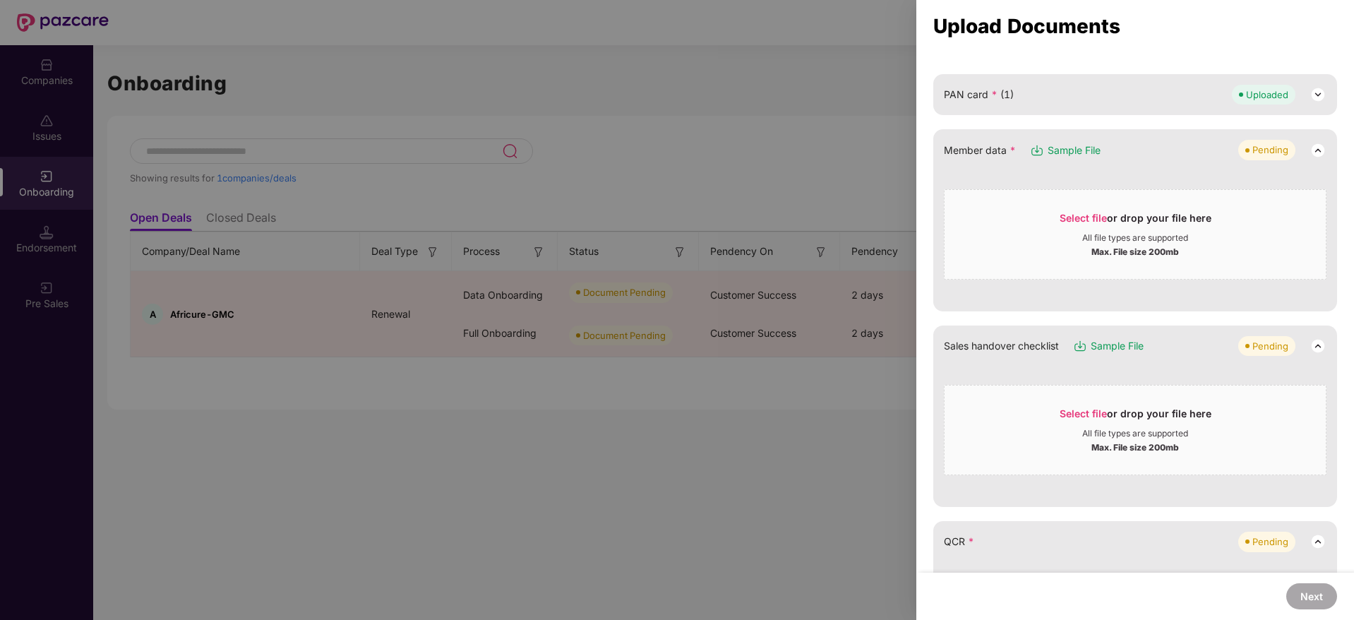
scroll to position [138, 0]
click at [1072, 417] on span "Select file" at bounding box center [1083, 416] width 47 height 12
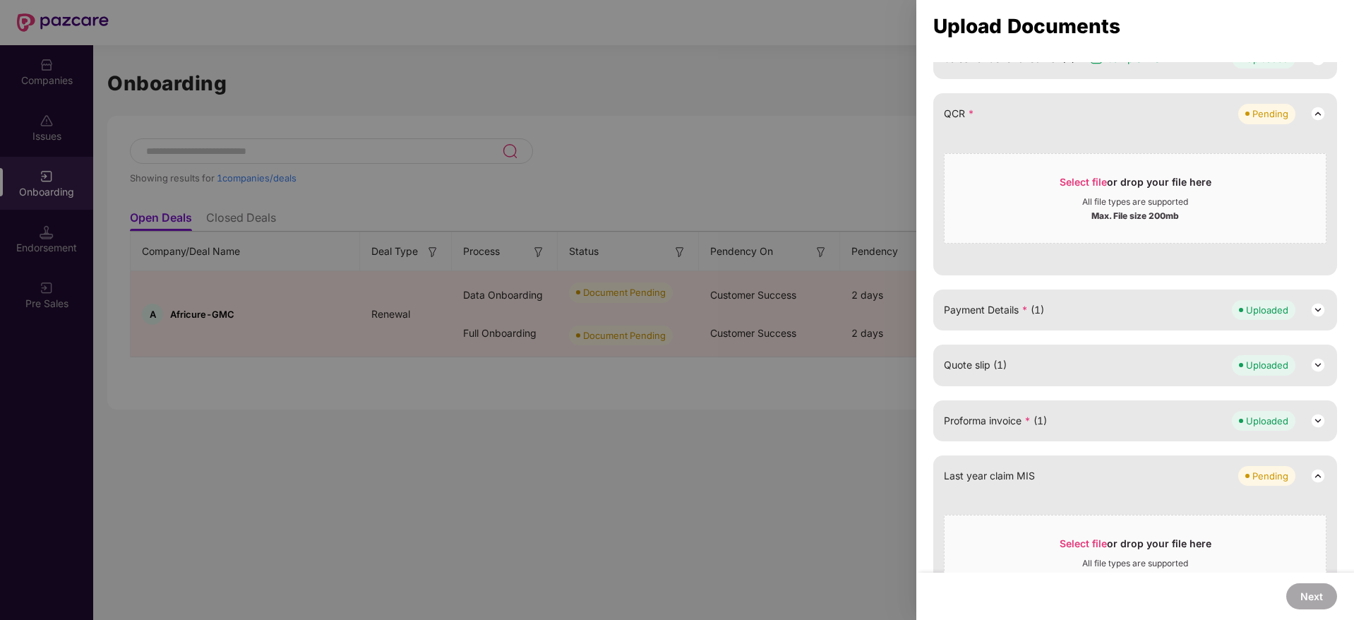
scroll to position [429, 0]
click at [1089, 173] on span "Select file or drop your file here All file types are supported Max. File size …" at bounding box center [1135, 198] width 381 height 68
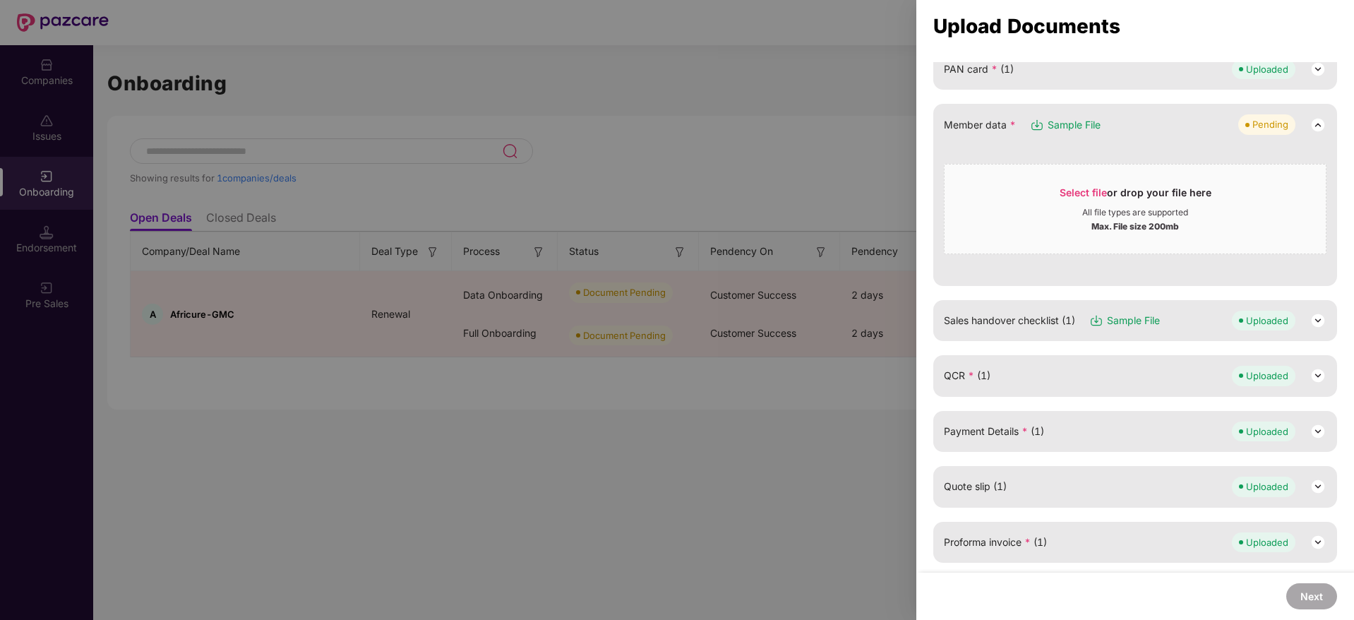
scroll to position [0, 0]
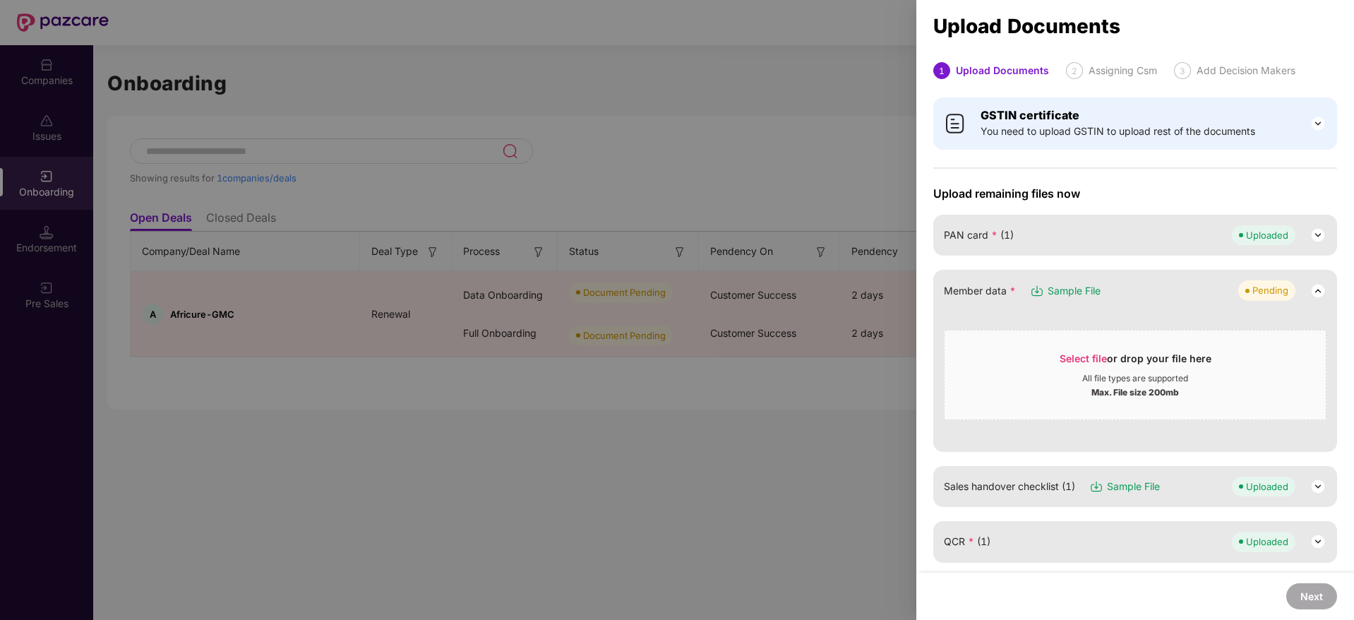
click at [781, 93] on div at bounding box center [677, 310] width 1354 height 620
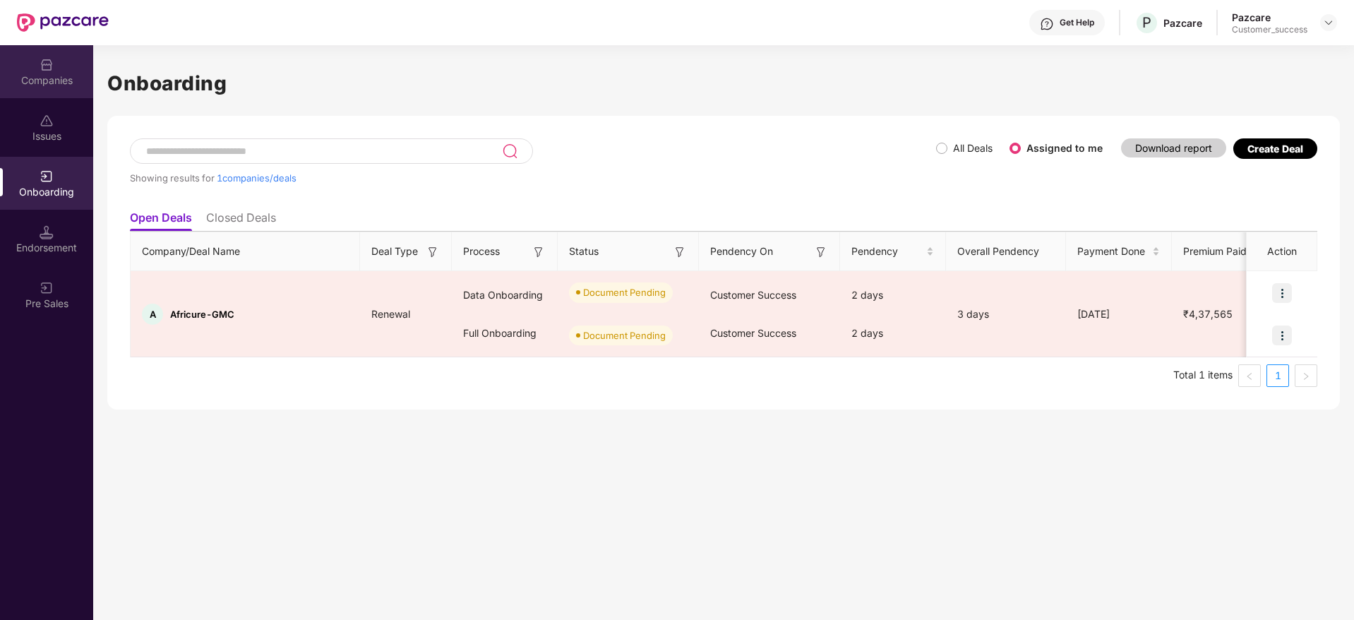
click at [52, 68] on img at bounding box center [47, 65] width 14 height 14
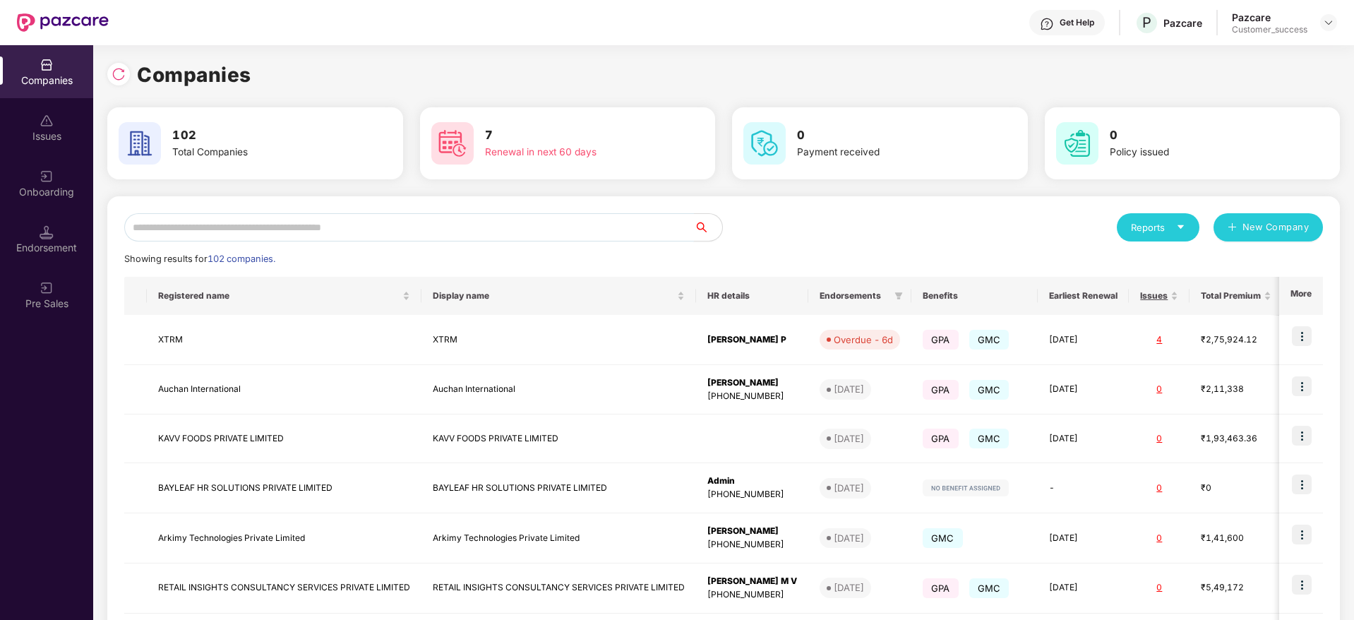
click at [336, 234] on input "text" at bounding box center [409, 227] width 570 height 28
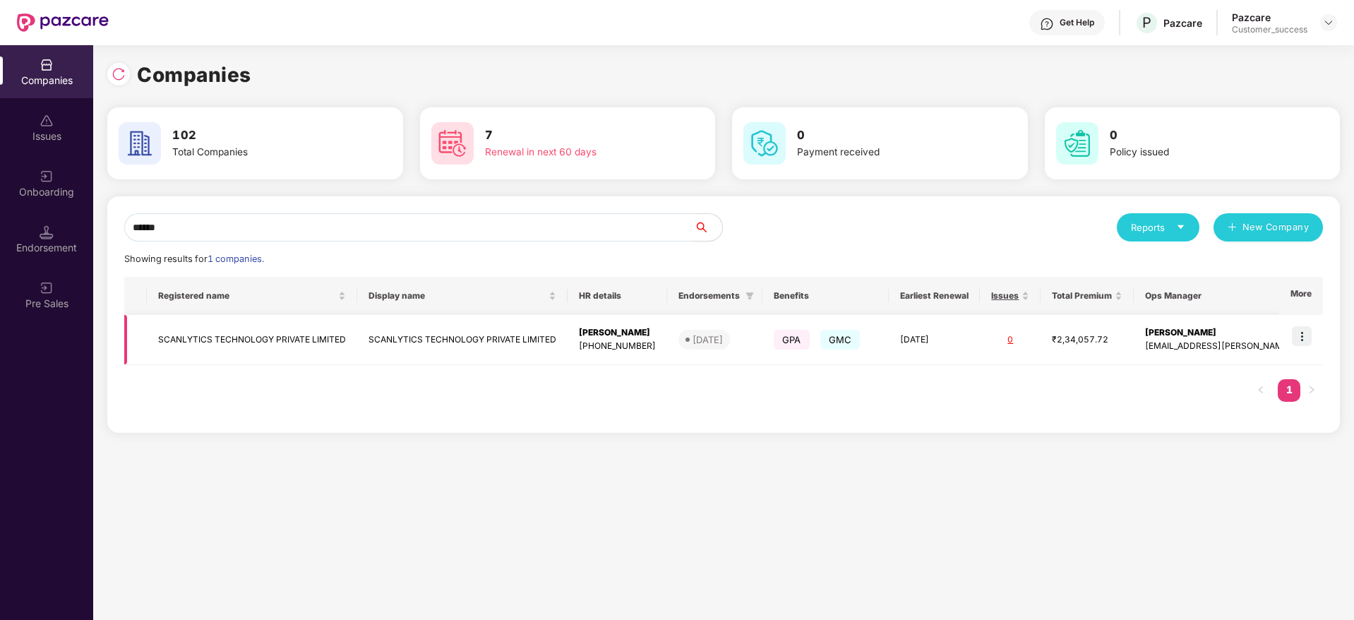
type input "******"
click at [1307, 324] on td at bounding box center [1302, 340] width 44 height 50
click at [1305, 337] on img at bounding box center [1302, 336] width 20 height 20
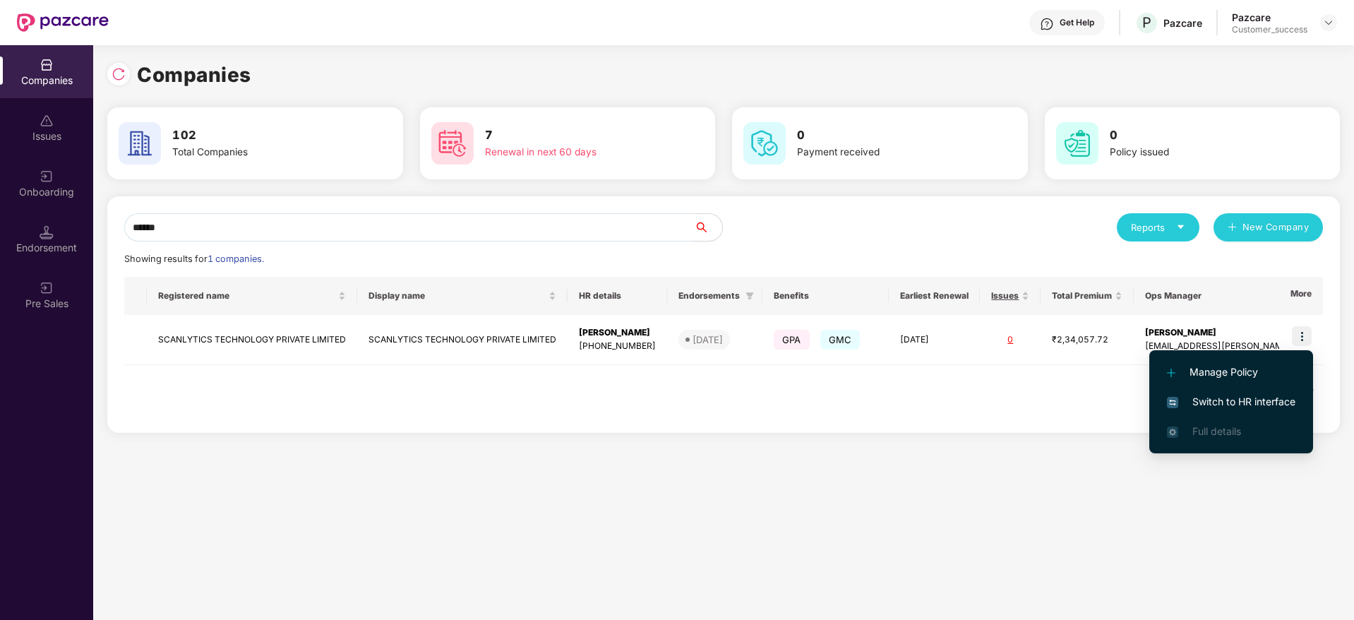
click at [1226, 400] on span "Switch to HR interface" at bounding box center [1231, 402] width 129 height 16
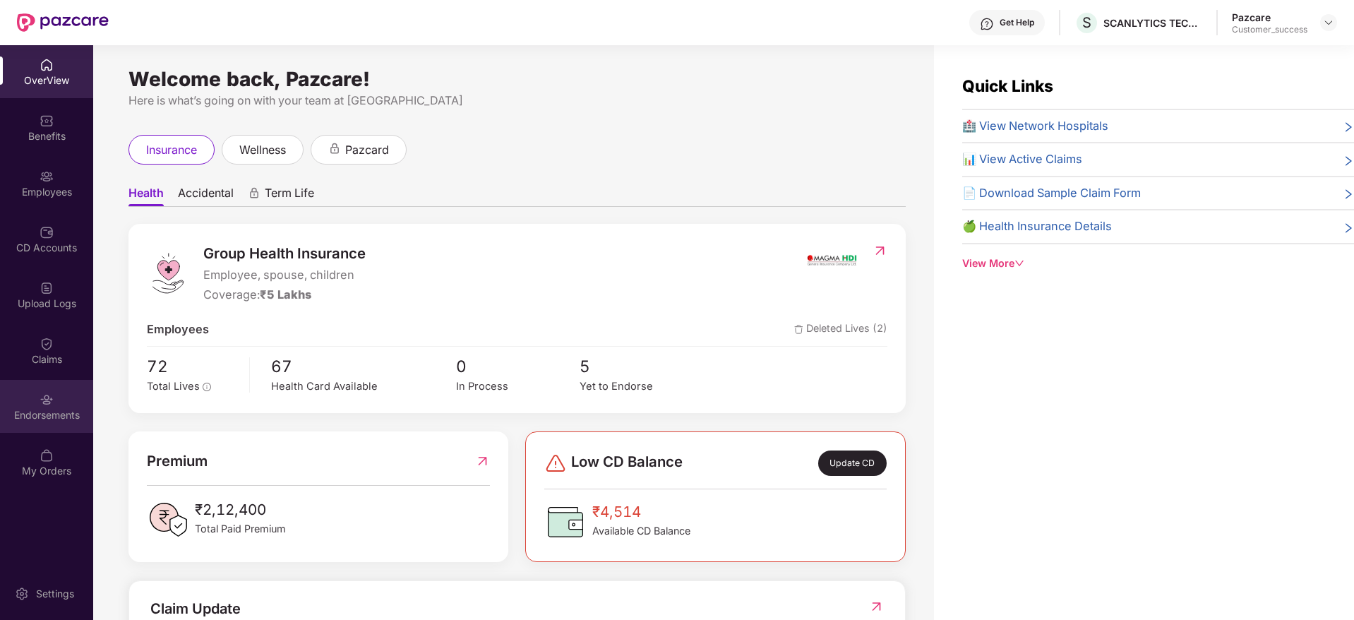
click at [30, 403] on div "Endorsements" at bounding box center [46, 406] width 93 height 53
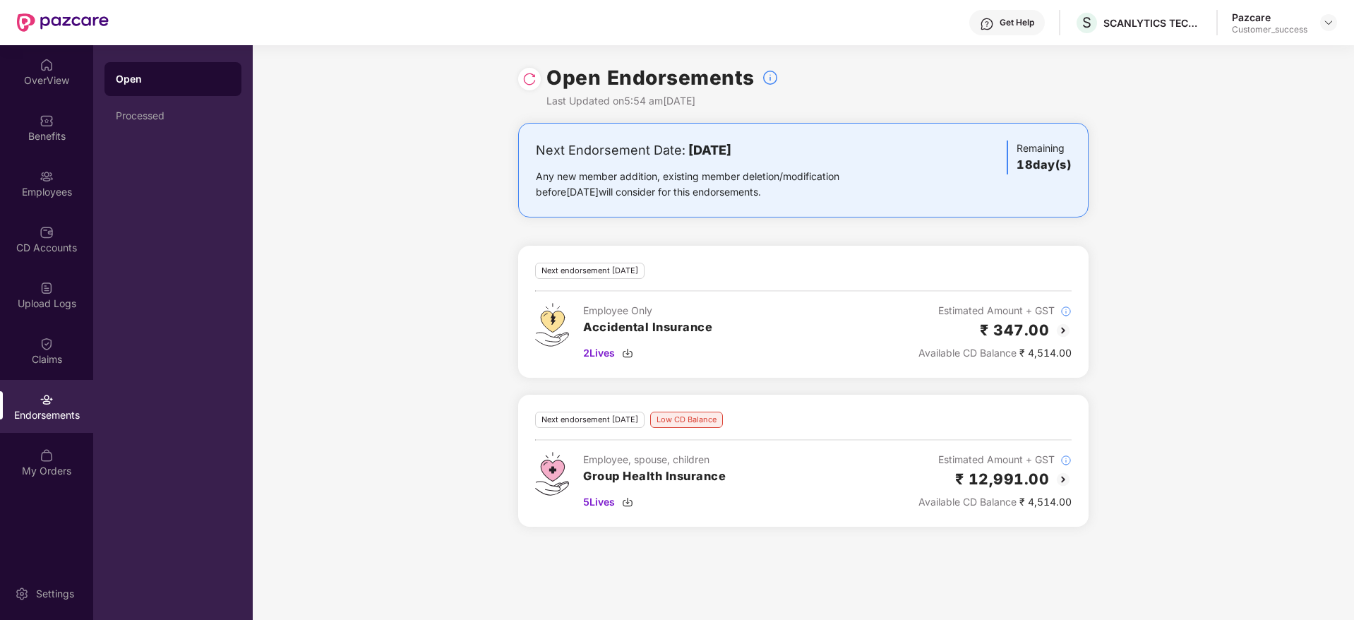
click at [534, 79] on img at bounding box center [530, 79] width 14 height 14
click at [1, 204] on div "Employees" at bounding box center [46, 183] width 93 height 53
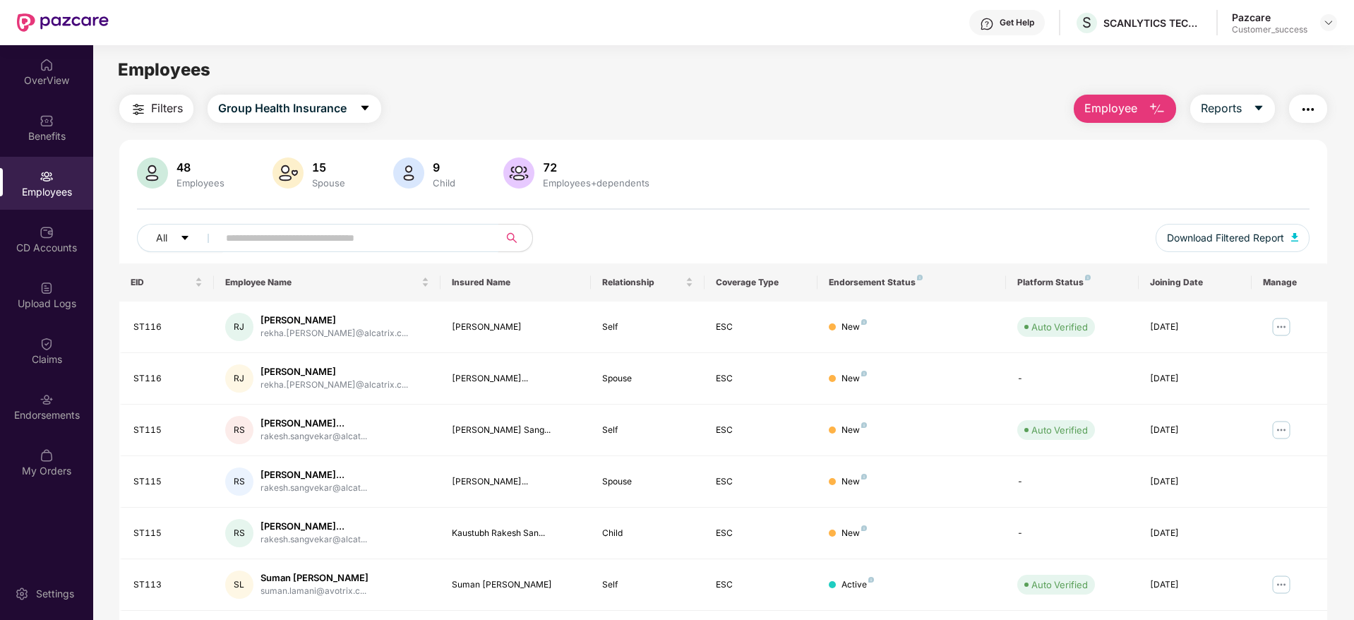
click at [296, 246] on input "text" at bounding box center [353, 237] width 254 height 21
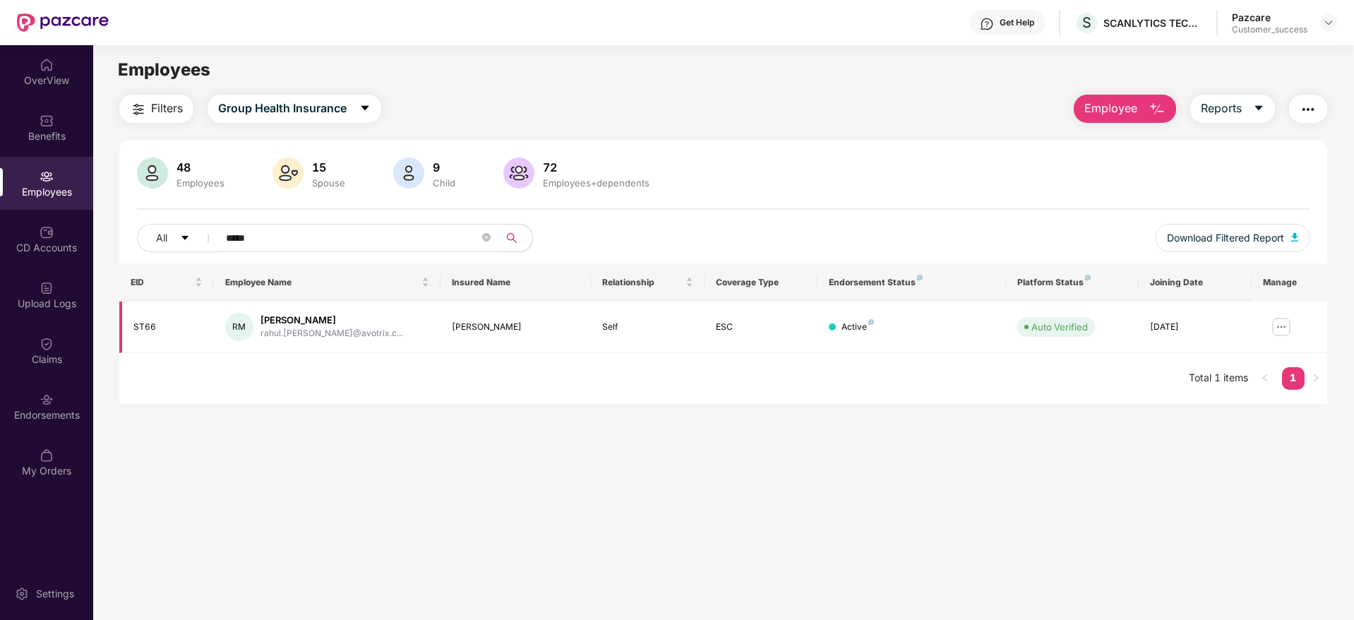
type input "*****"
click at [1282, 326] on img at bounding box center [1281, 327] width 23 height 23
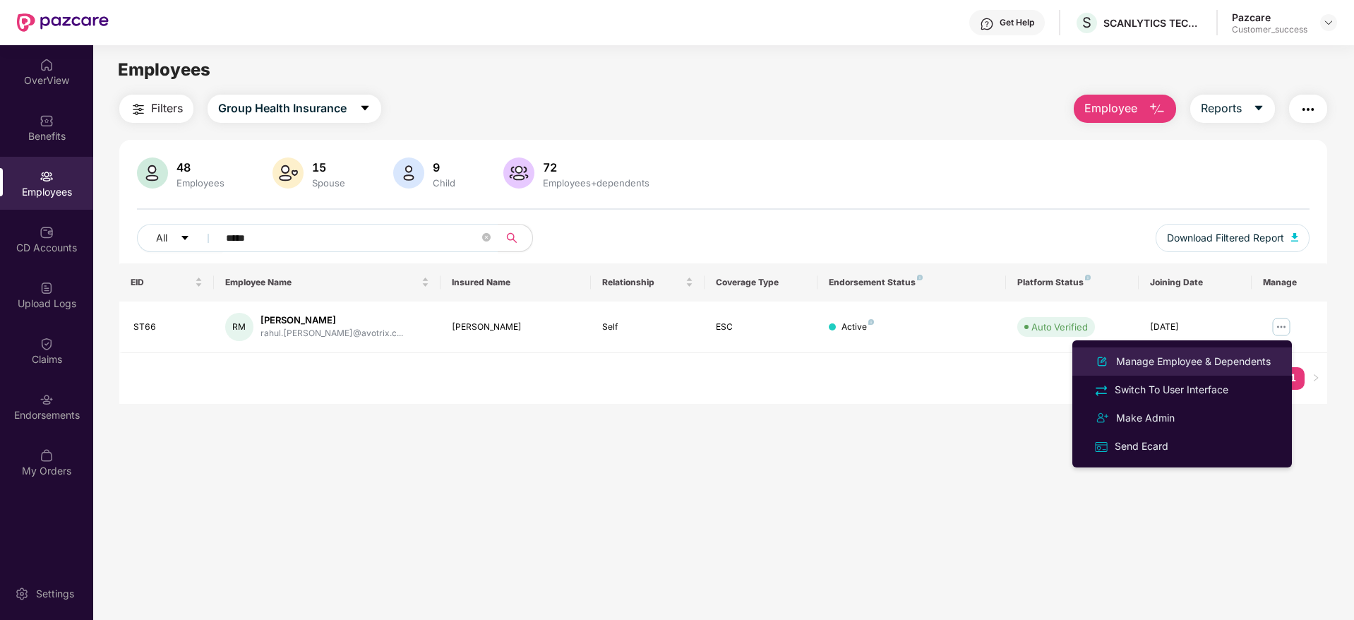
click at [1187, 367] on div "Manage Employee & Dependents" at bounding box center [1194, 362] width 160 height 16
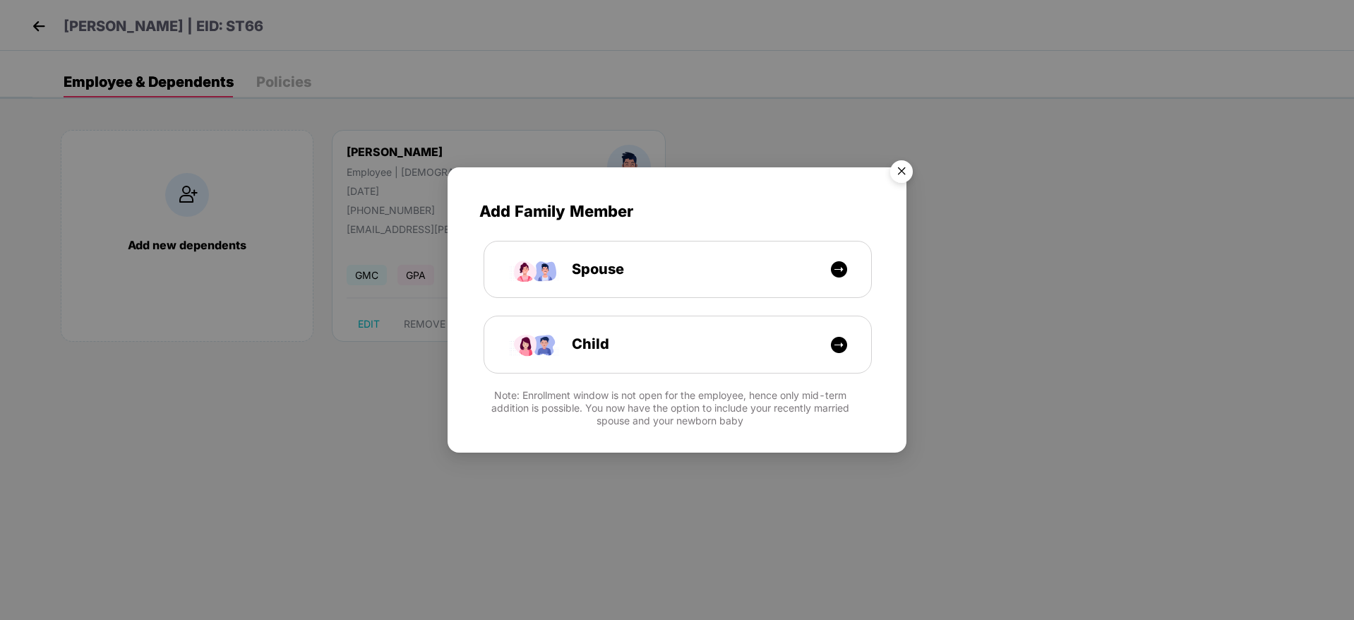
click at [912, 171] on img "Close" at bounding box center [902, 174] width 40 height 40
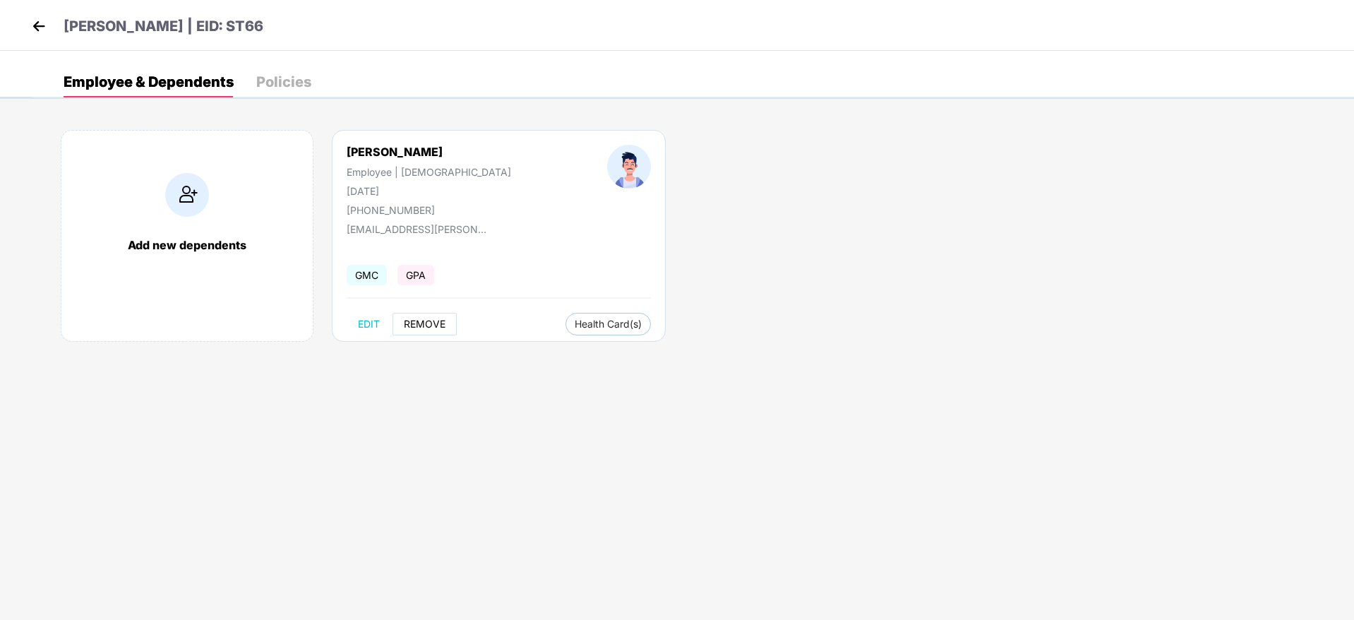
click at [413, 323] on span "REMOVE" at bounding box center [425, 323] width 42 height 11
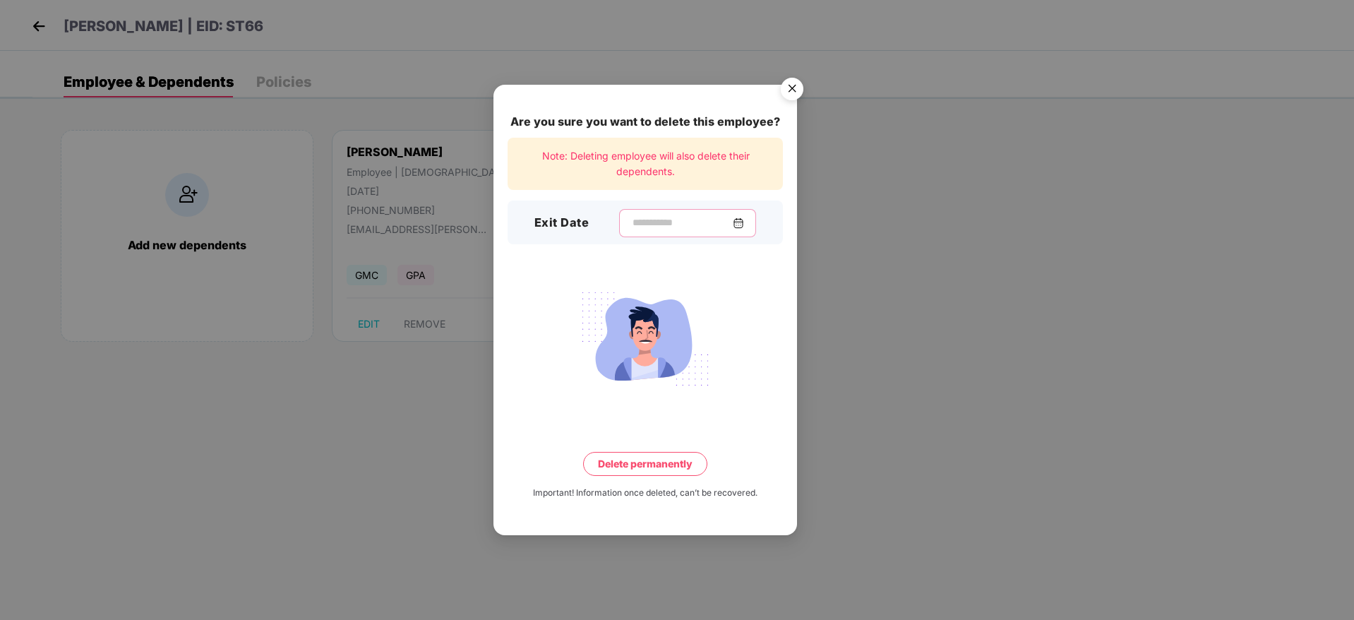
click at [631, 222] on input at bounding box center [682, 222] width 102 height 15
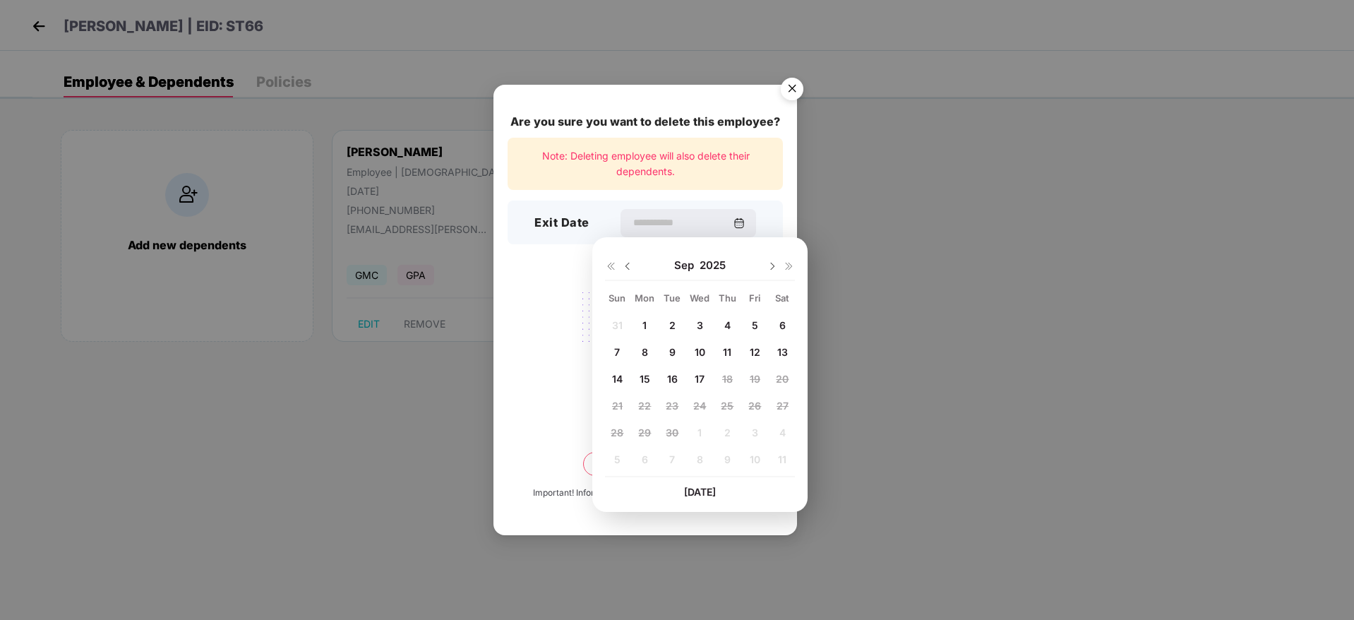
click at [756, 350] on span "12" at bounding box center [755, 352] width 11 height 12
type input "**********"
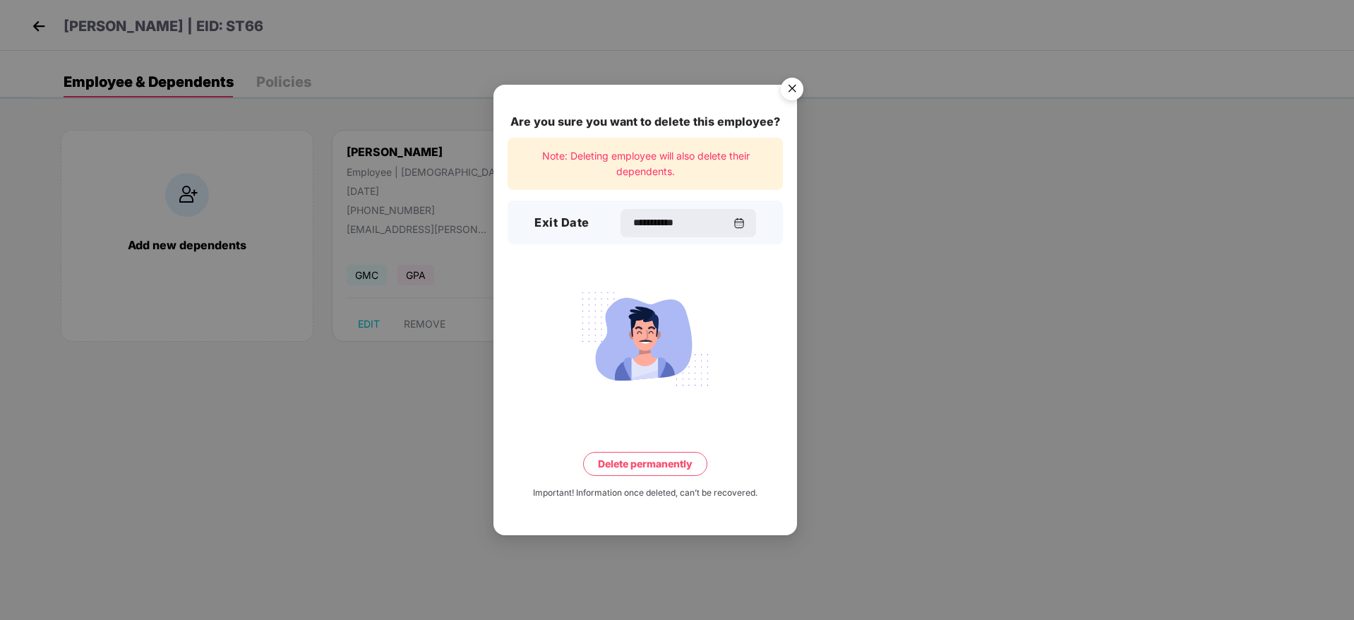
click at [662, 460] on button "Delete permanently" at bounding box center [645, 464] width 124 height 24
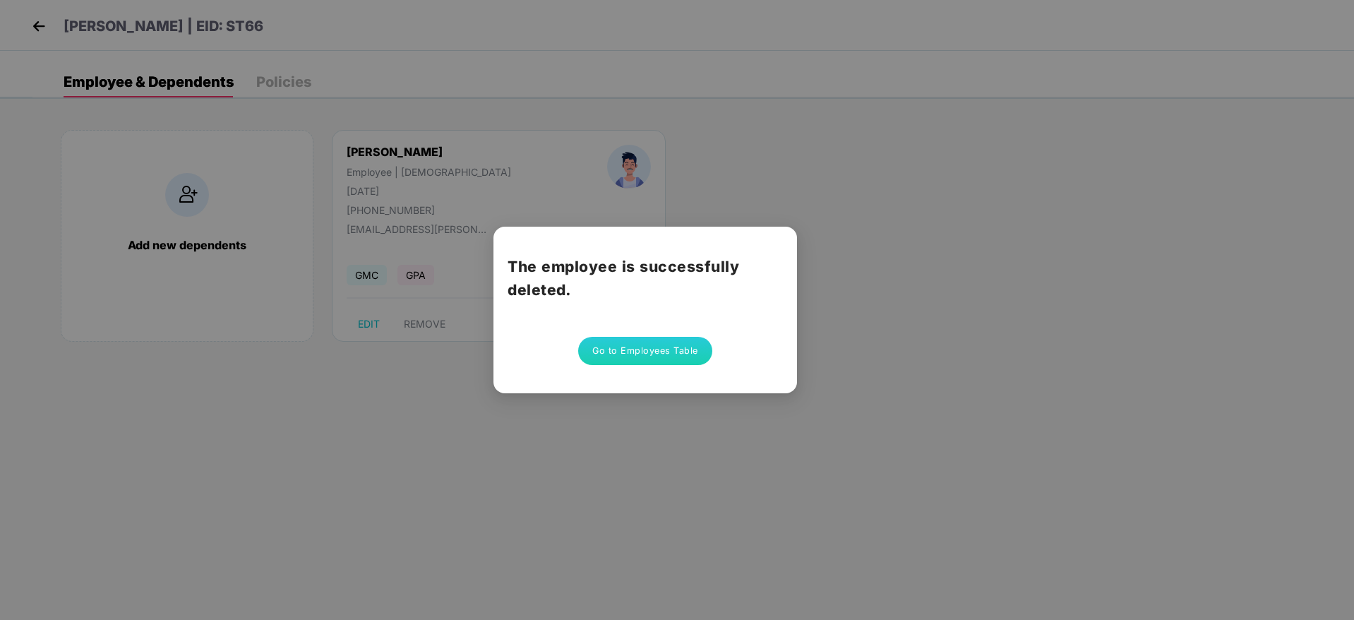
click at [44, 23] on div "The employee is successfully deleted. Go to Employees Table" at bounding box center [677, 310] width 1354 height 620
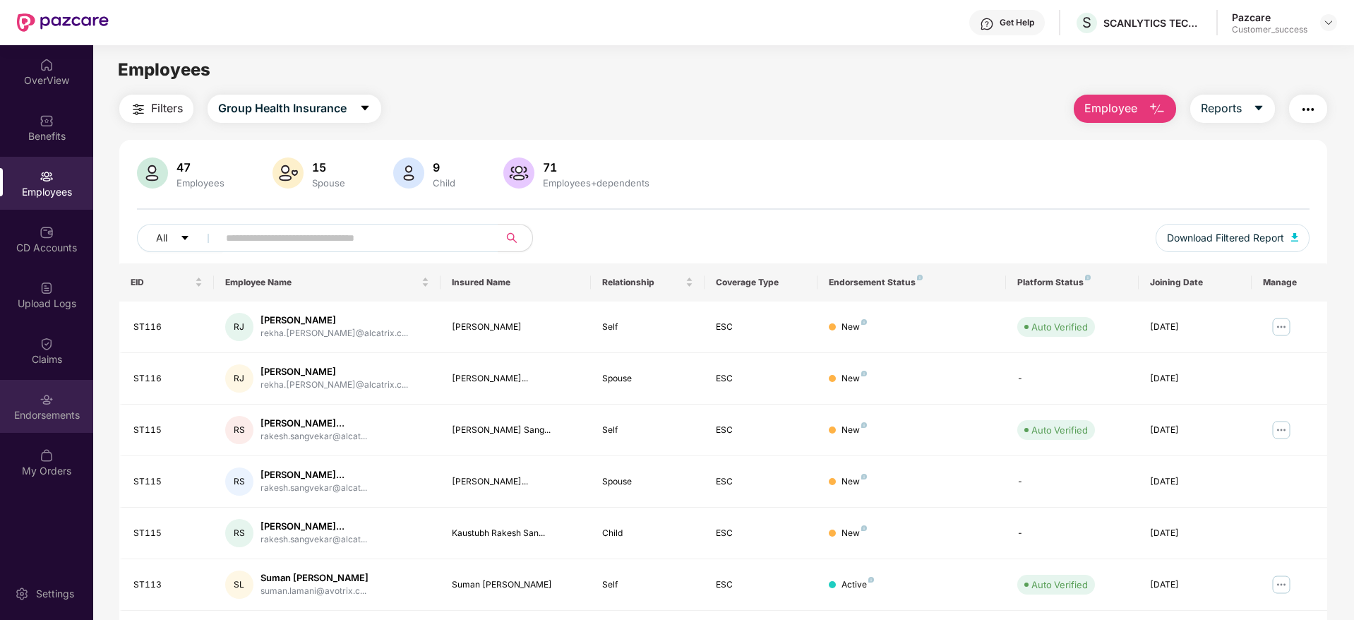
click at [23, 404] on div "Endorsements" at bounding box center [46, 406] width 93 height 53
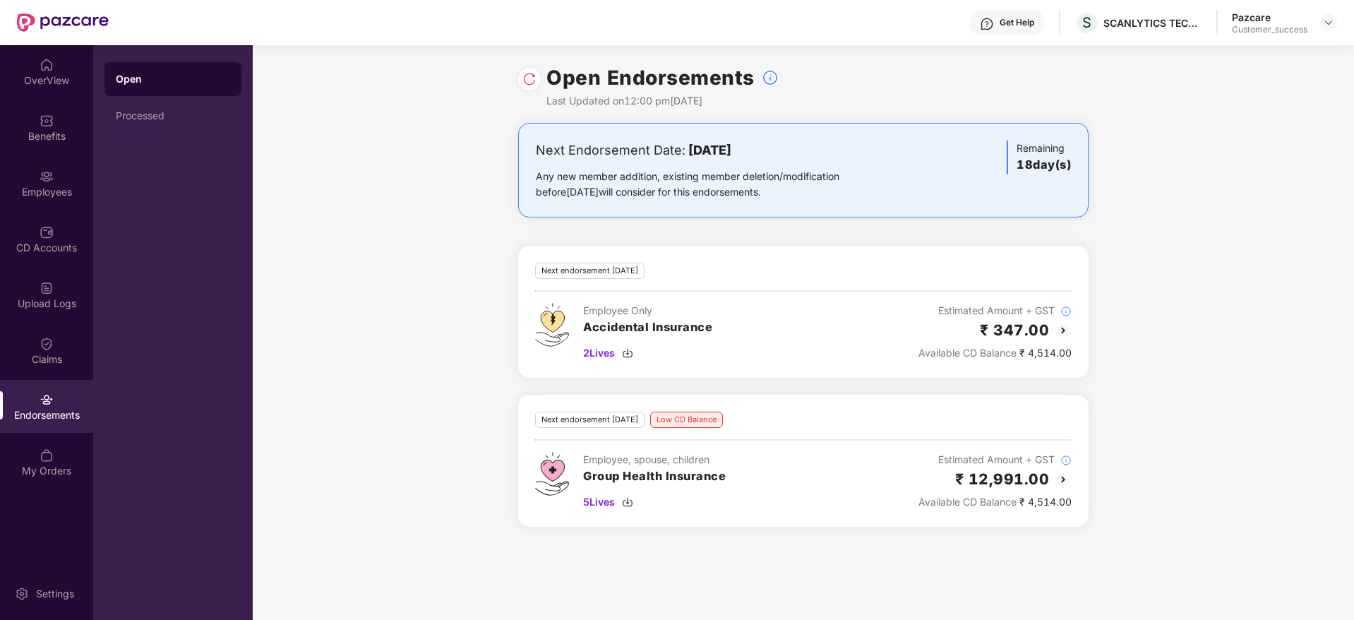
click at [541, 69] on div "Open Endorsements Last Updated on 12:00 pm[DATE]" at bounding box center [803, 84] width 571 height 78
click at [530, 72] on img at bounding box center [530, 79] width 14 height 14
click at [632, 502] on img at bounding box center [627, 501] width 11 height 11
click at [636, 346] on div "3 Lives" at bounding box center [647, 353] width 129 height 16
click at [37, 131] on div "Benefits" at bounding box center [46, 136] width 93 height 14
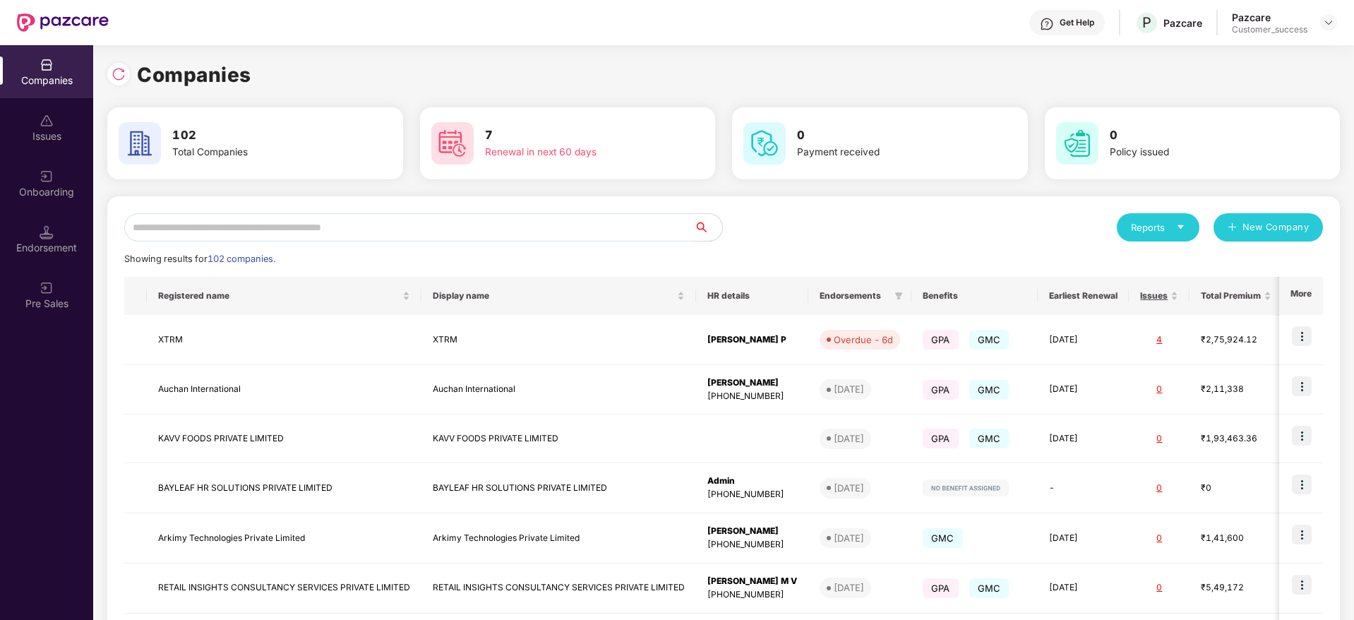
click at [233, 214] on input "text" at bounding box center [409, 227] width 570 height 28
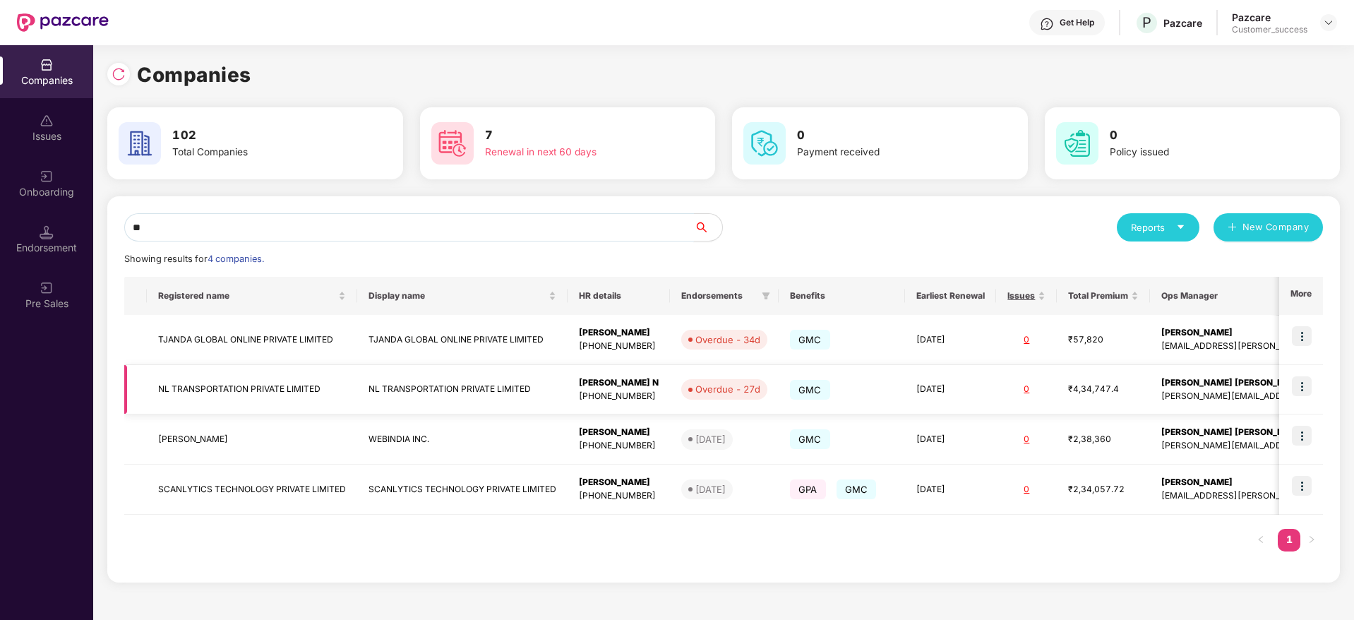
type input "**"
click at [181, 398] on td "NL TRANSPORTATION PRIVATE LIMITED" at bounding box center [252, 390] width 210 height 50
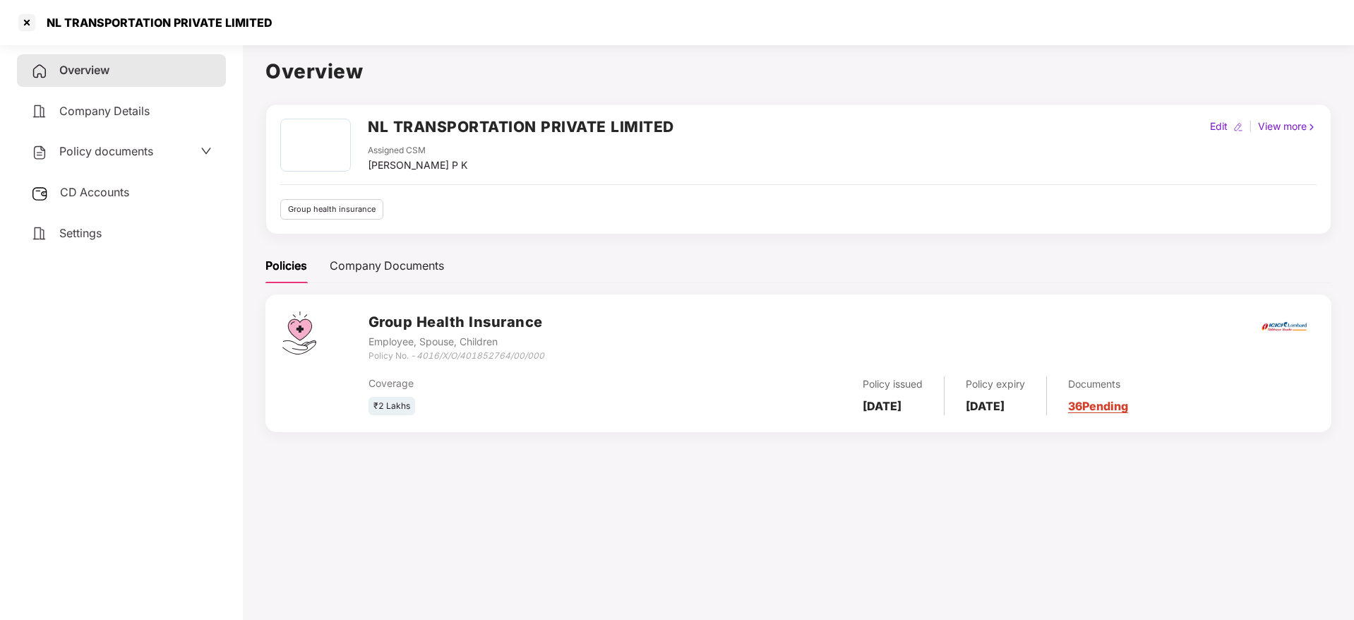
click at [80, 158] on div "Policy documents" at bounding box center [92, 152] width 122 height 18
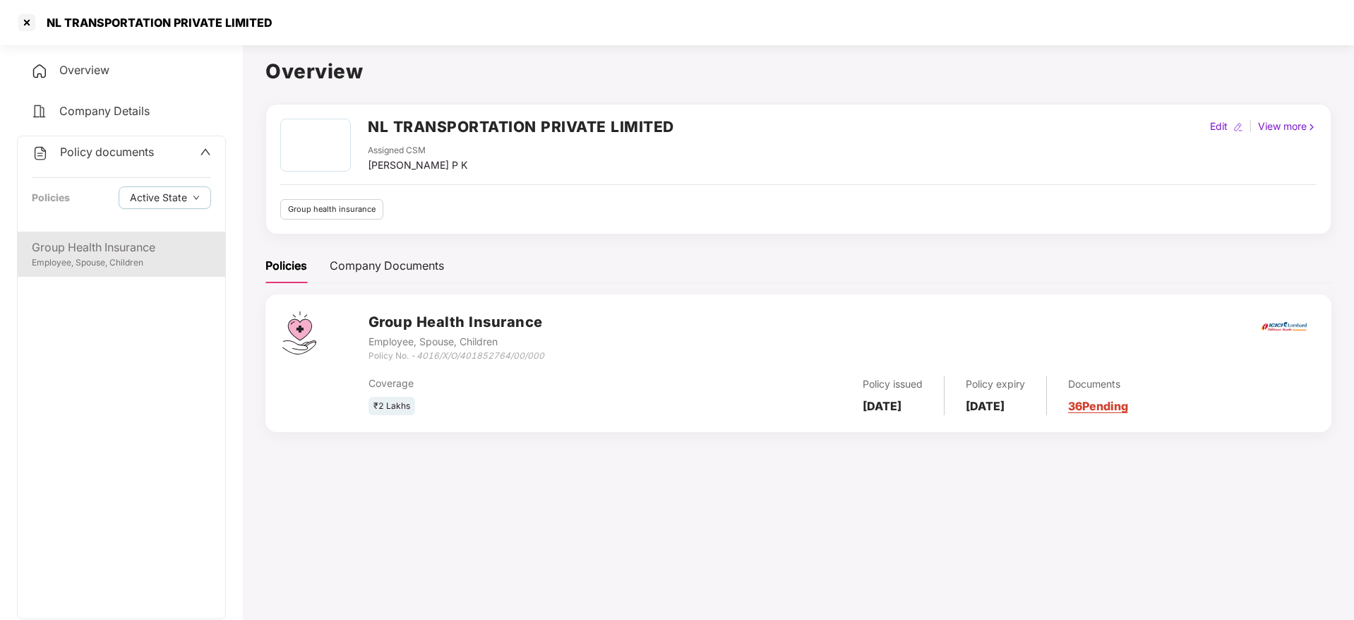
click at [97, 243] on div "Group Health Insurance" at bounding box center [121, 248] width 179 height 18
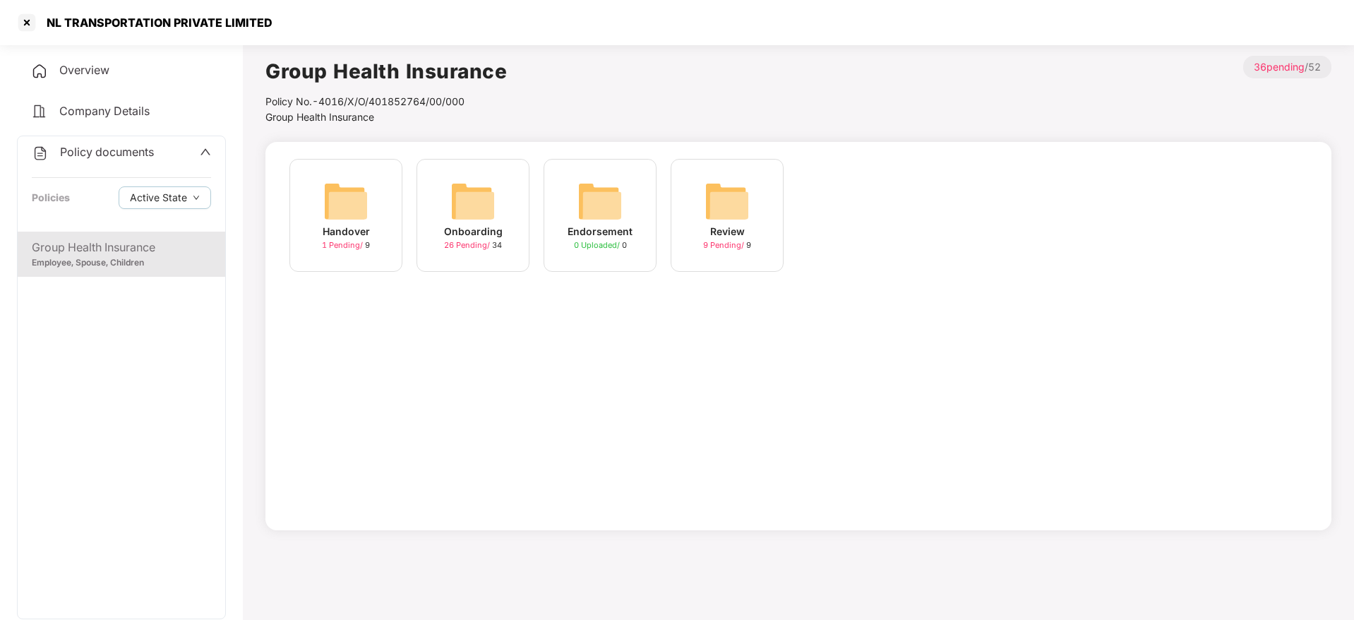
click at [360, 249] on span "1 Pending /" at bounding box center [343, 245] width 43 height 10
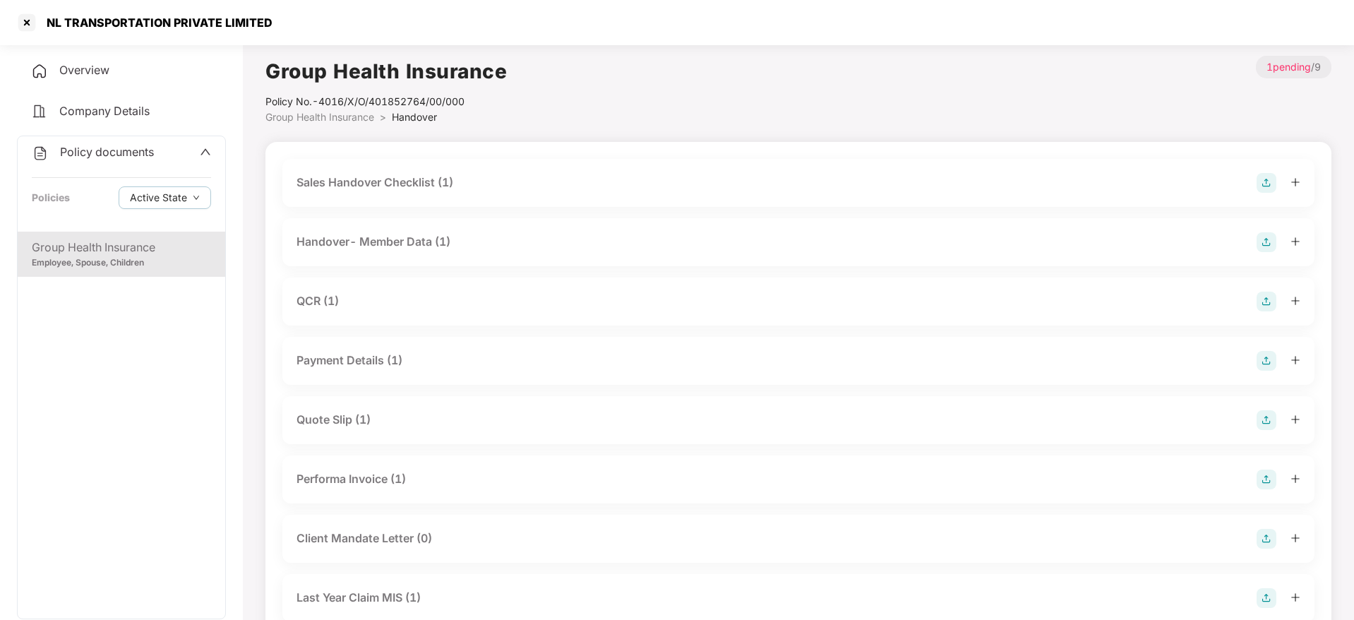
click at [382, 244] on div "Handover- Member Data (1)" at bounding box center [374, 242] width 154 height 18
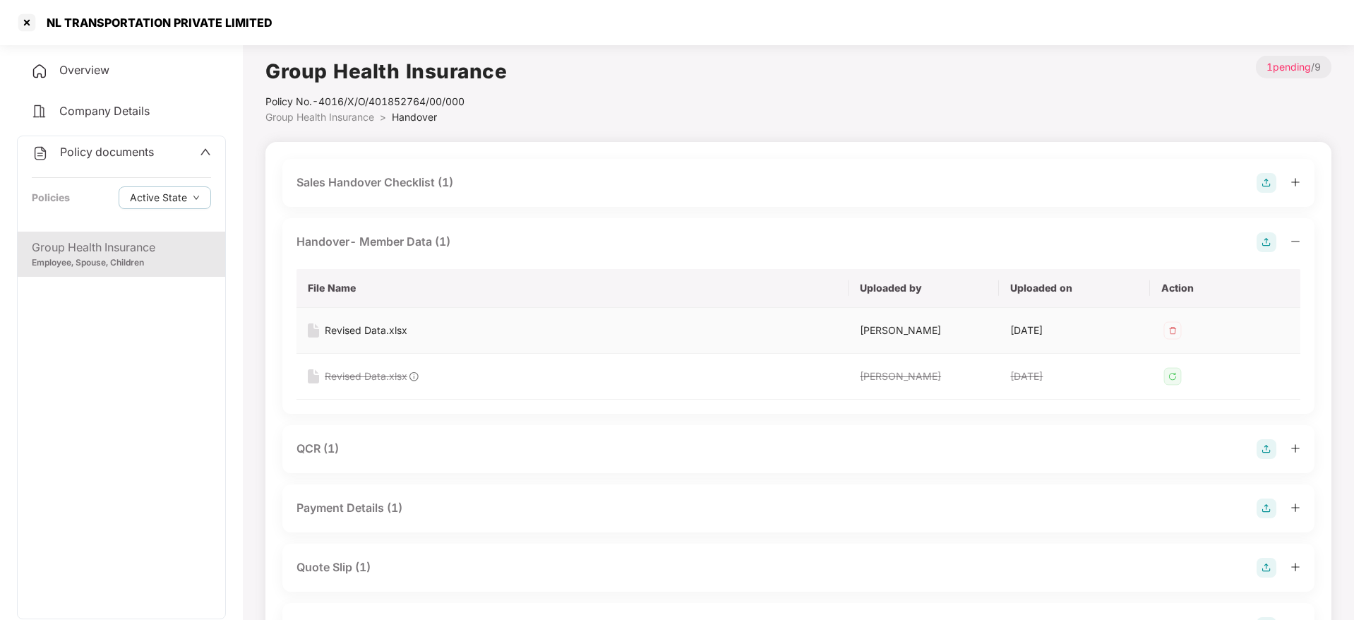
click at [364, 338] on td "Revised Data.xlsx" at bounding box center [573, 331] width 552 height 46
click at [366, 335] on div "Revised Data.xlsx" at bounding box center [366, 331] width 83 height 16
click at [17, 22] on div at bounding box center [27, 22] width 23 height 23
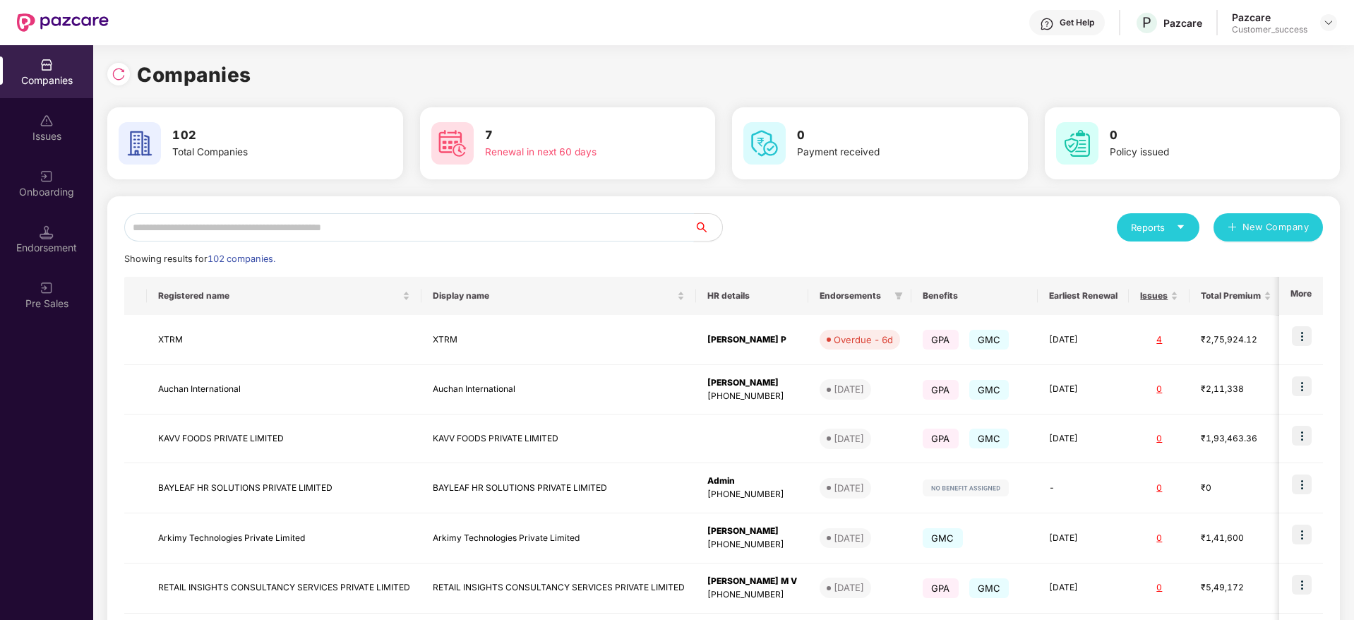
click at [224, 229] on input "text" at bounding box center [409, 227] width 570 height 28
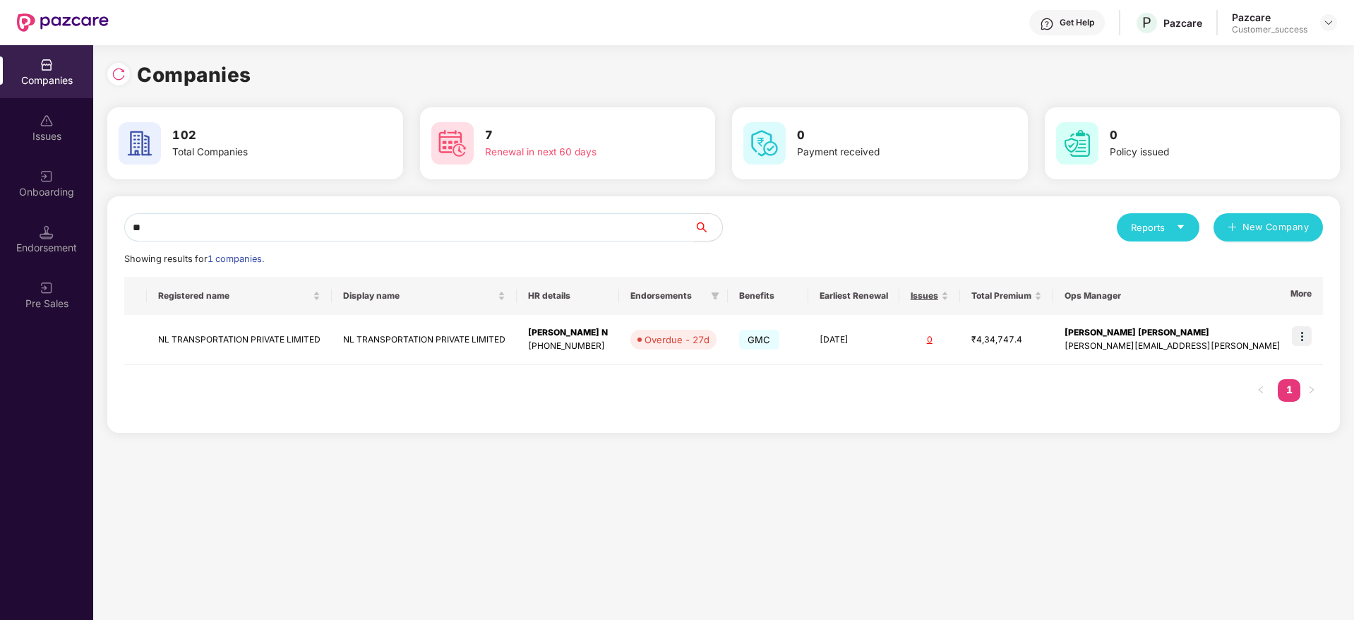
type input "*"
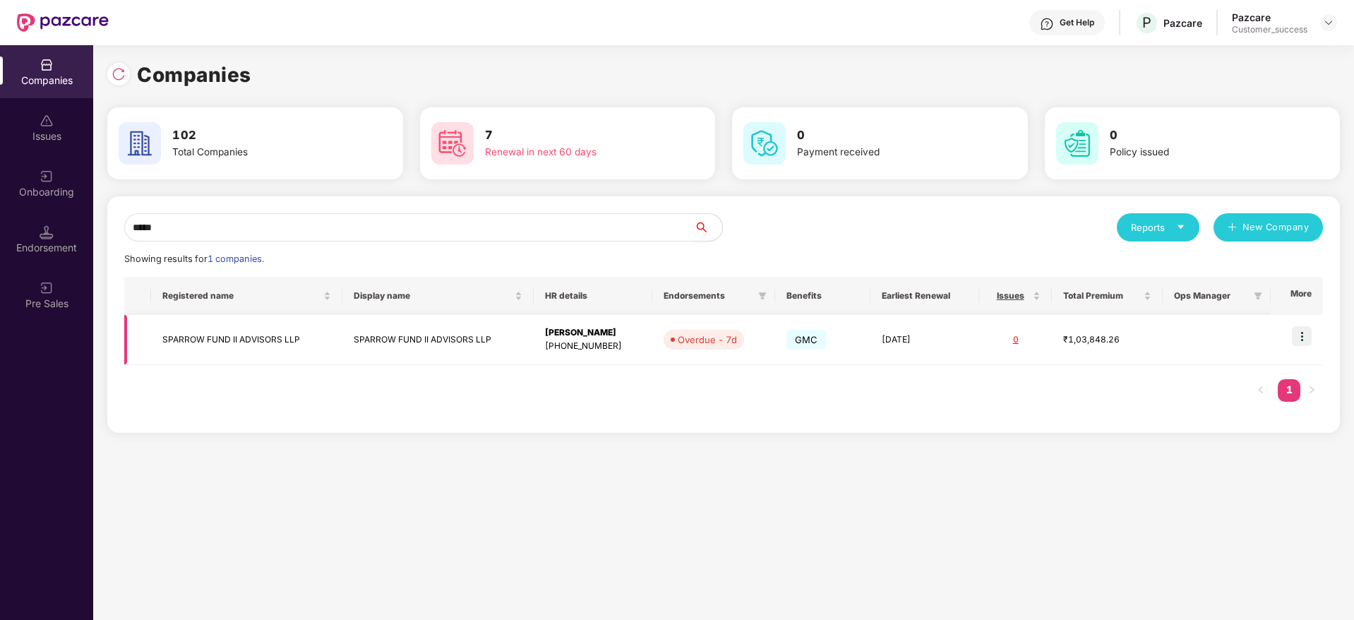
type input "*****"
click at [1293, 342] on td at bounding box center [1297, 340] width 52 height 50
click at [1302, 342] on img at bounding box center [1302, 336] width 20 height 20
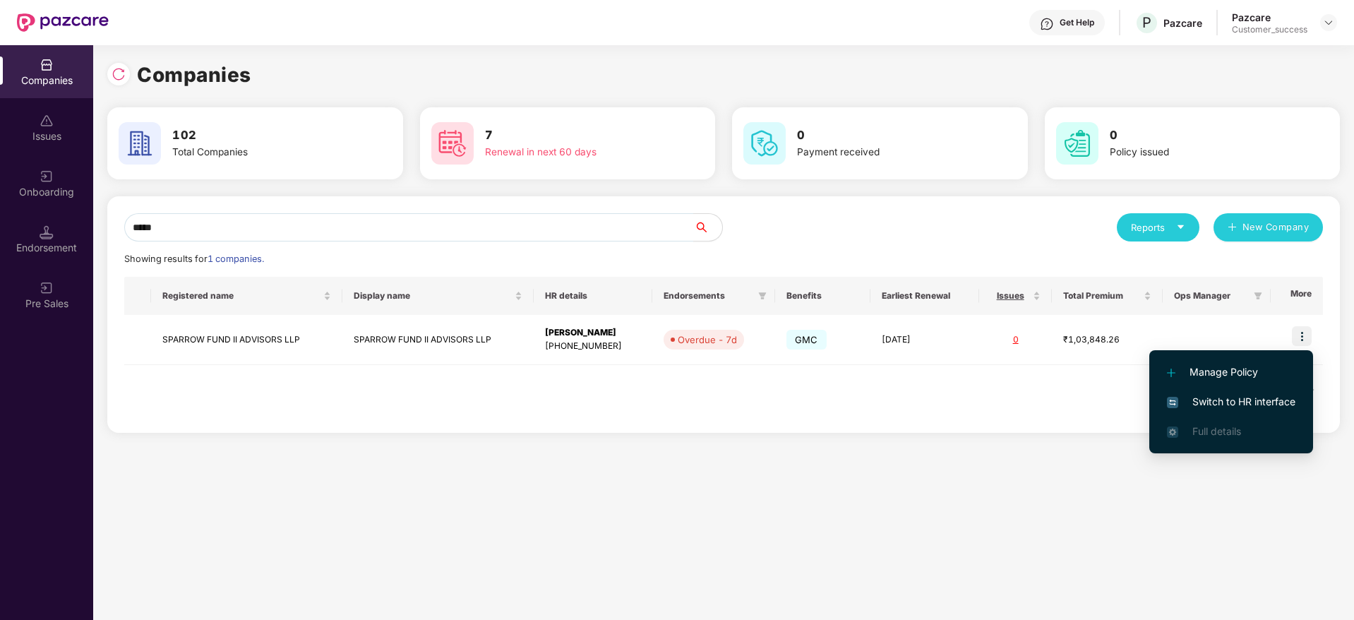
click at [1254, 402] on span "Switch to HR interface" at bounding box center [1231, 402] width 129 height 16
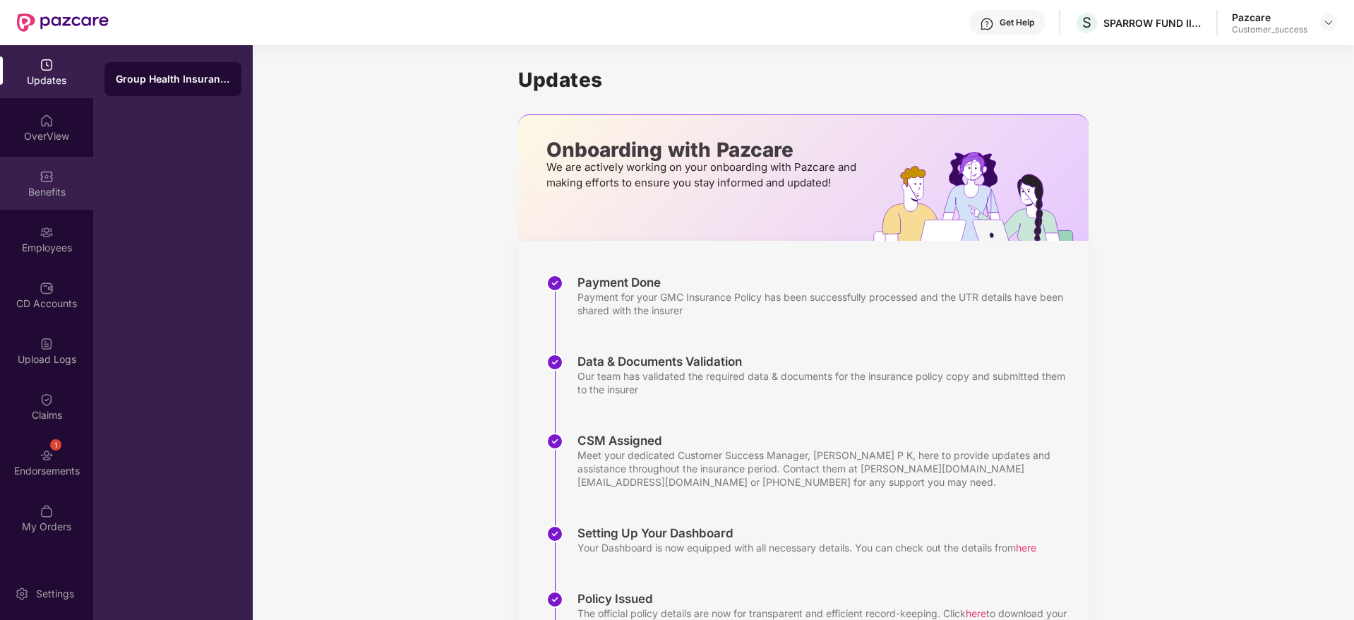
click at [39, 194] on div "Benefits" at bounding box center [46, 192] width 93 height 14
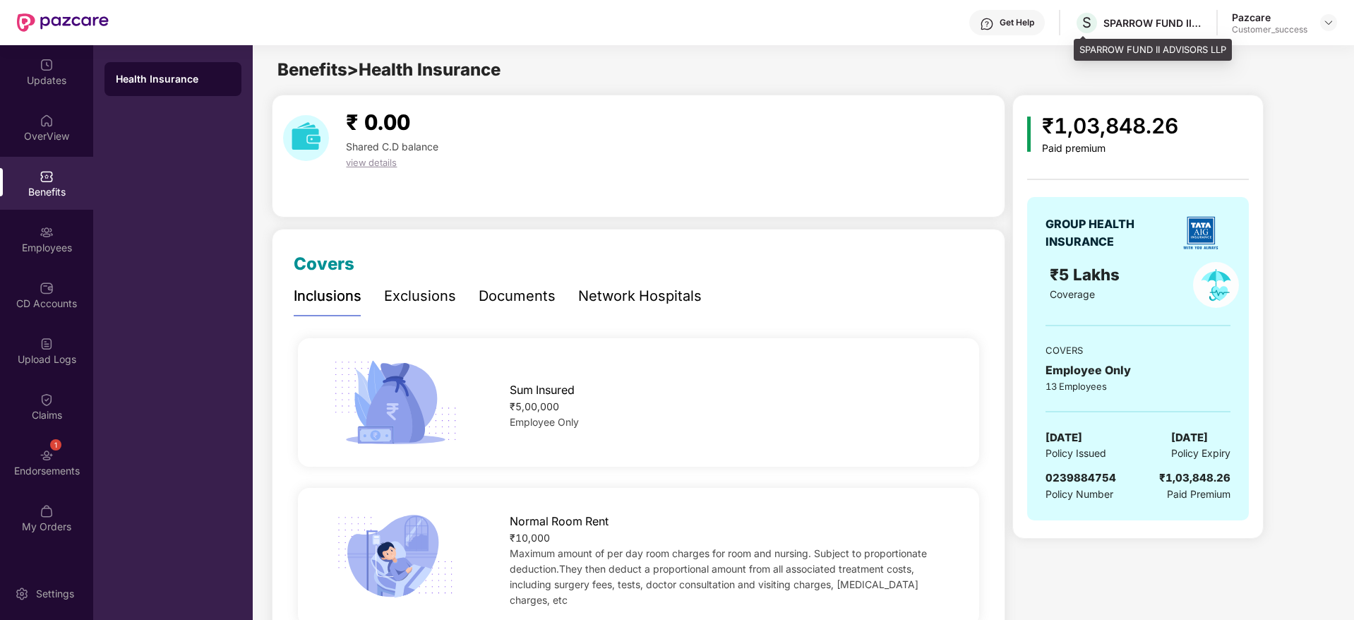
click at [1140, 18] on div "SPARROW FUND II ADVISORS LLP" at bounding box center [1153, 22] width 99 height 13
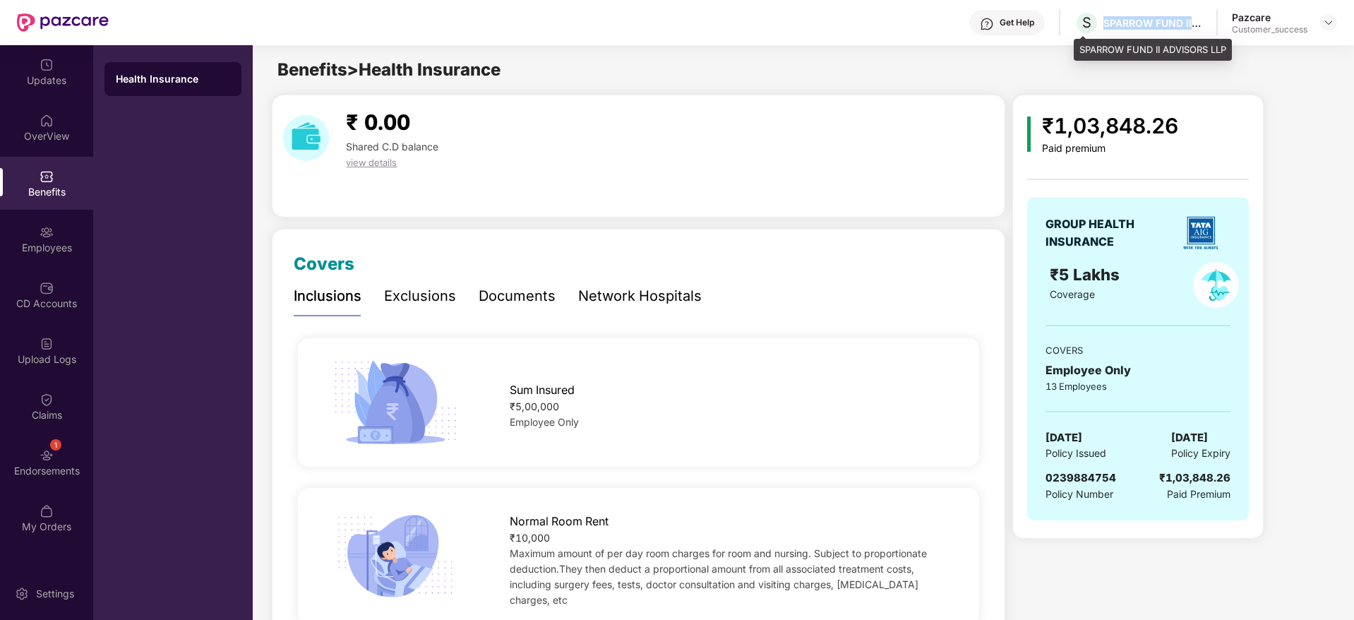
click at [1140, 18] on div "SPARROW FUND II ADVISORS LLP" at bounding box center [1153, 22] width 99 height 13
copy div "SPARROW FUND II ADVISORS LLP"
click at [1096, 472] on span "0239884754" at bounding box center [1081, 477] width 71 height 13
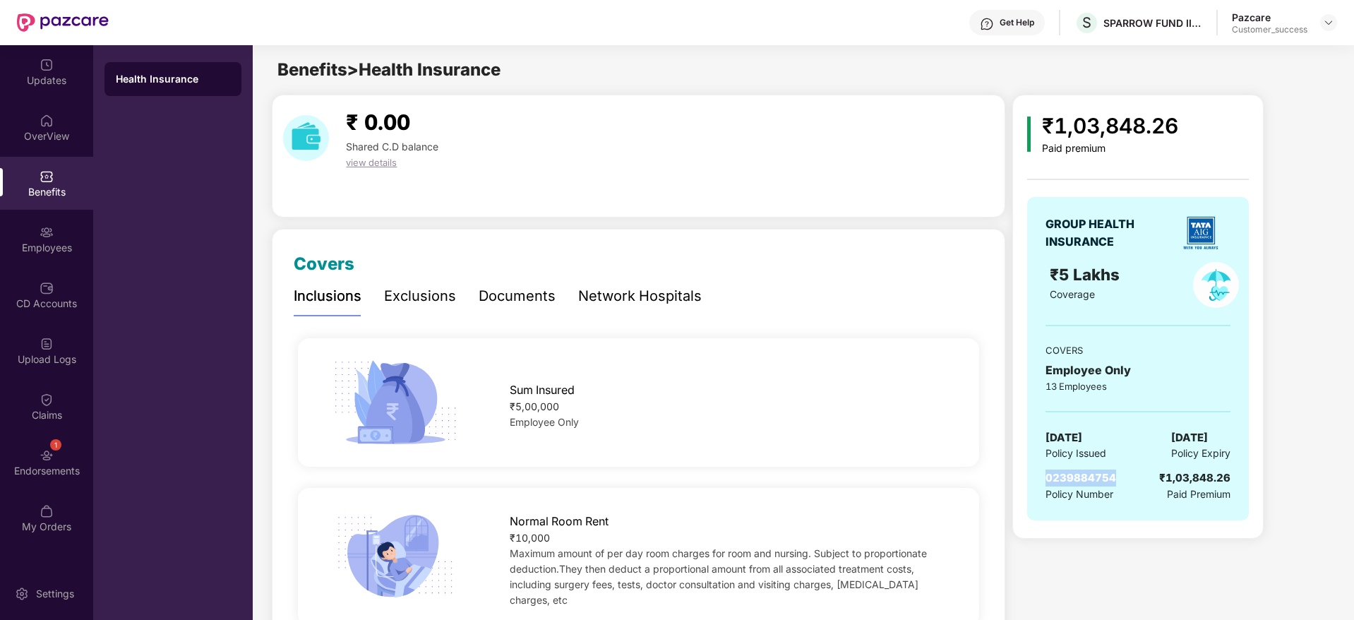
click at [1096, 472] on span "0239884754" at bounding box center [1081, 477] width 71 height 13
copy span "0239884754"
click at [51, 308] on div "CD Accounts" at bounding box center [46, 304] width 93 height 14
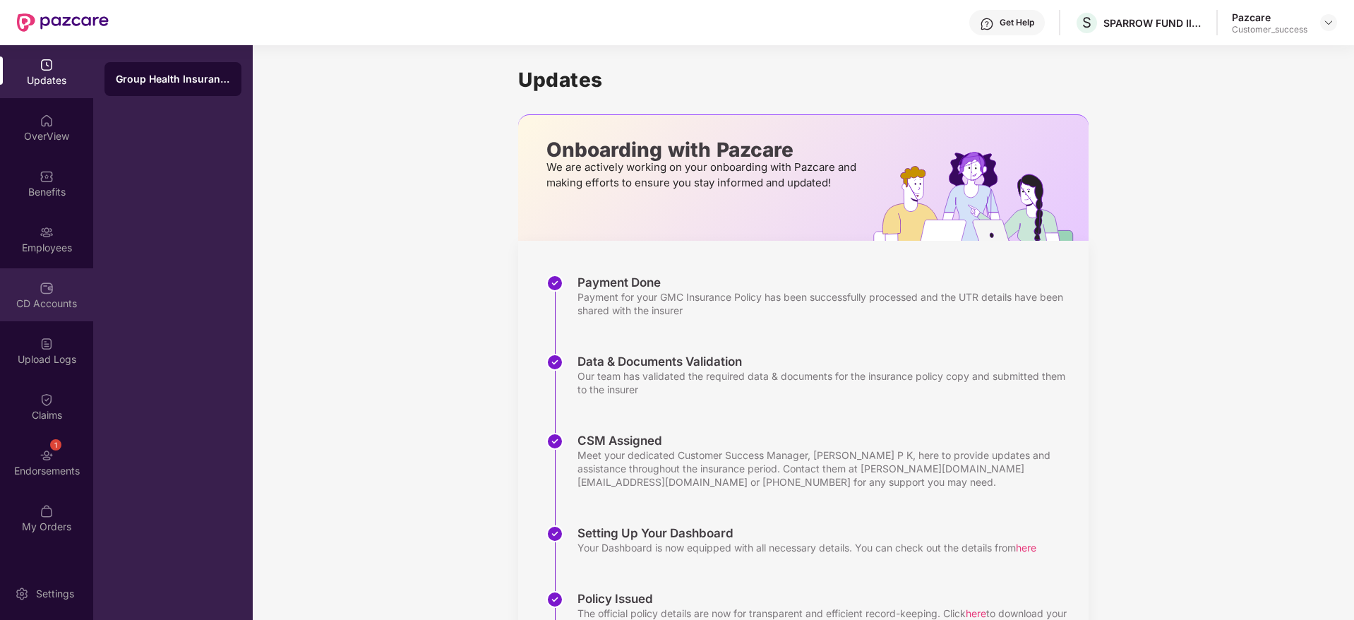
click at [63, 293] on div "CD Accounts" at bounding box center [46, 294] width 93 height 53
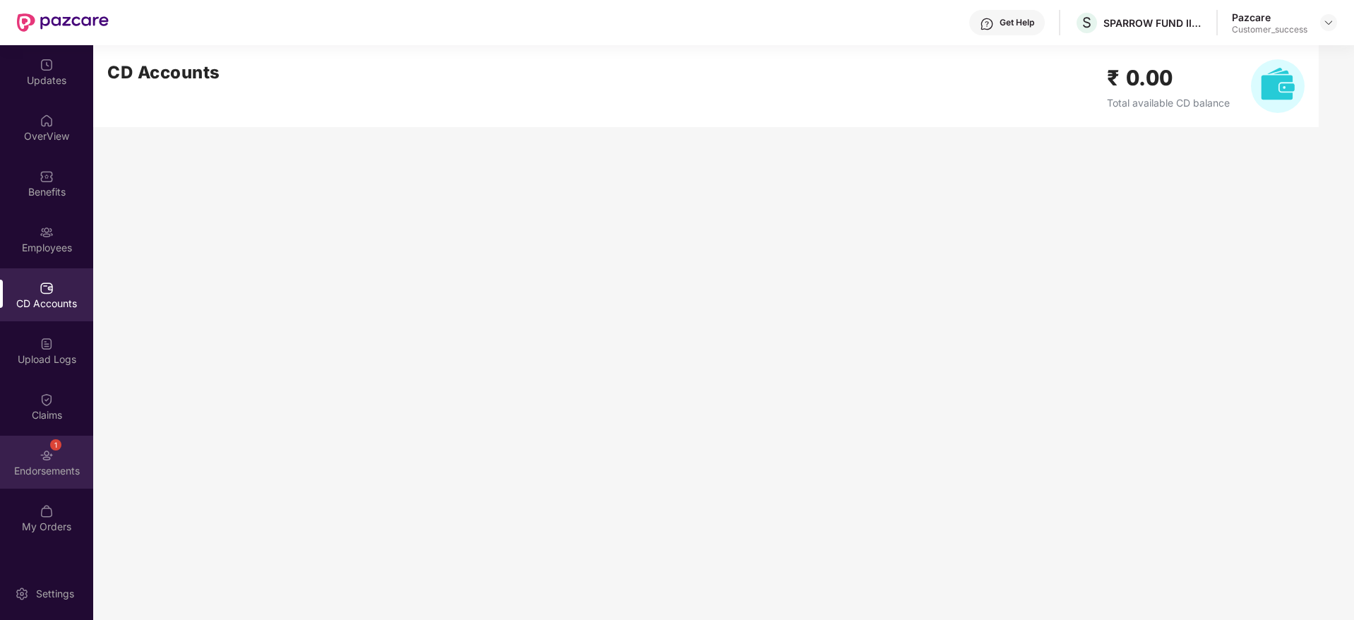
click at [52, 462] on img at bounding box center [47, 455] width 14 height 14
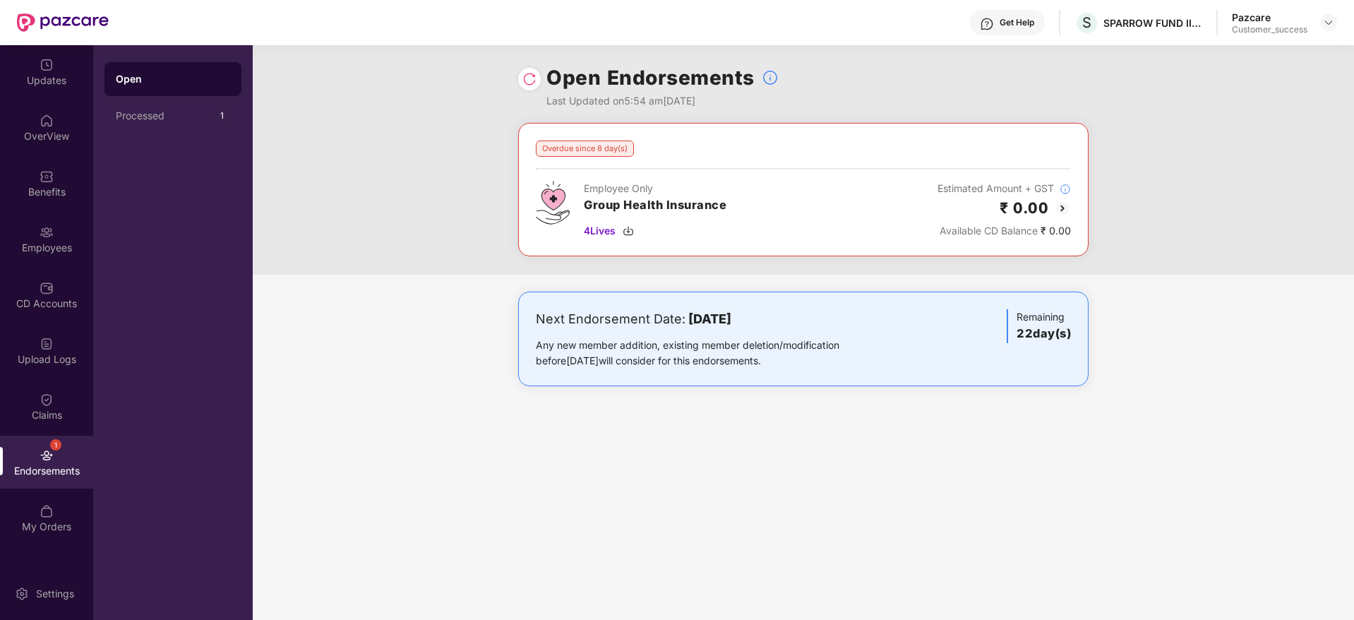
click at [1061, 204] on img at bounding box center [1062, 208] width 17 height 17
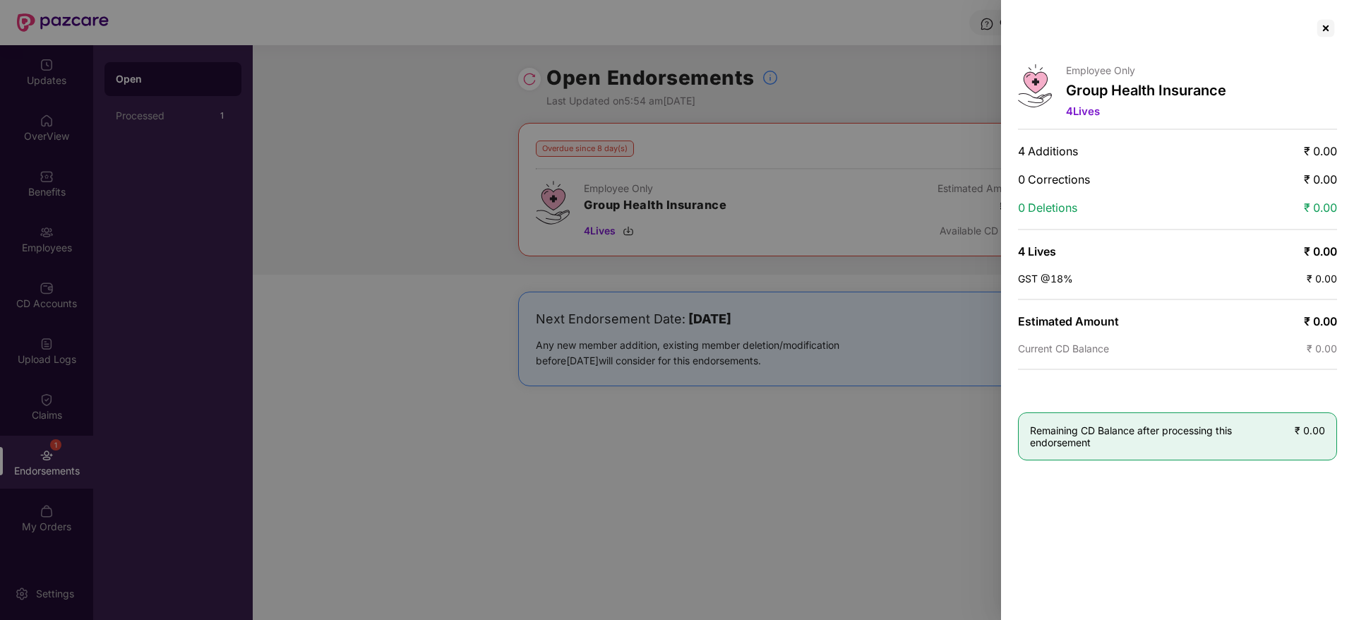
click at [847, 129] on div at bounding box center [677, 310] width 1354 height 620
click at [1334, 39] on div at bounding box center [1326, 28] width 23 height 23
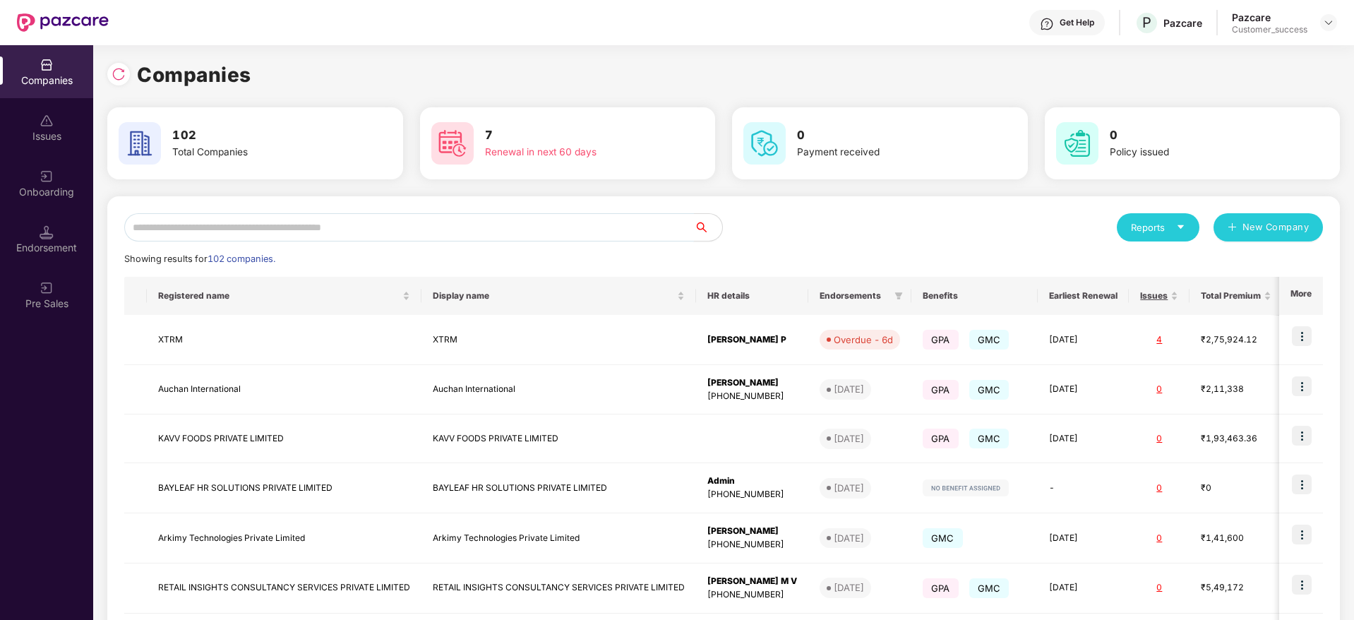
click at [328, 223] on input "text" at bounding box center [409, 227] width 570 height 28
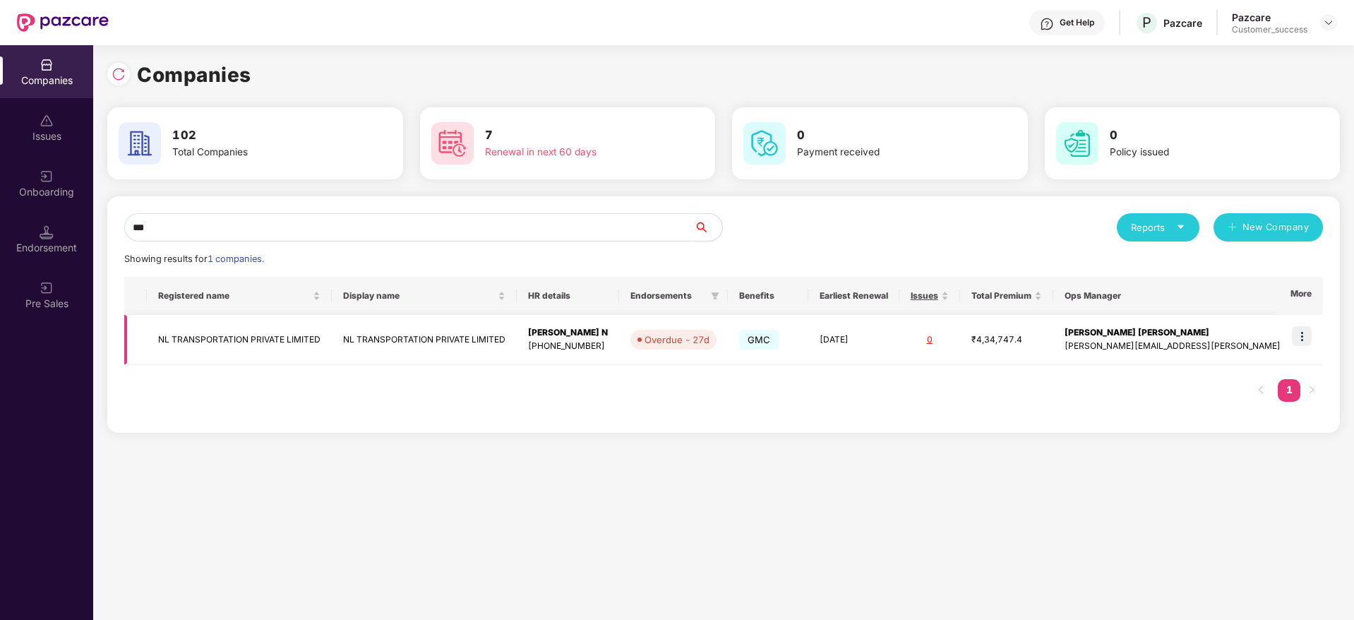
type input "**"
click at [1310, 334] on img at bounding box center [1302, 336] width 20 height 20
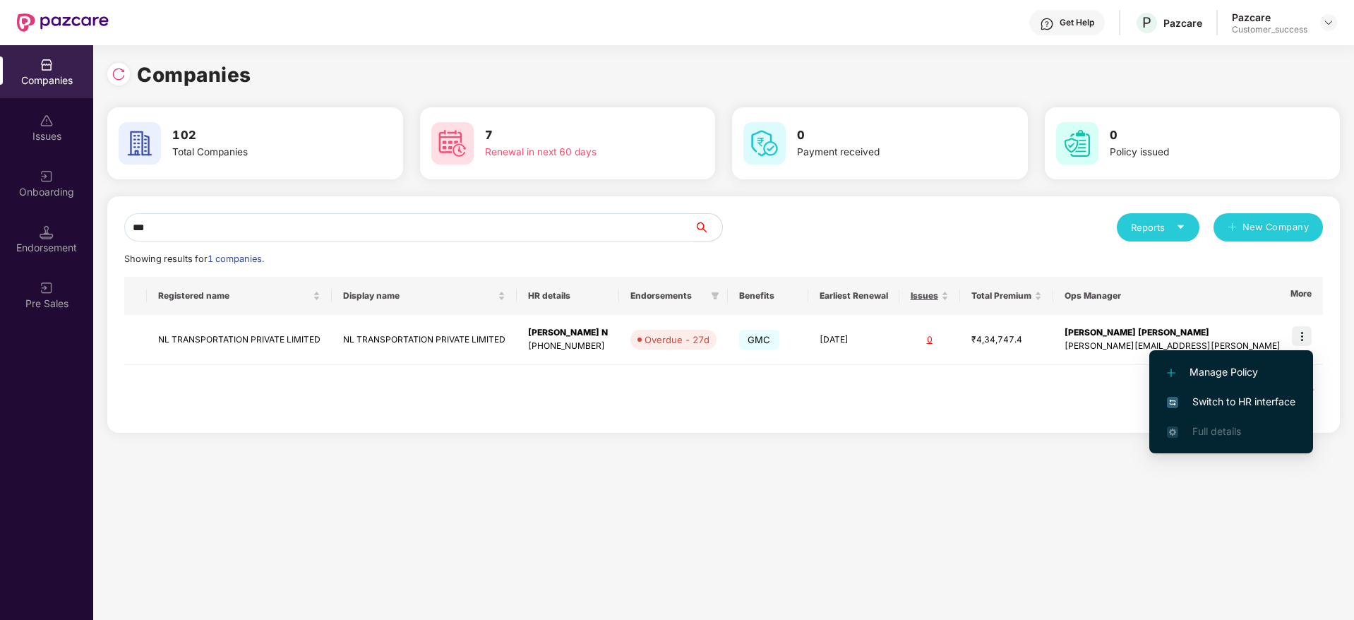
click at [1219, 393] on li "Switch to HR interface" at bounding box center [1232, 402] width 164 height 30
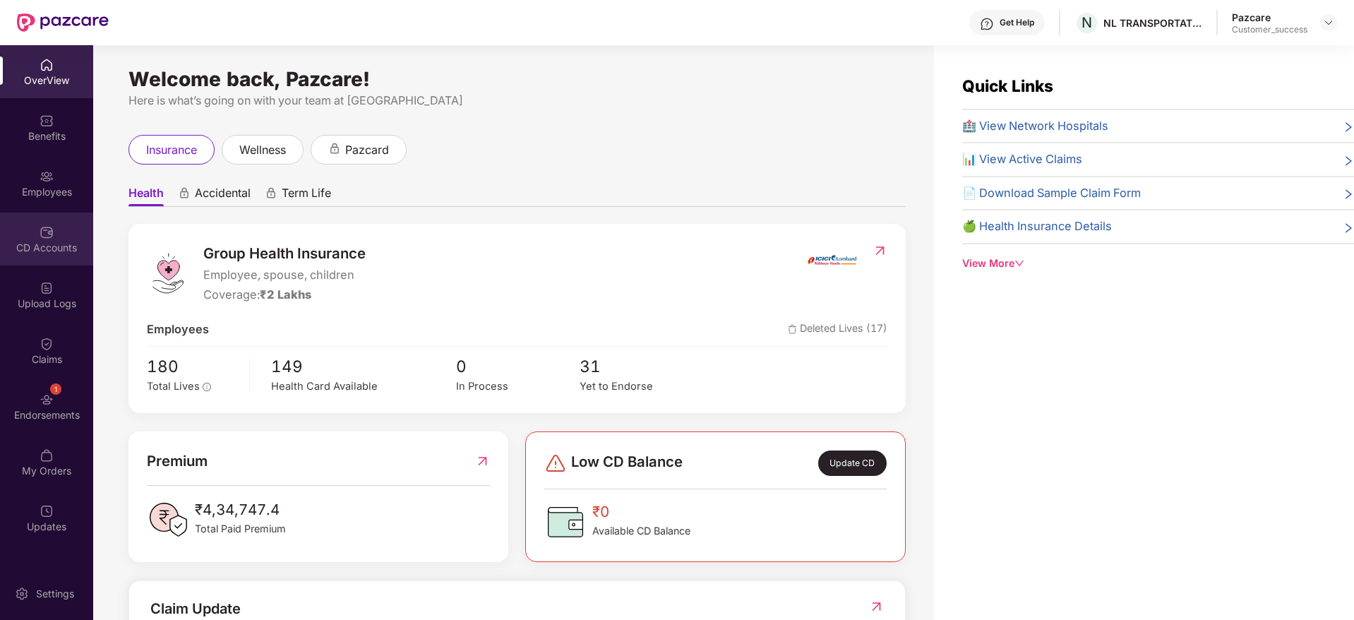
click at [40, 261] on div "CD Accounts" at bounding box center [46, 239] width 93 height 53
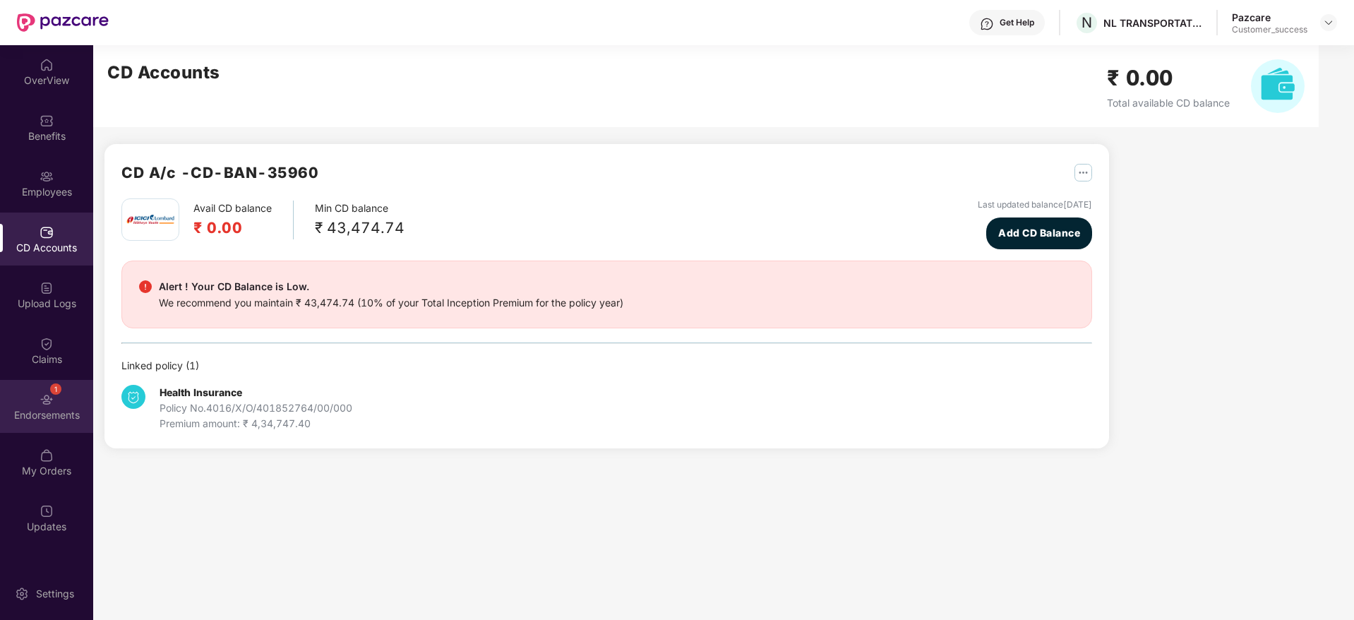
click at [7, 411] on div "Endorsements" at bounding box center [46, 415] width 93 height 14
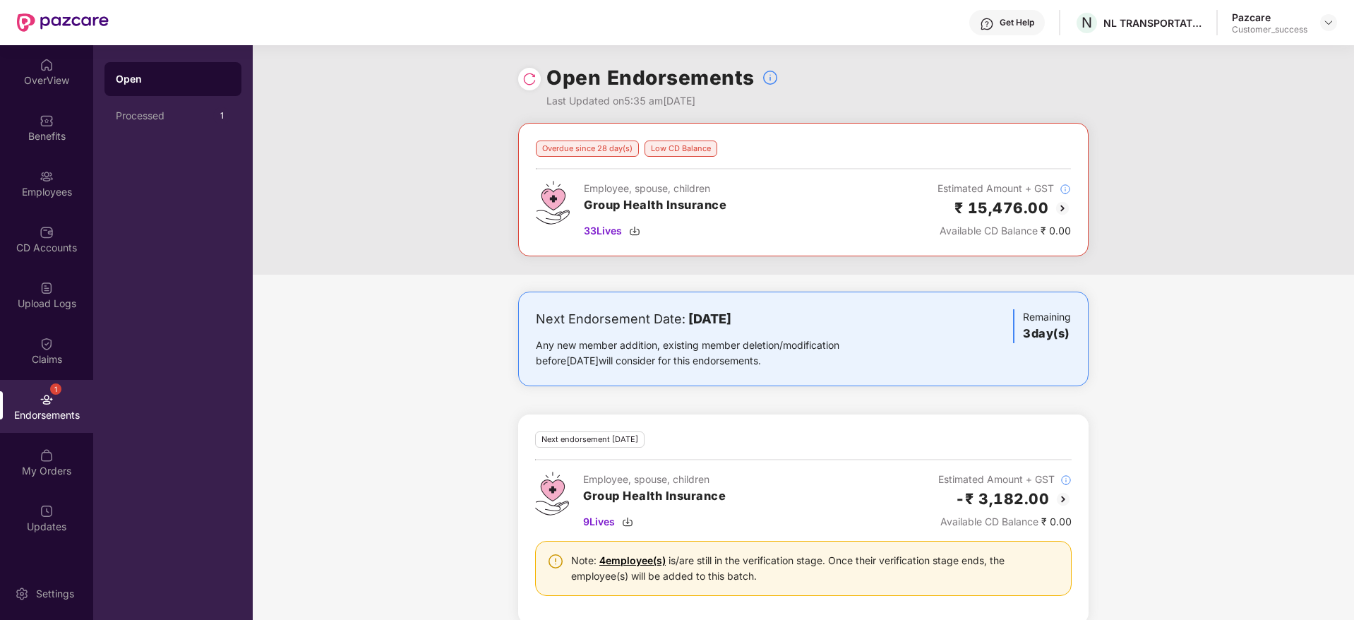
scroll to position [21, 0]
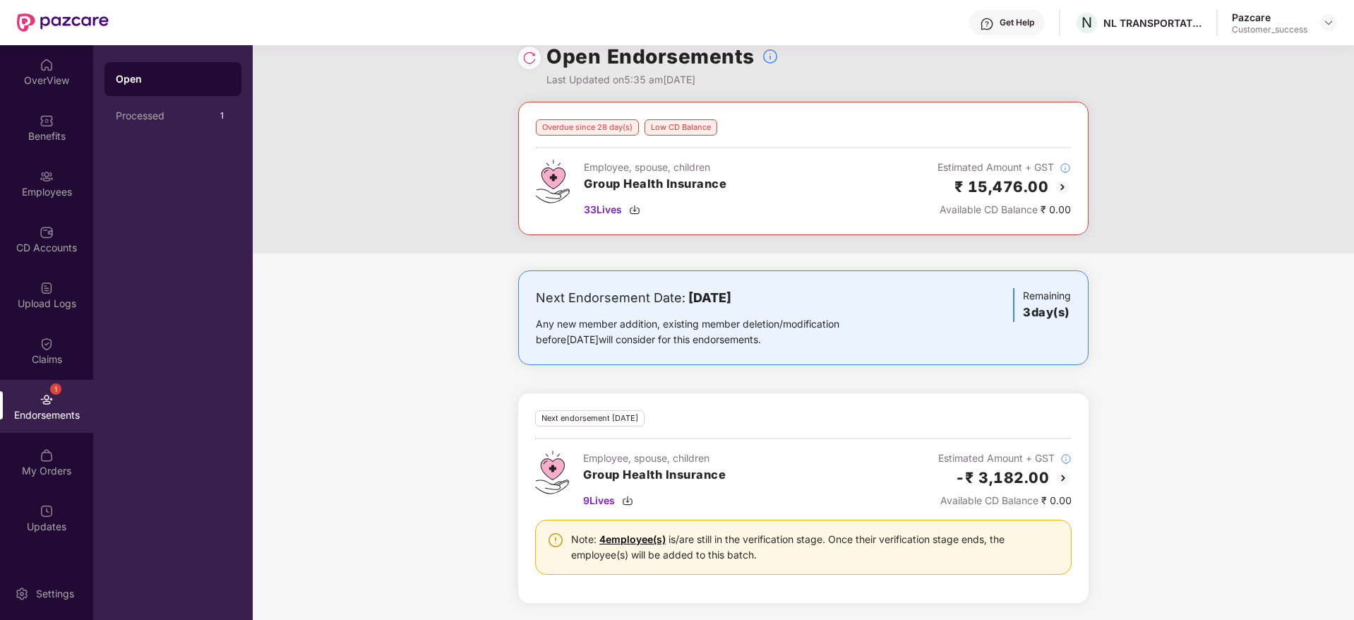
click at [1049, 182] on div "₹ 15,476.00" at bounding box center [1004, 186] width 133 height 23
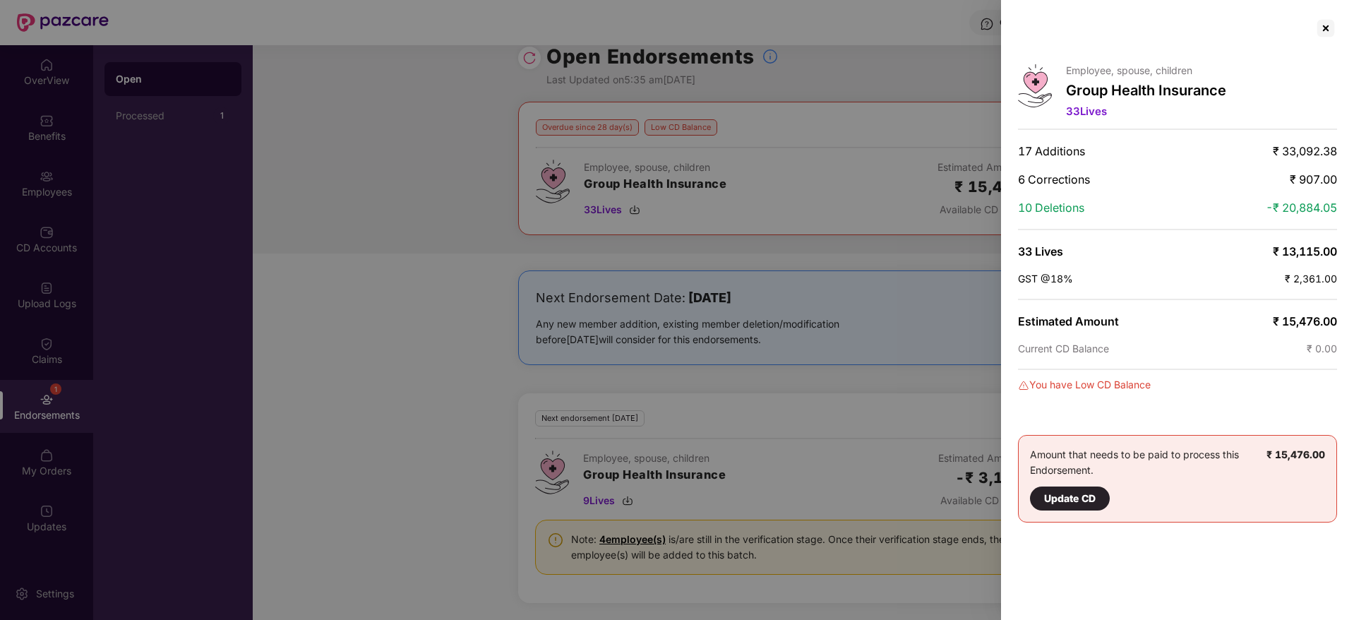
click at [797, 96] on div at bounding box center [677, 310] width 1354 height 620
click at [1320, 32] on div at bounding box center [1326, 28] width 23 height 23
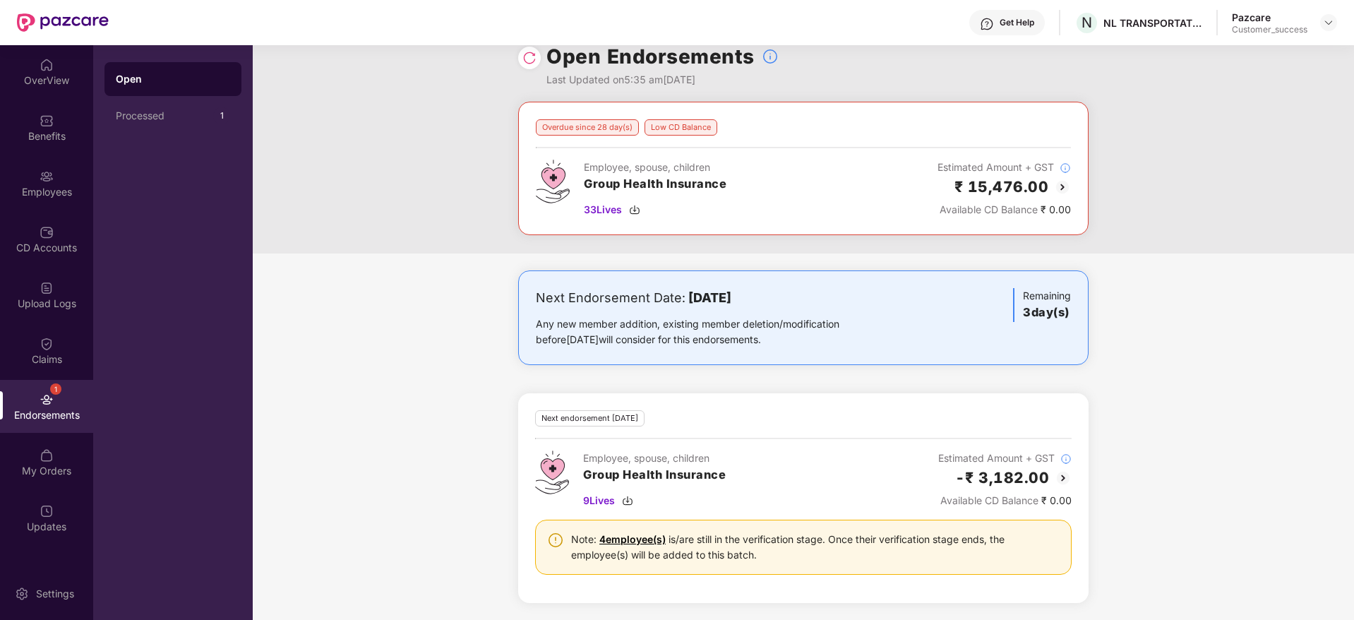
click at [1060, 187] on img at bounding box center [1062, 187] width 17 height 17
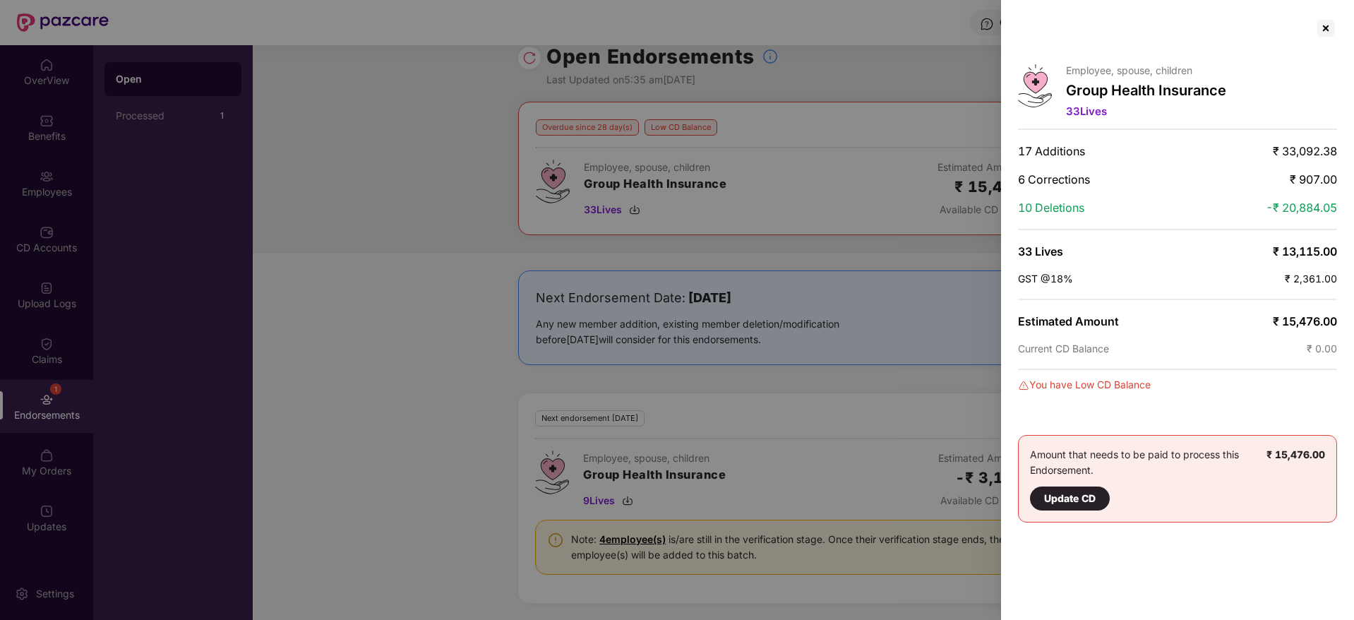
click at [780, 383] on div at bounding box center [677, 310] width 1354 height 620
click at [1328, 37] on div at bounding box center [1326, 28] width 23 height 23
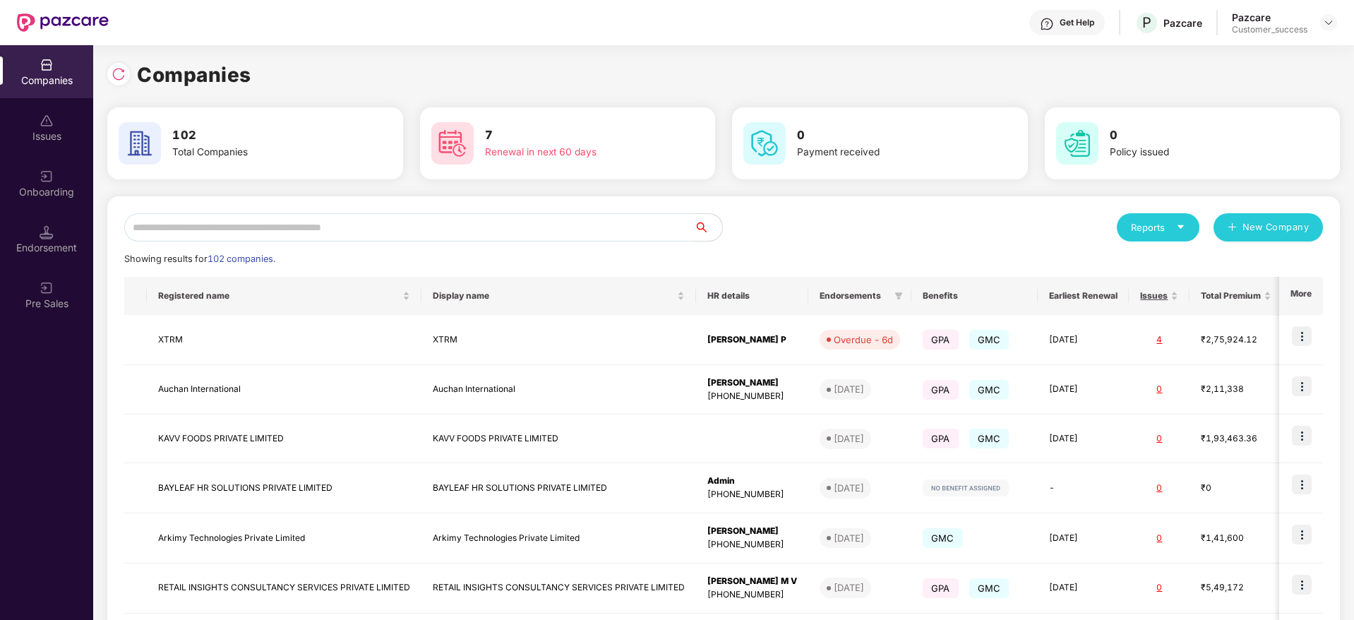
click at [182, 233] on input "text" at bounding box center [409, 227] width 570 height 28
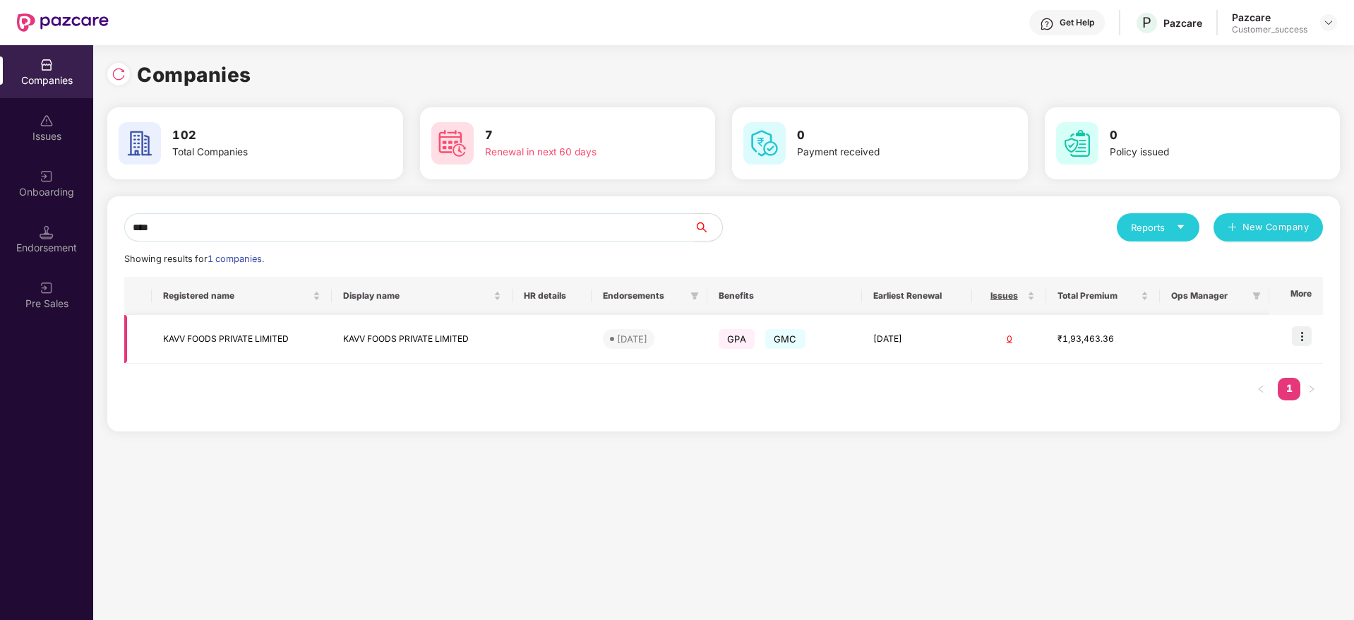
type input "****"
click at [1306, 333] on img at bounding box center [1302, 336] width 20 height 20
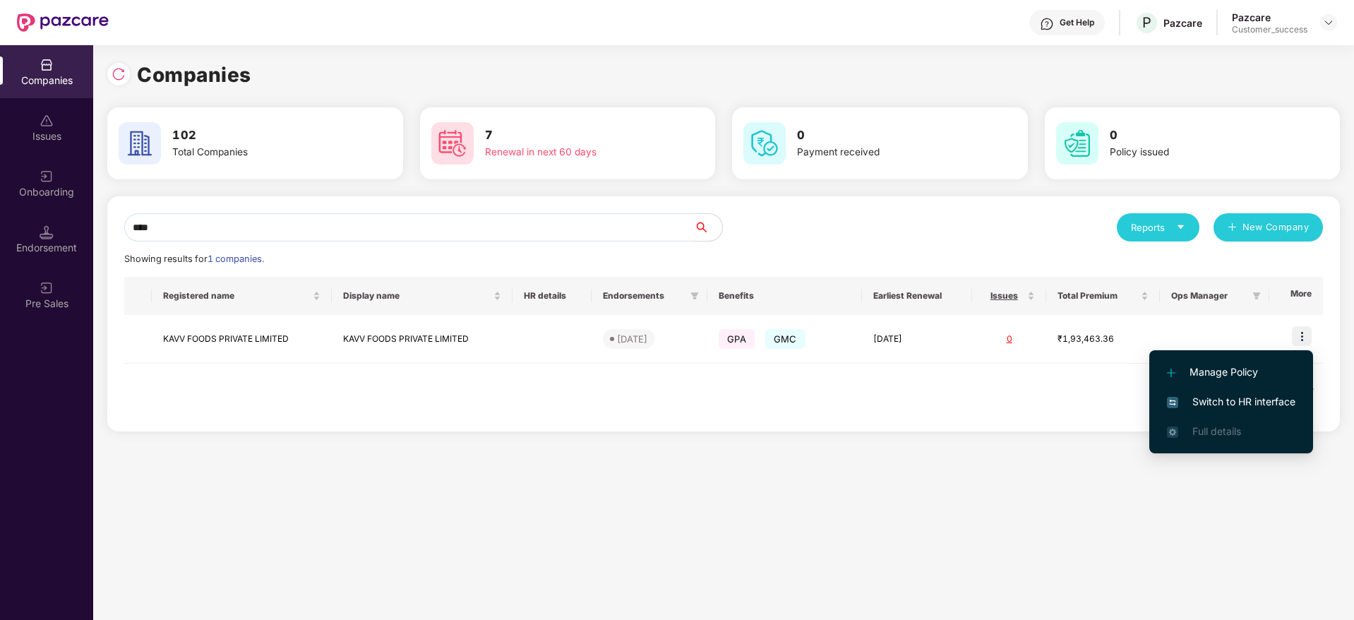
click at [1212, 403] on span "Switch to HR interface" at bounding box center [1231, 402] width 129 height 16
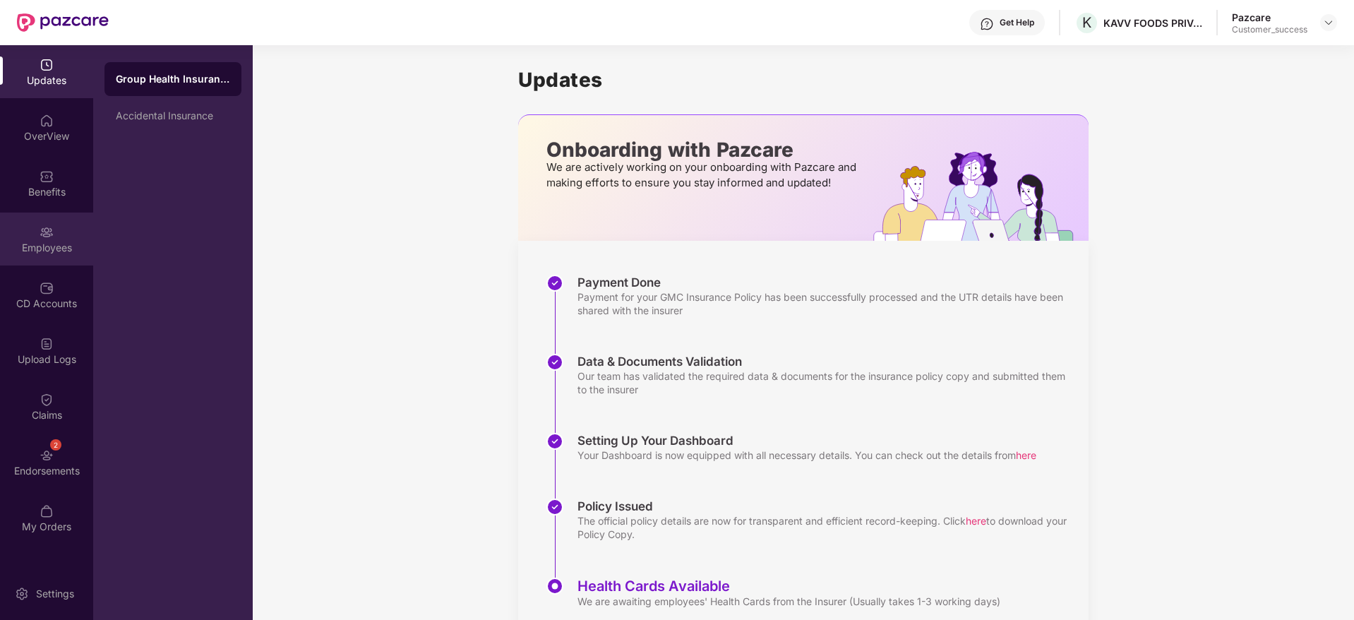
click at [71, 220] on div "Employees" at bounding box center [46, 239] width 93 height 53
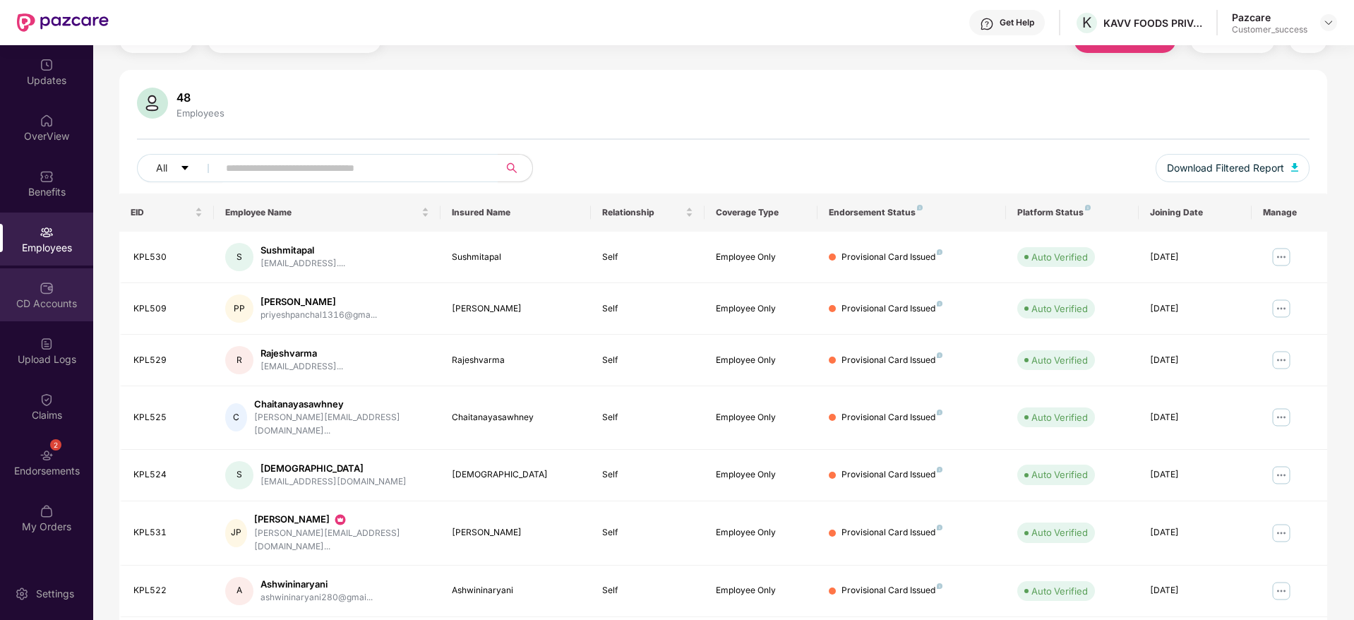
scroll to position [68, 0]
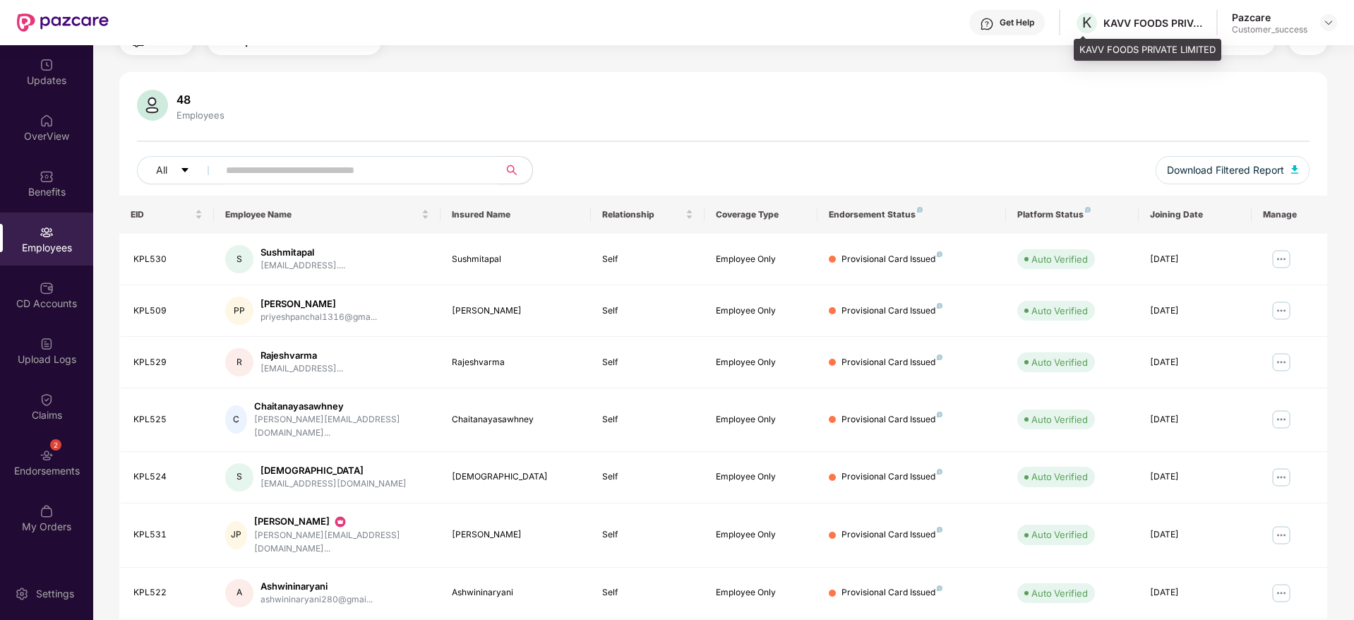
click at [1120, 16] on div "KAVV FOODS PRIVATE LIMITED" at bounding box center [1153, 22] width 99 height 13
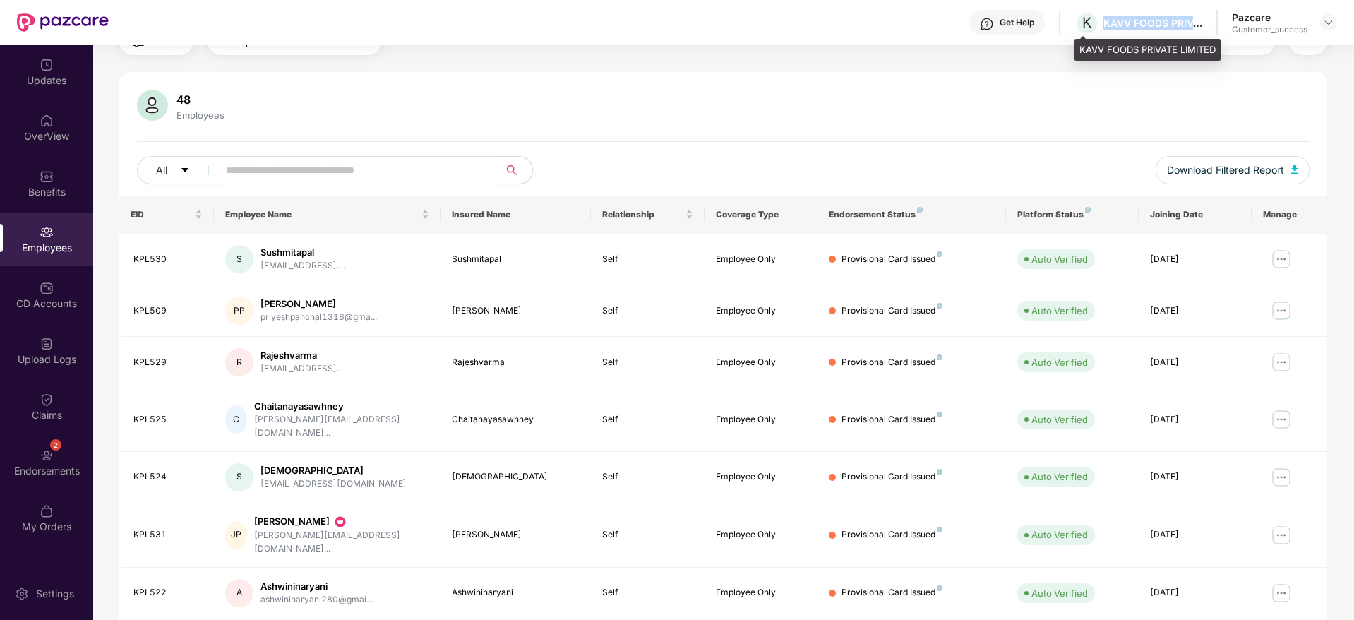
click at [1120, 16] on div "KAVV FOODS PRIVATE LIMITED" at bounding box center [1153, 22] width 99 height 13
copy div "KAVV FOODS PRIVATE LIMITED"
